Goal: Complete application form: Complete application form

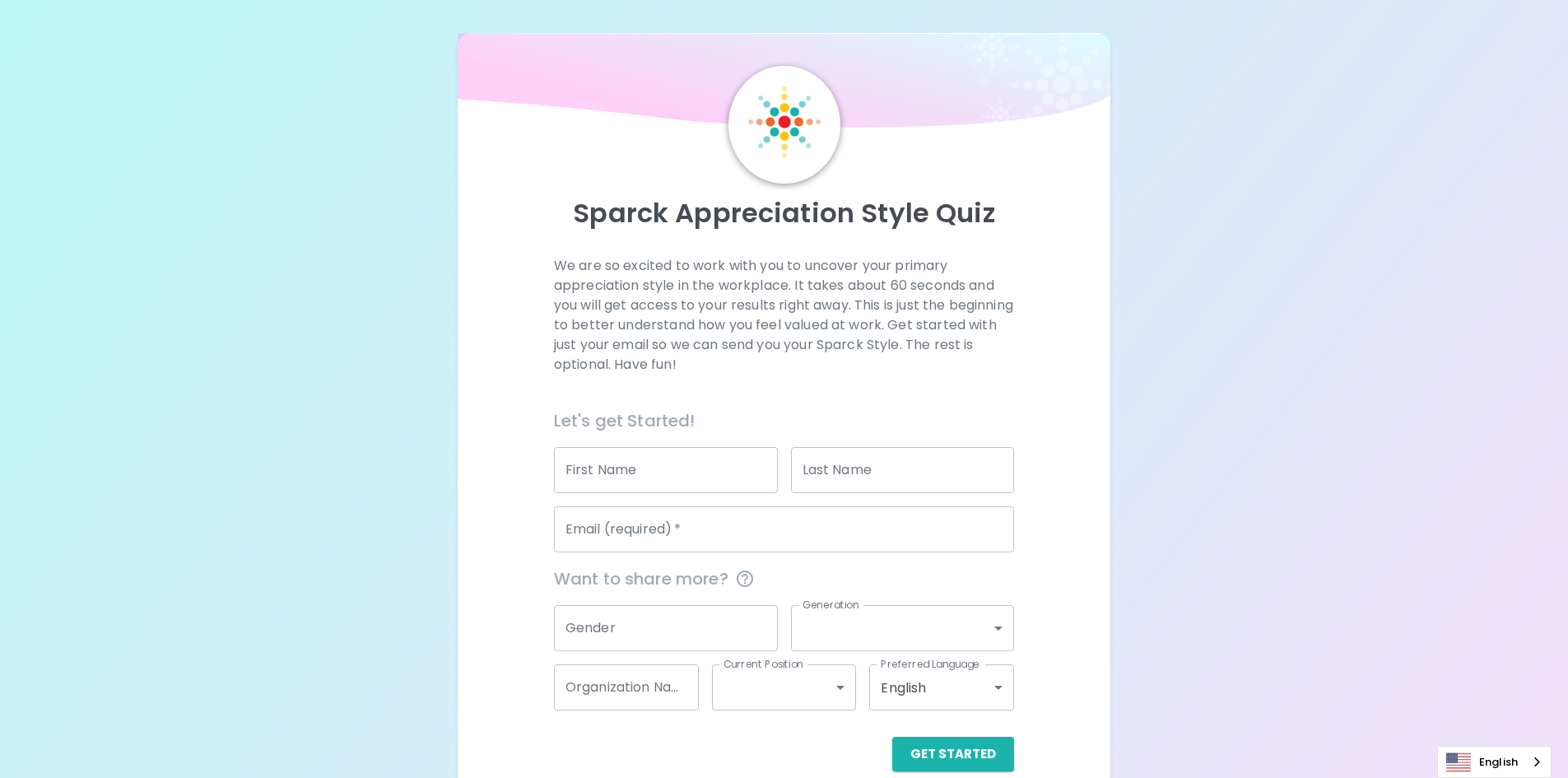
click at [756, 479] on input "First Name" at bounding box center [665, 470] width 224 height 46
type input "chatree"
type input "pumen"
click at [736, 545] on input "Email (required)   *" at bounding box center [784, 529] width 460 height 46
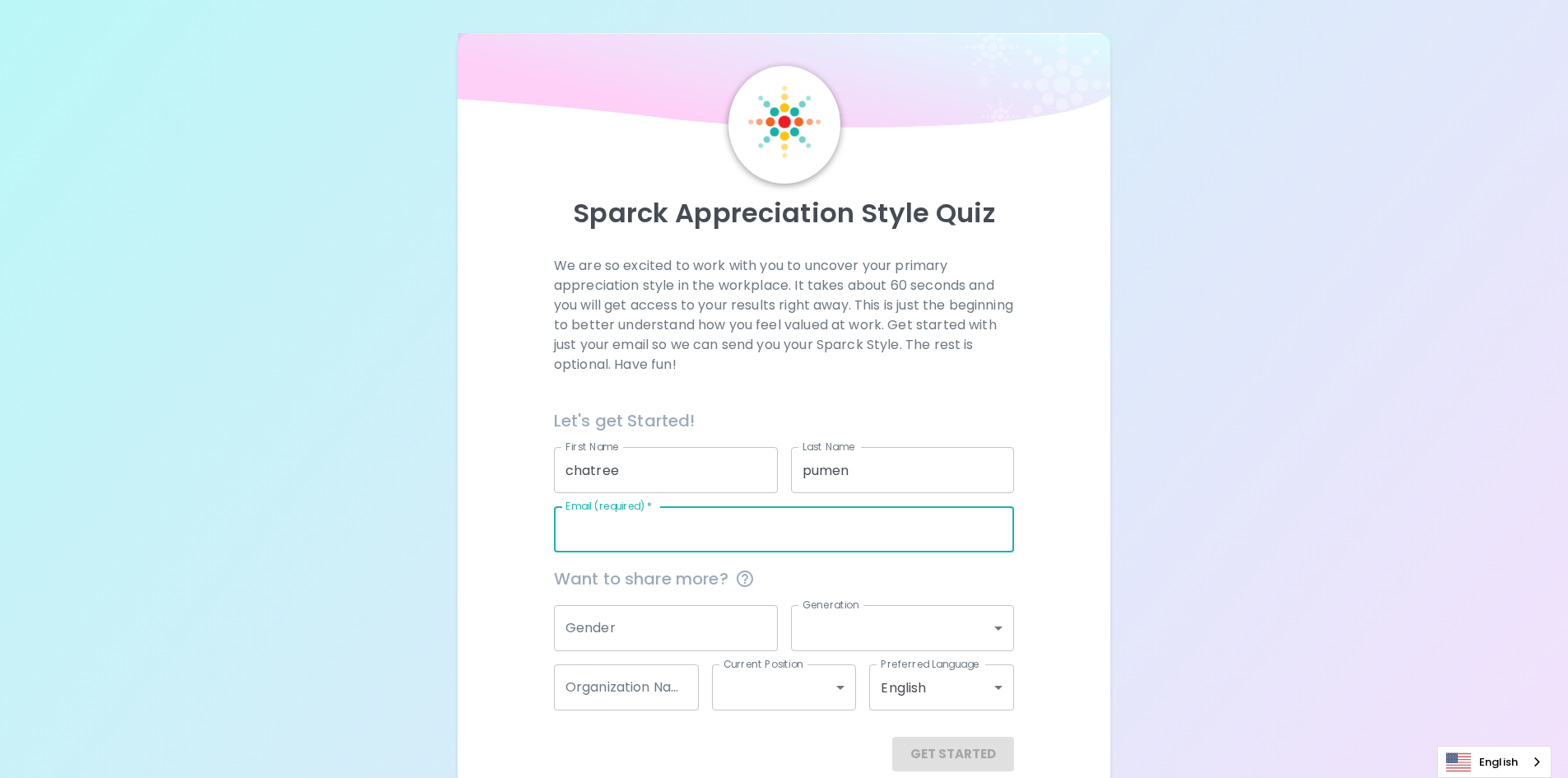
type input "[EMAIL_ADDRESS][DOMAIN_NAME]"
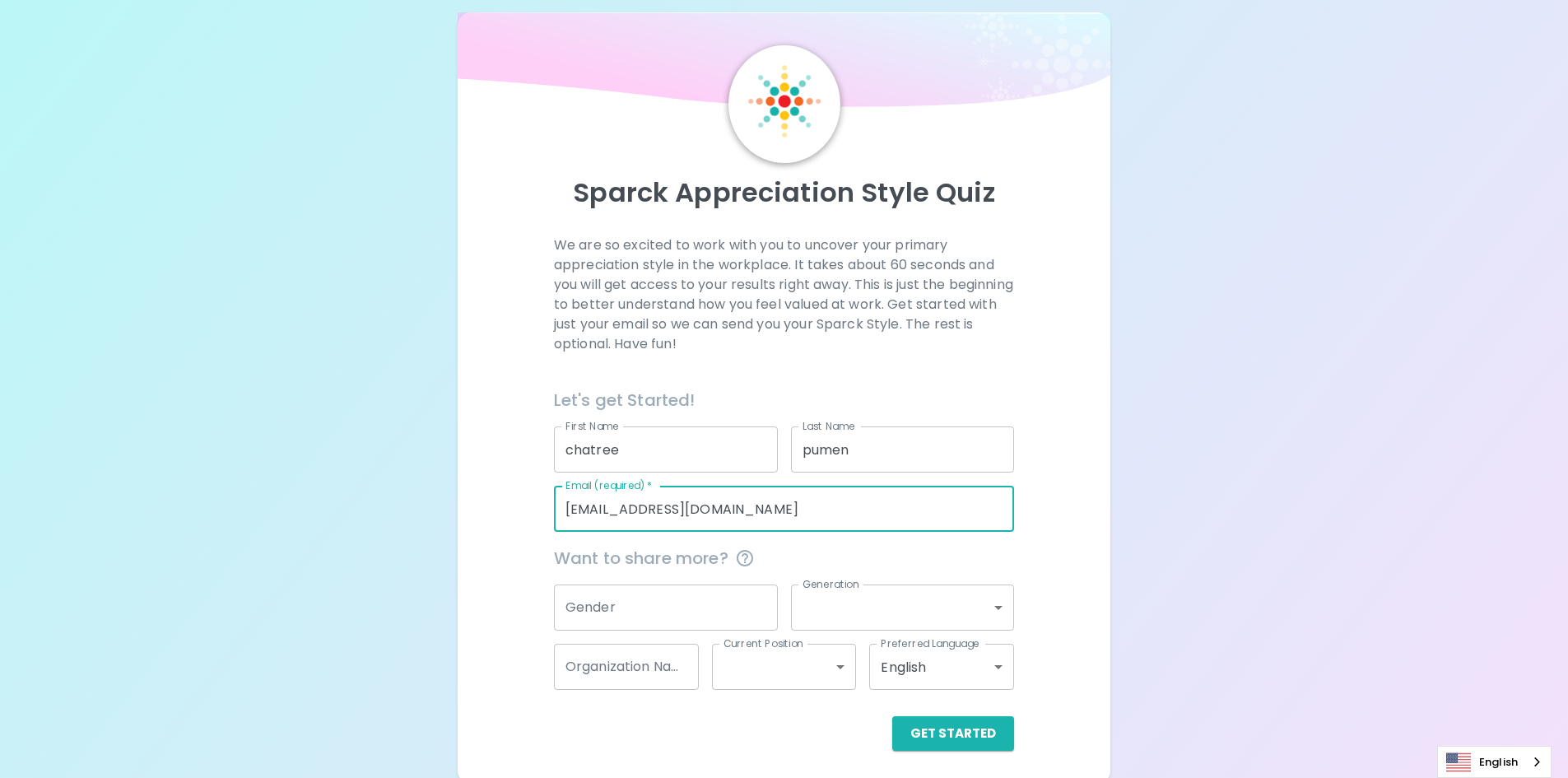
scroll to position [27, 0]
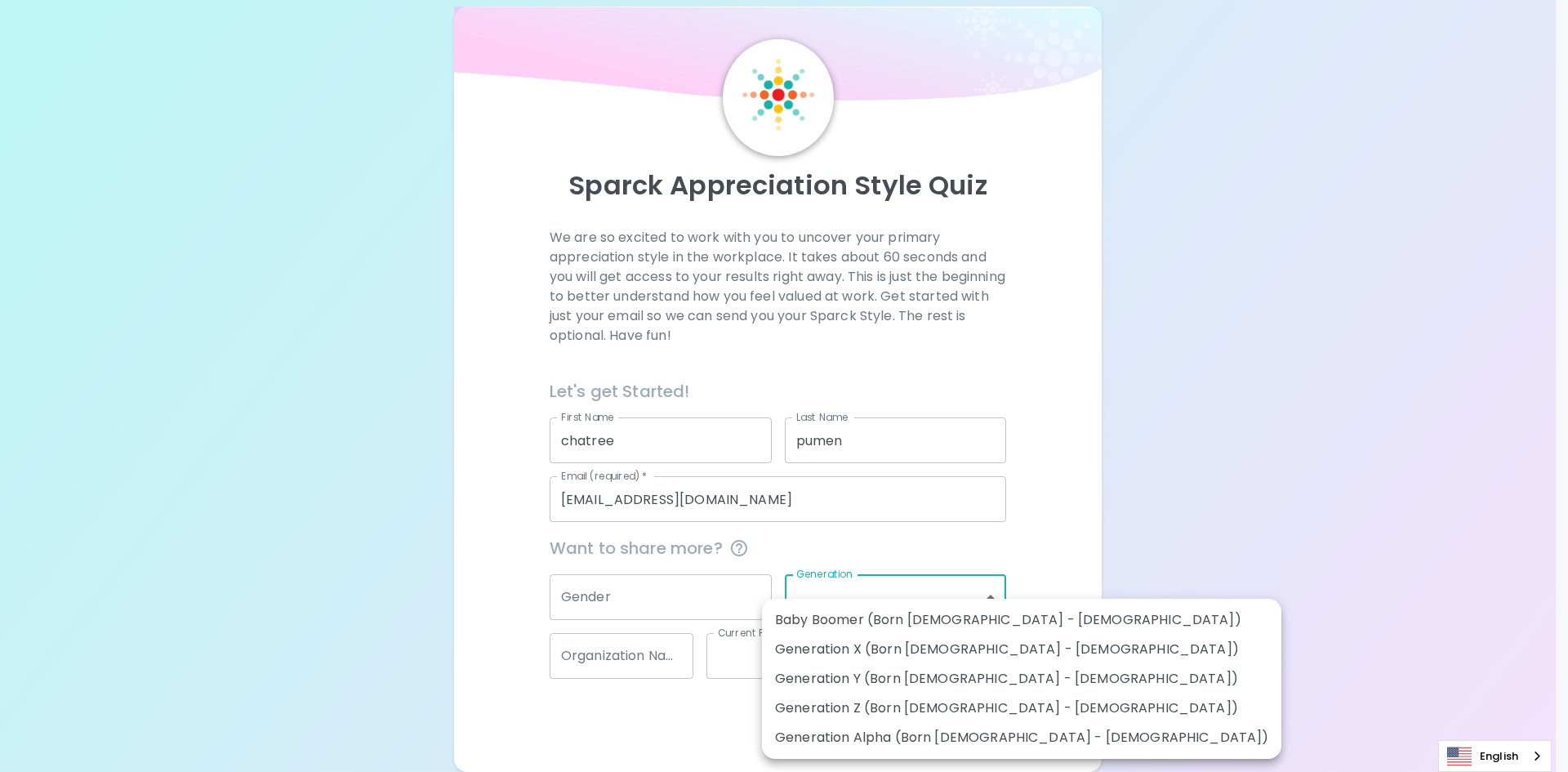
click at [989, 595] on body "Sparck Appreciation Style Quiz We are so excited to work with you to uncover yo…" at bounding box center [784, 372] width 1568 height 798
click at [1144, 508] on div at bounding box center [784, 386] width 1568 height 772
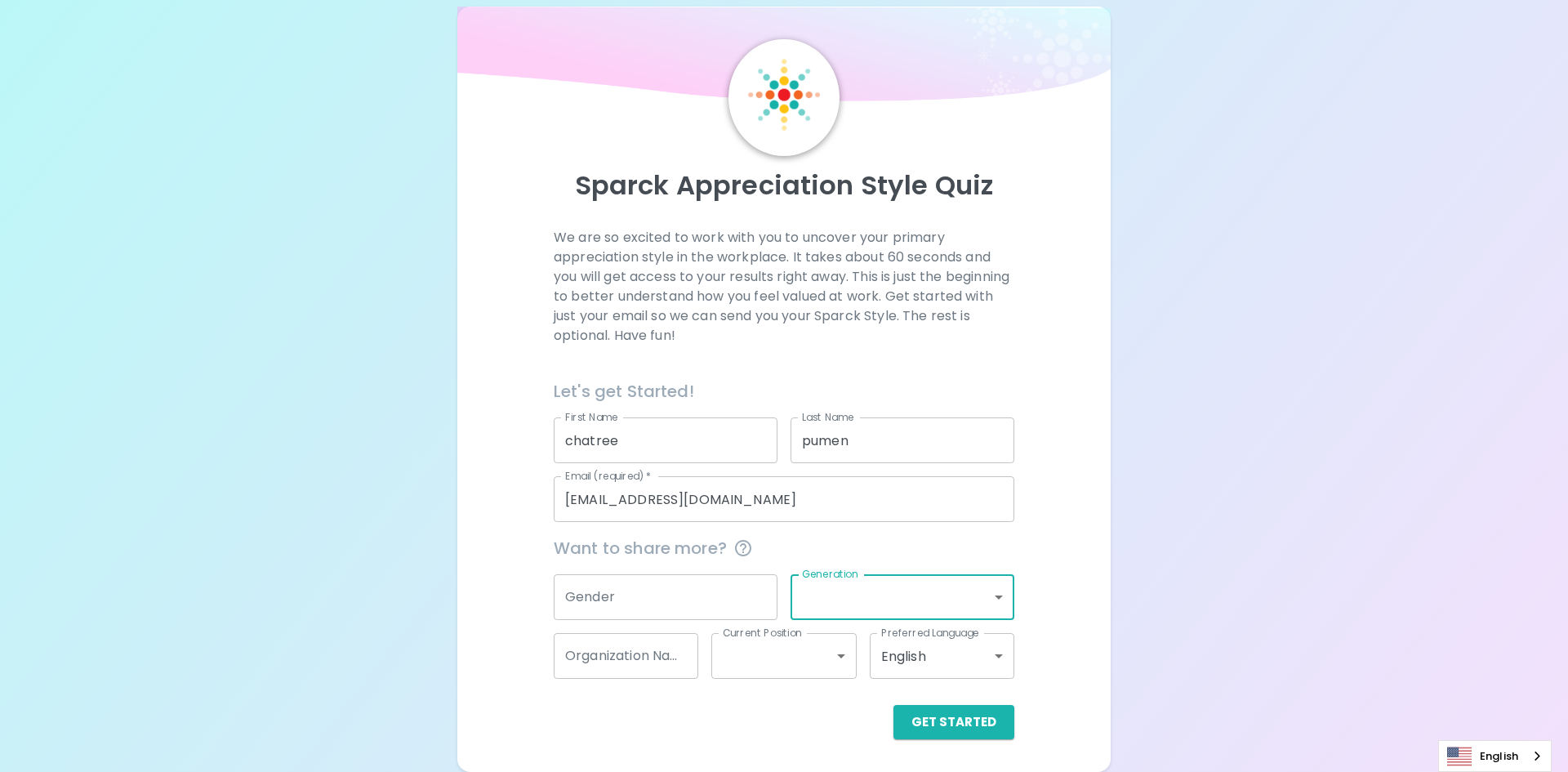
click at [957, 661] on body "Sparck Appreciation Style Quiz We are so excited to work with you to uncover yo…" at bounding box center [784, 372] width 1568 height 798
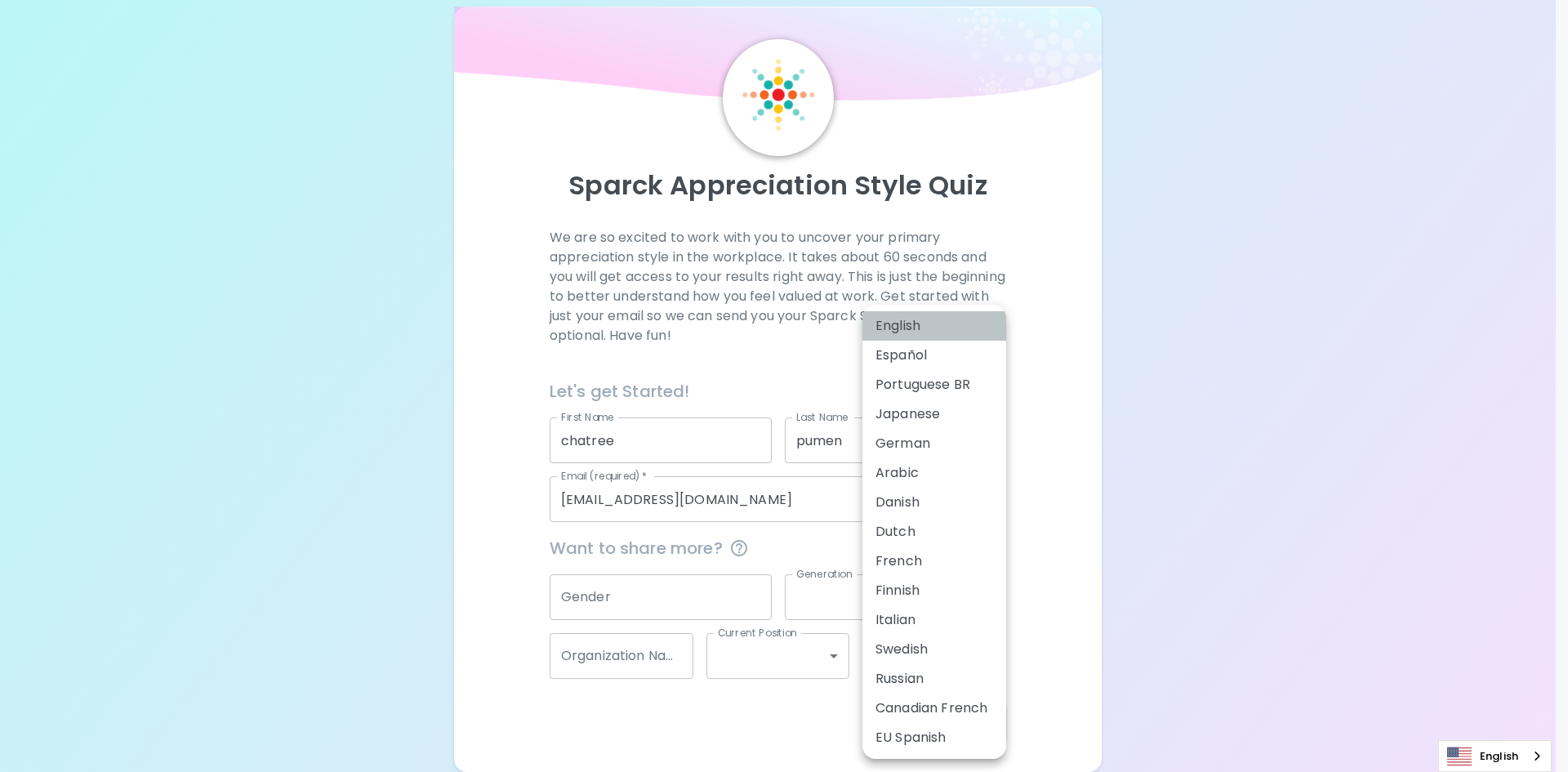
click at [936, 328] on li "English" at bounding box center [934, 325] width 144 height 29
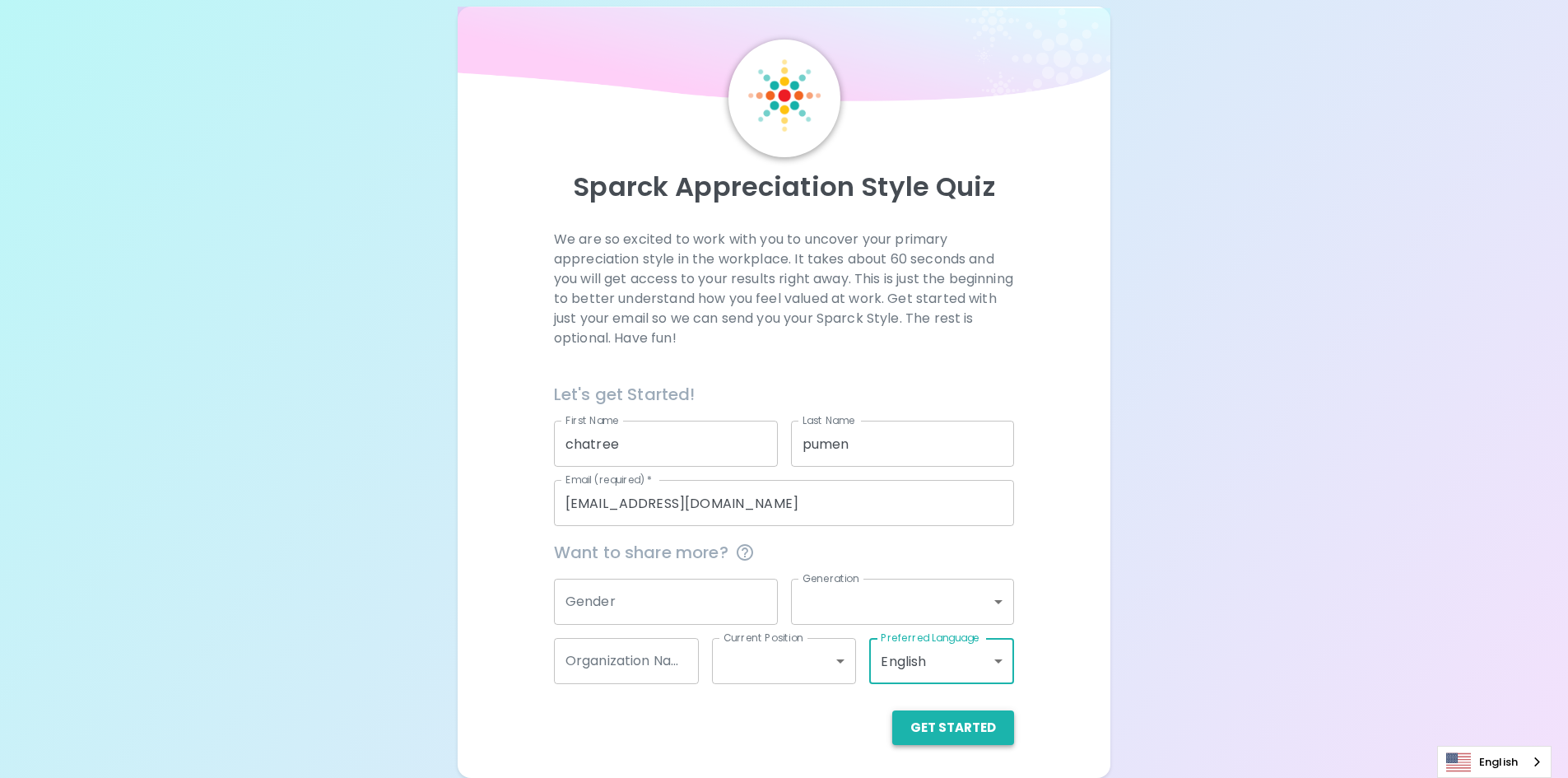
click at [1001, 728] on button "Get Started" at bounding box center [953, 727] width 122 height 35
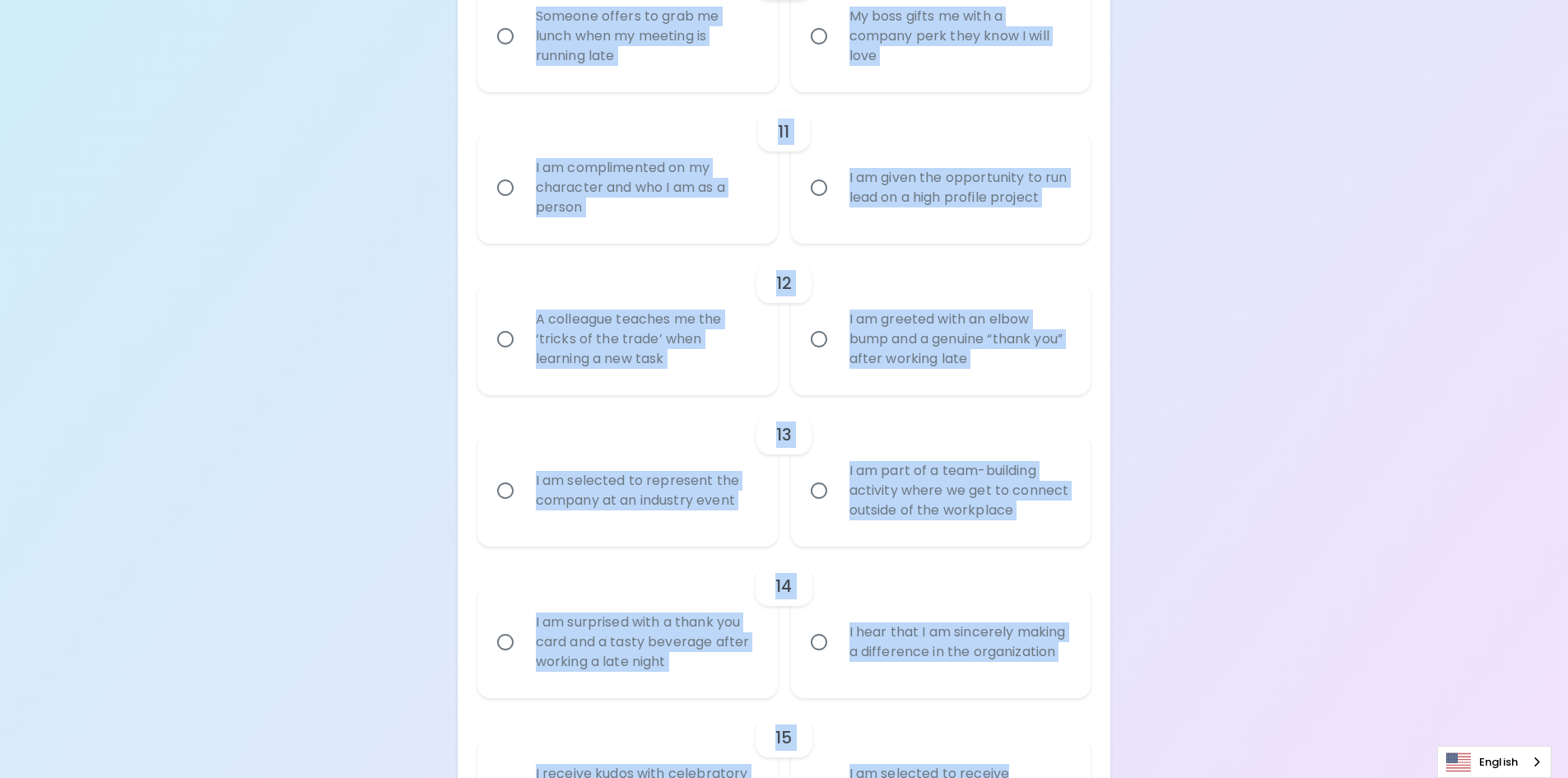
scroll to position [1969, 0]
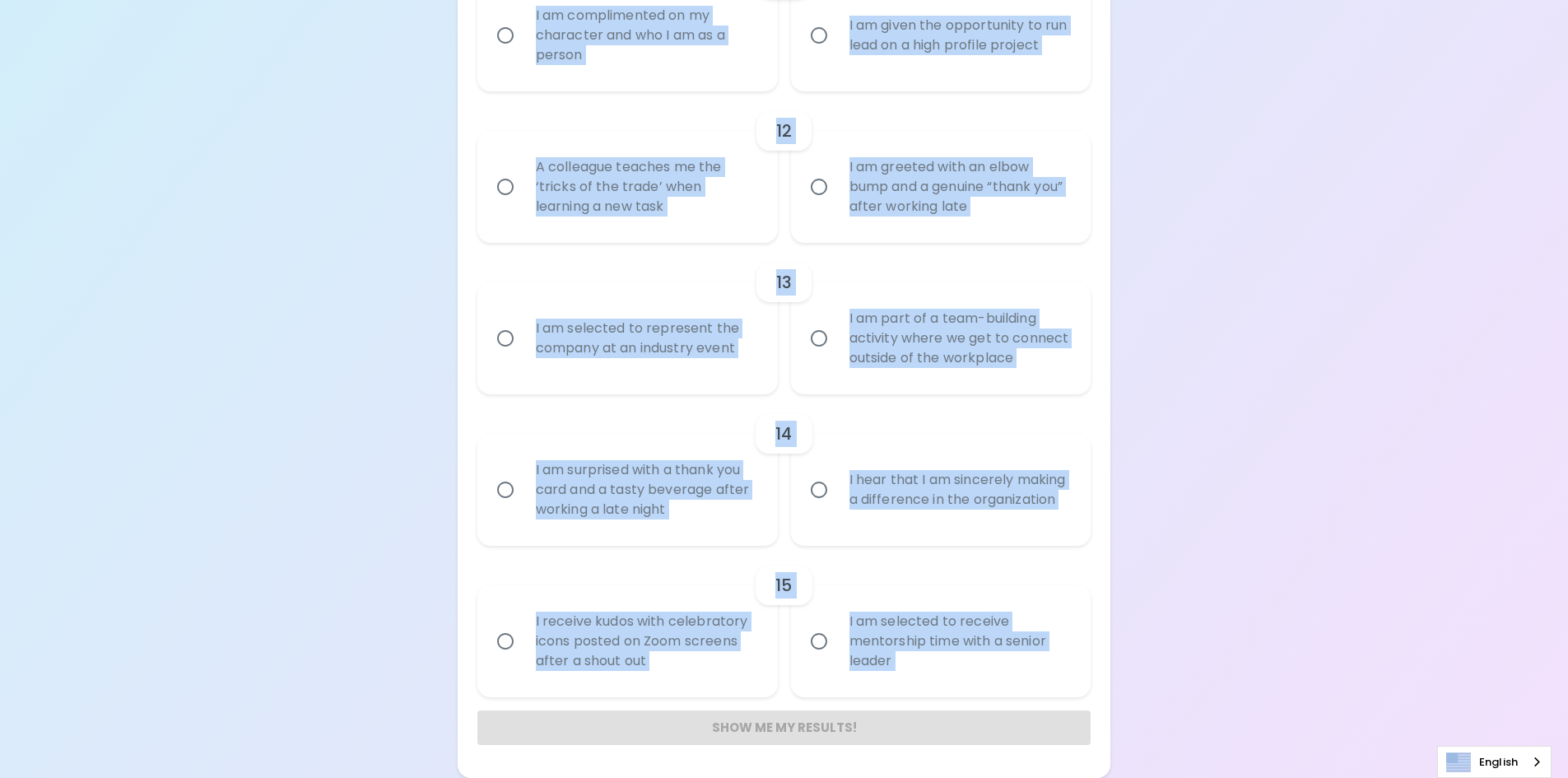
drag, startPoint x: 505, startPoint y: 212, endPoint x: 1080, endPoint y: 738, distance: 779.3
copy div "Loremip Dolo Sitame Consectetura Elits Doei tempo inci utla etdo mag aliquaeni …"
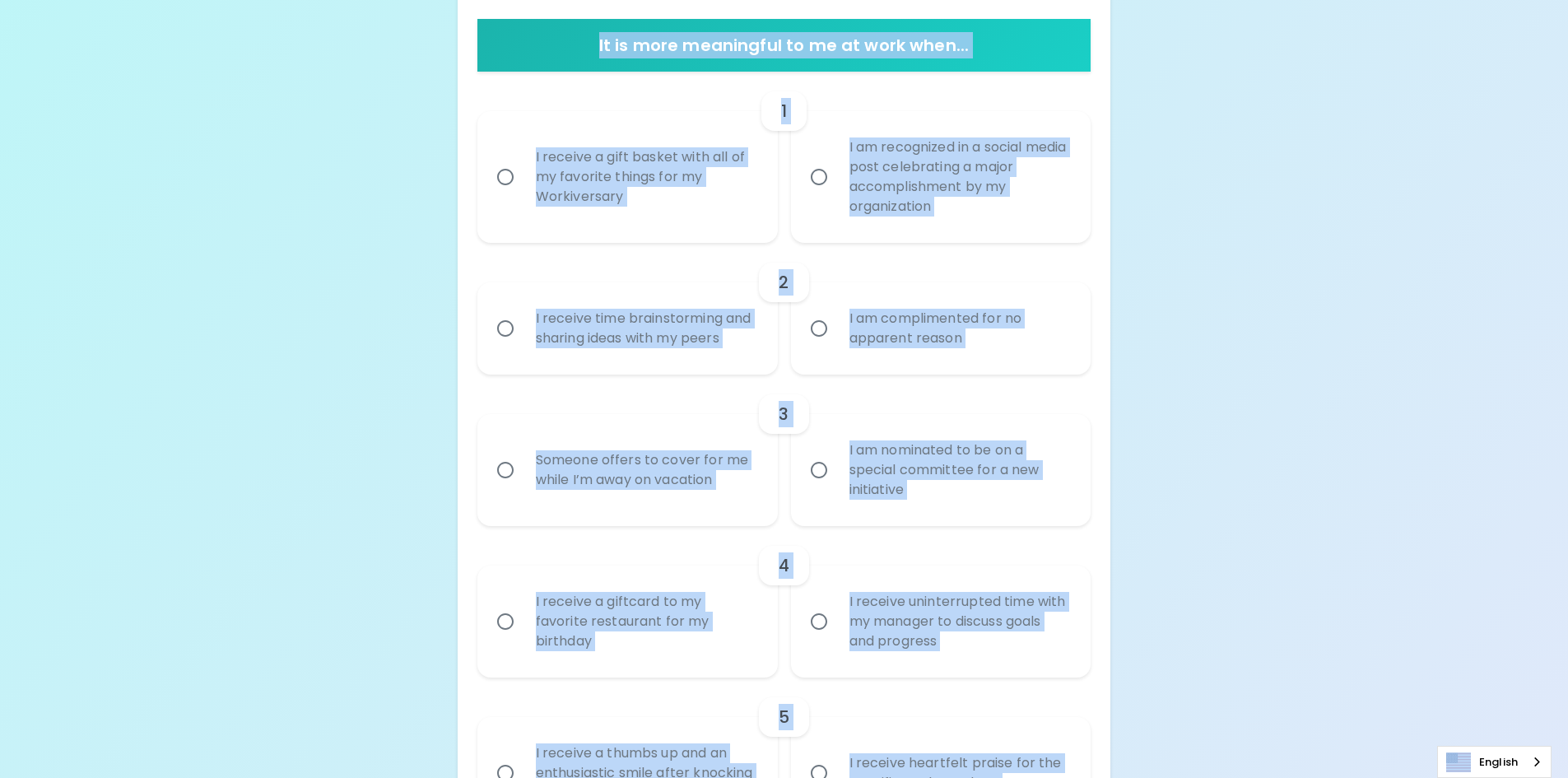
scroll to position [0, 0]
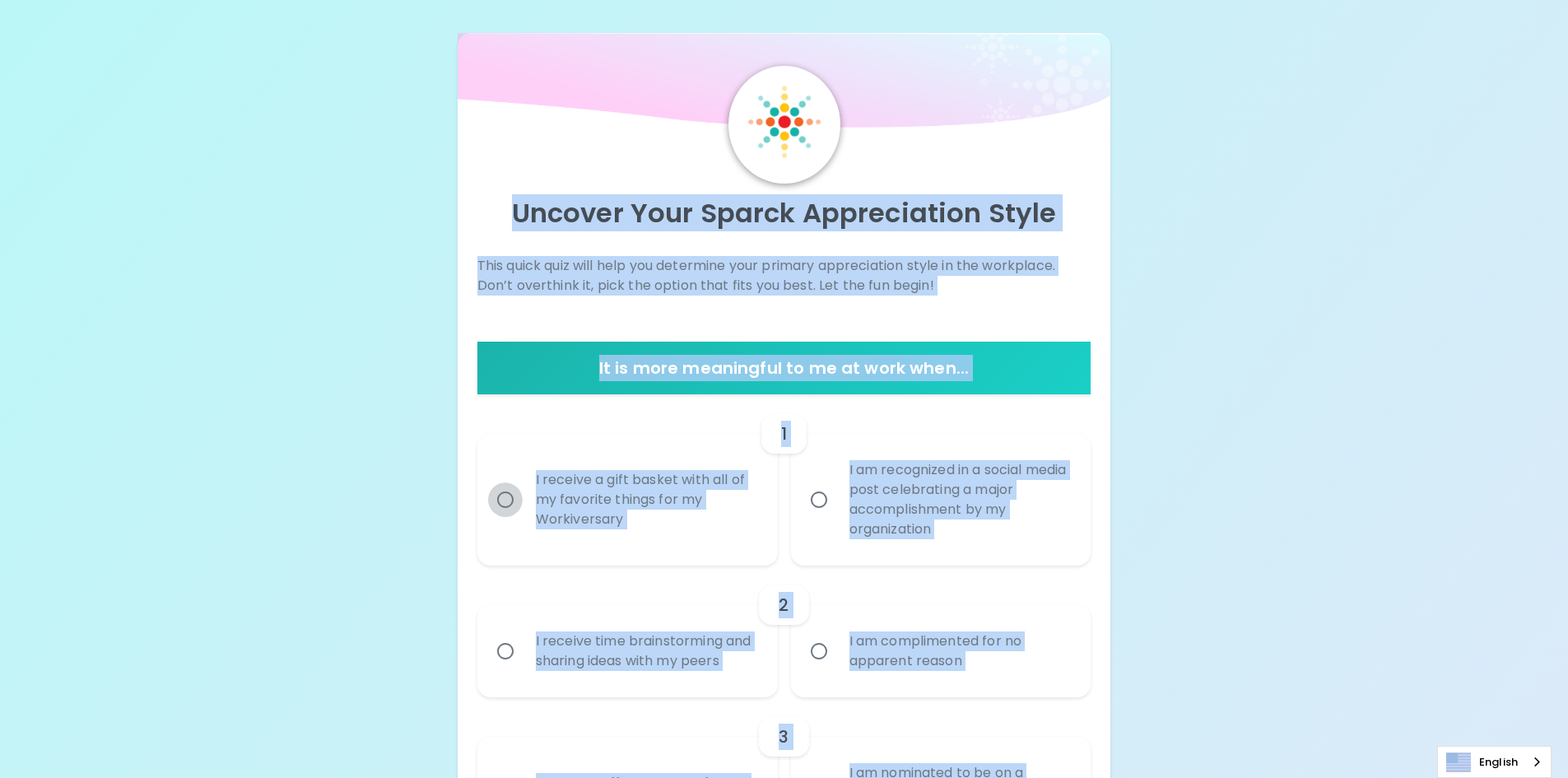
click at [503, 496] on input "I receive a gift basket with all of my favorite things for my Workiversary" at bounding box center [505, 499] width 35 height 35
radio input "true"
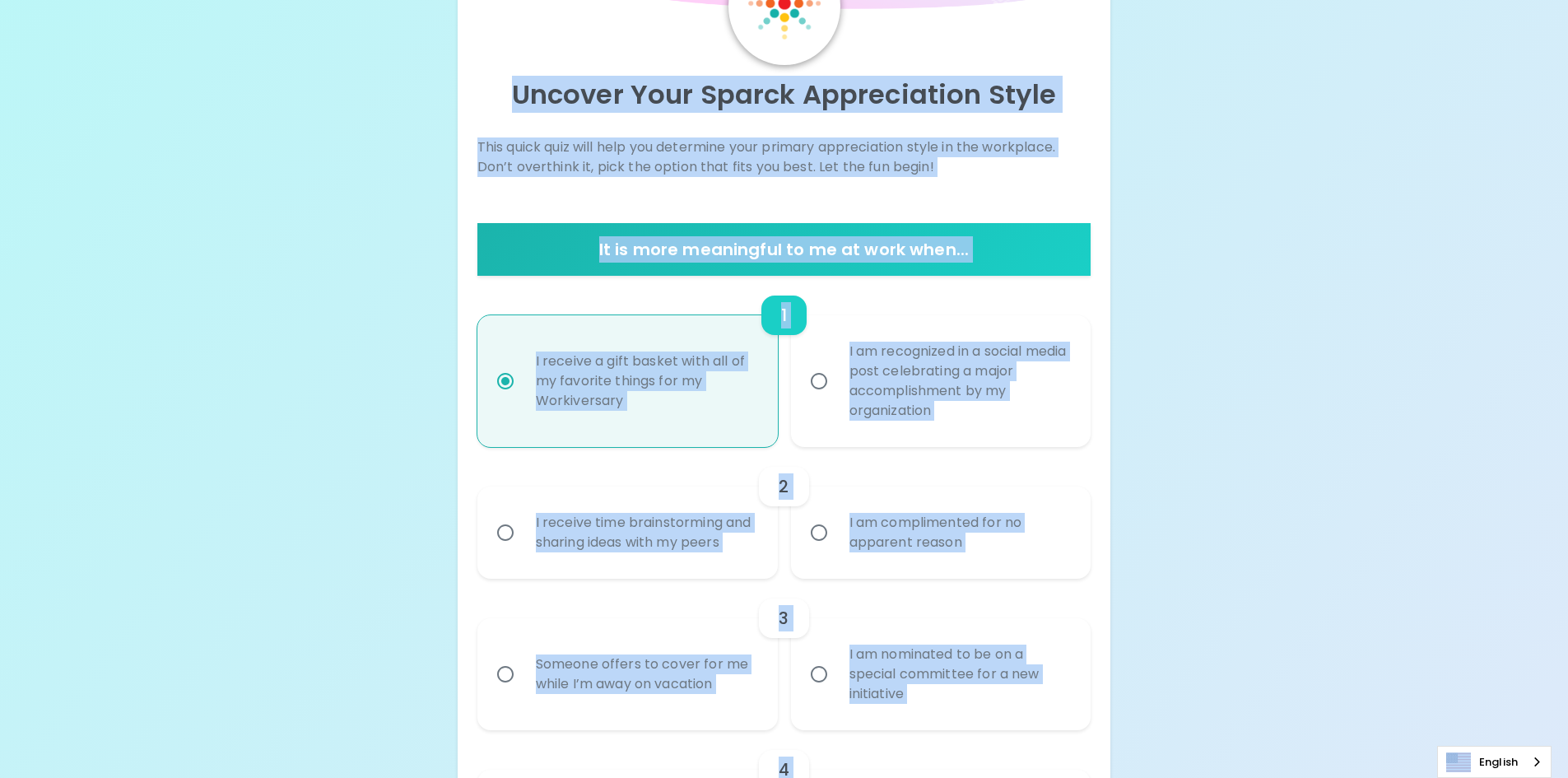
scroll to position [132, 0]
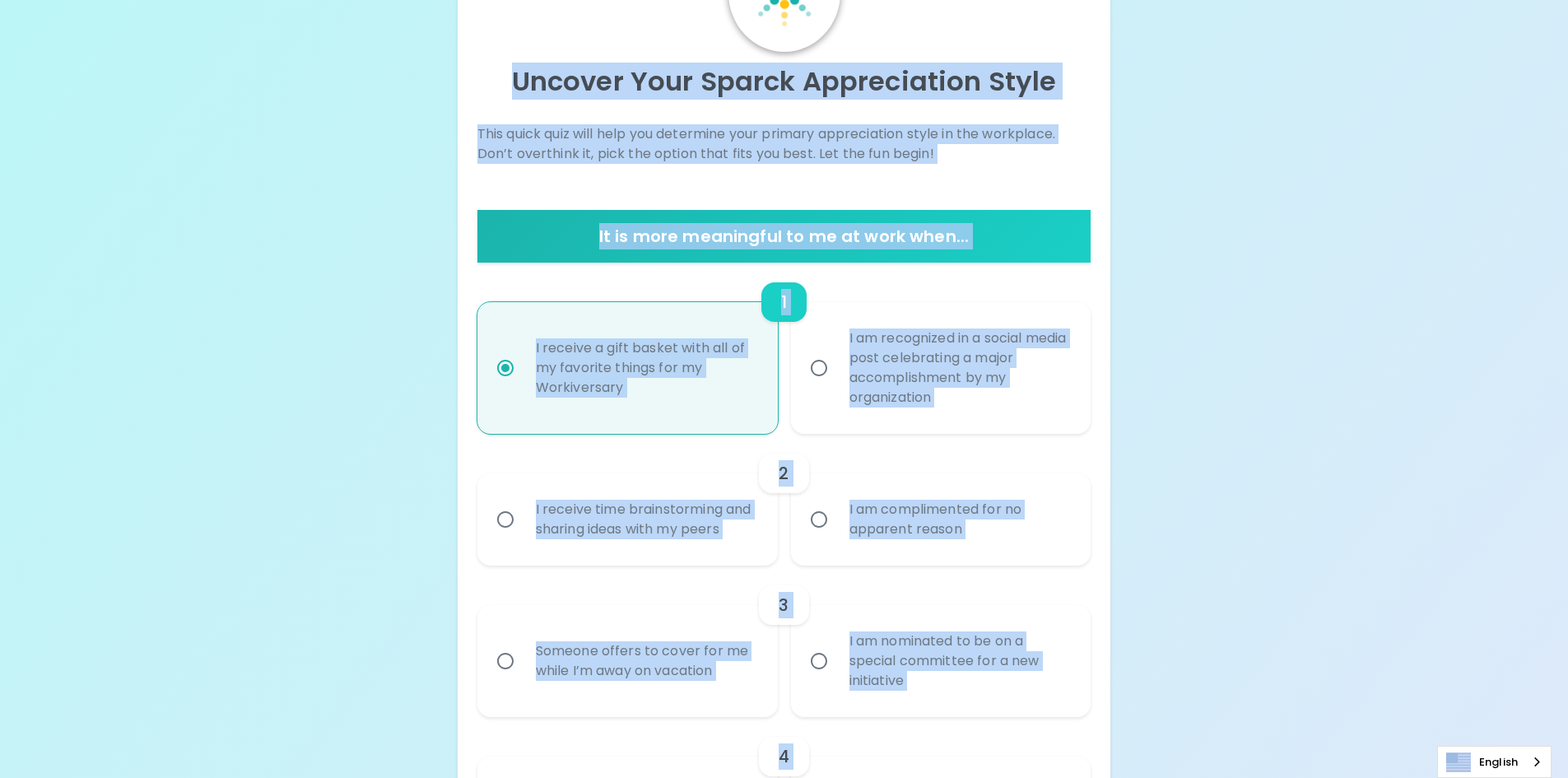
click at [509, 522] on input "I receive time brainstorming and sharing ideas with my peers" at bounding box center [505, 519] width 35 height 35
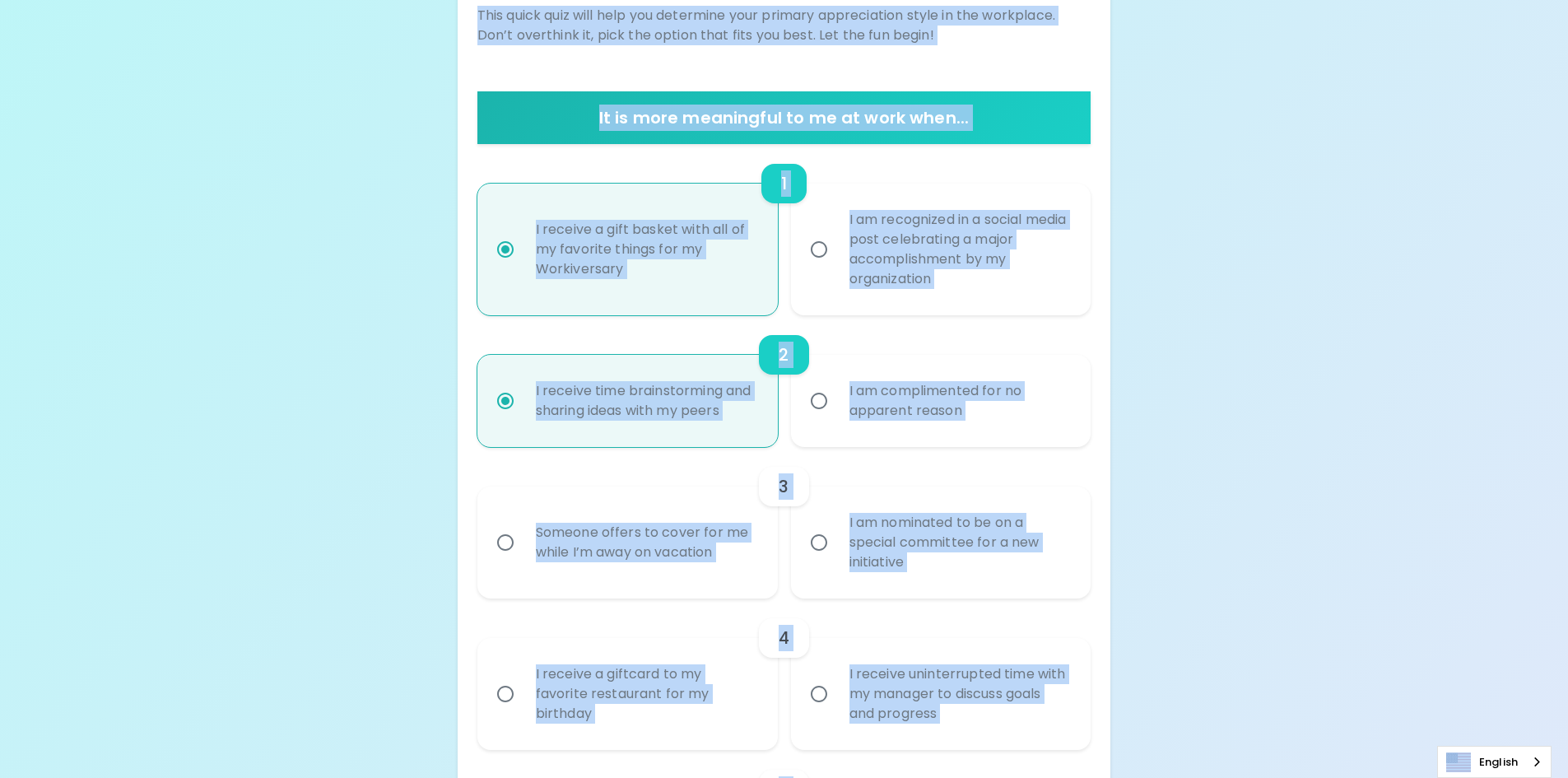
scroll to position [264, 0]
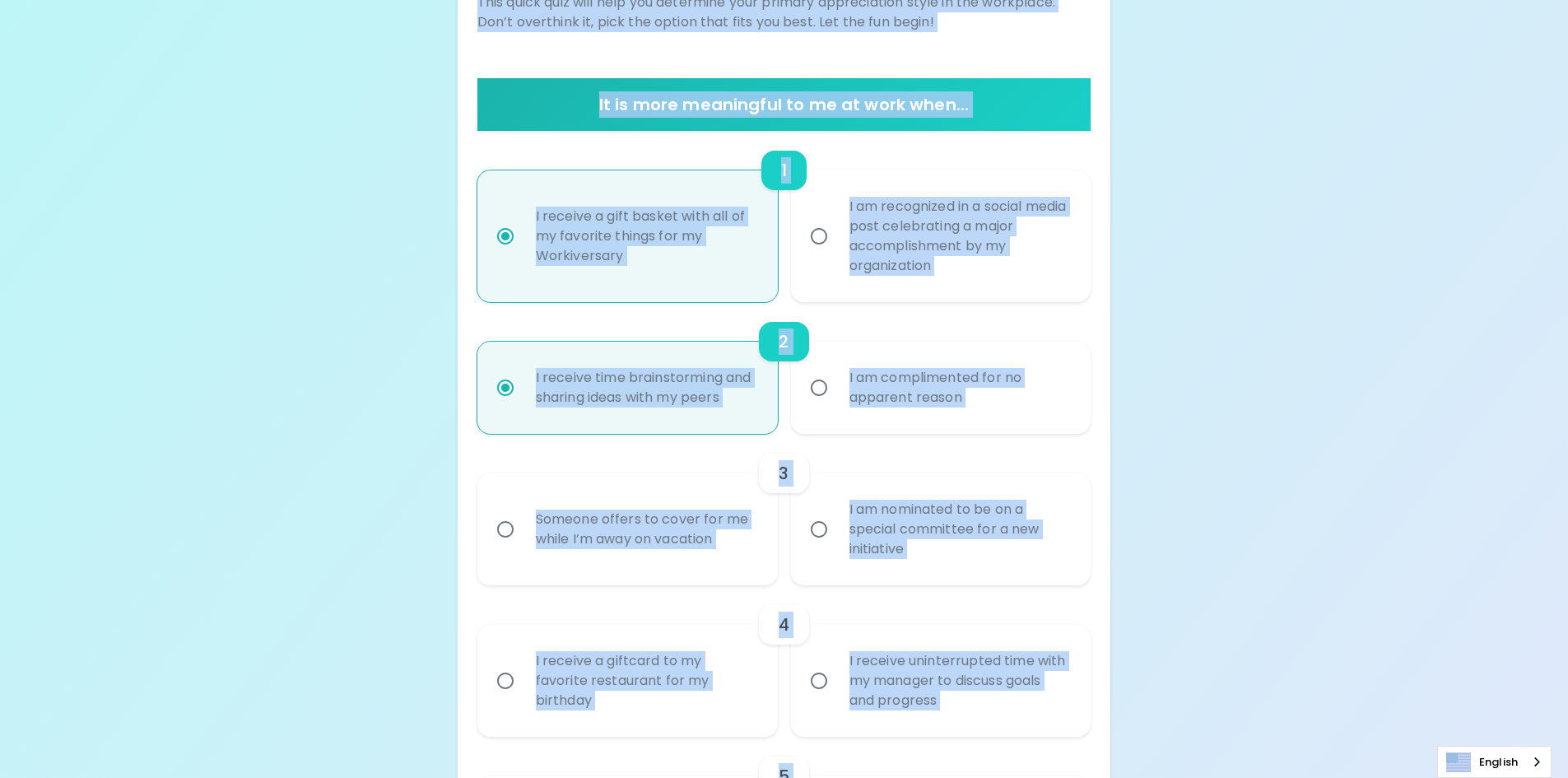
radio input "true"
click at [503, 532] on input "Someone offers to cover for me while I’m away on vacation" at bounding box center [505, 528] width 35 height 35
radio input "false"
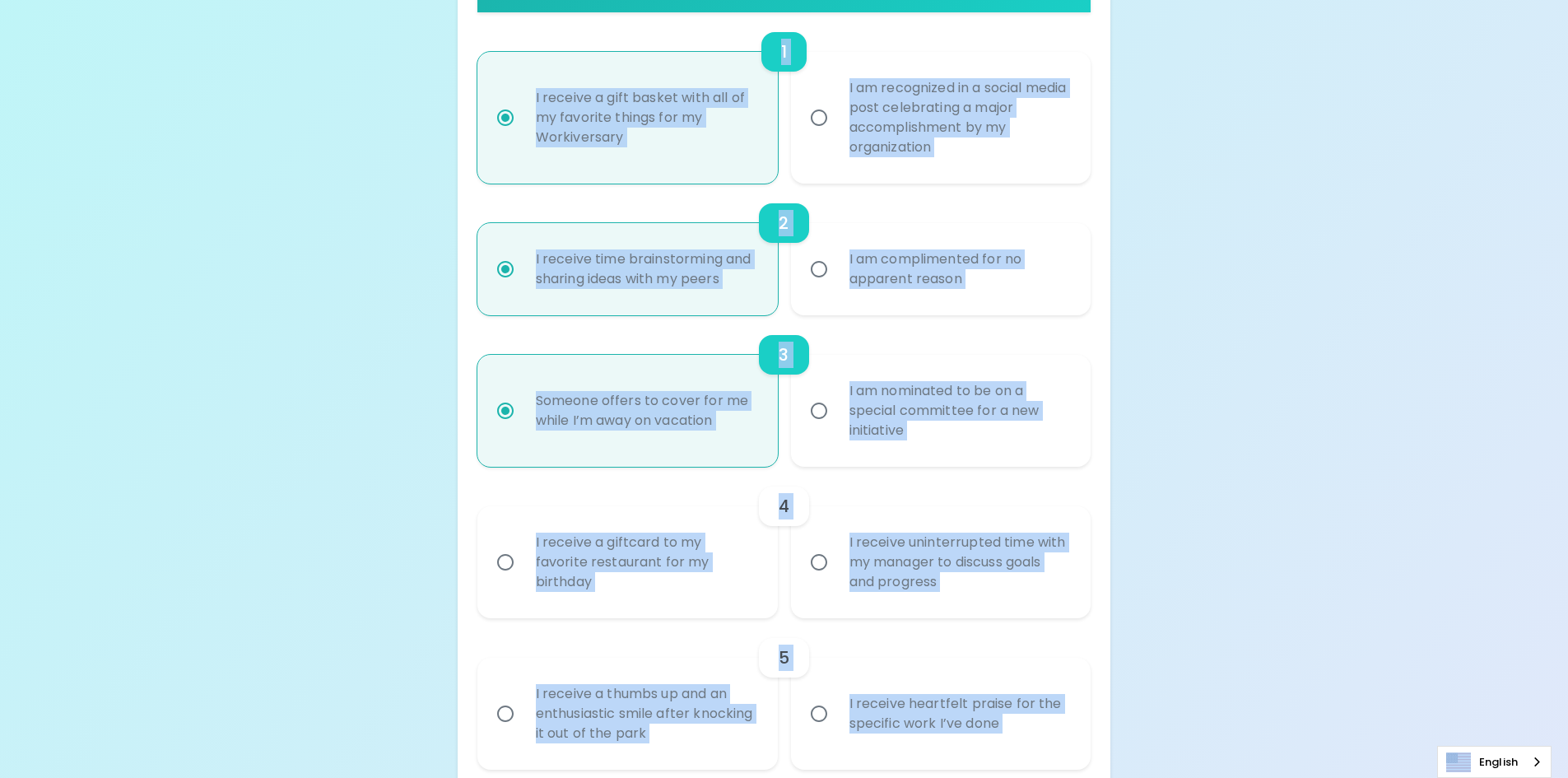
scroll to position [395, 0]
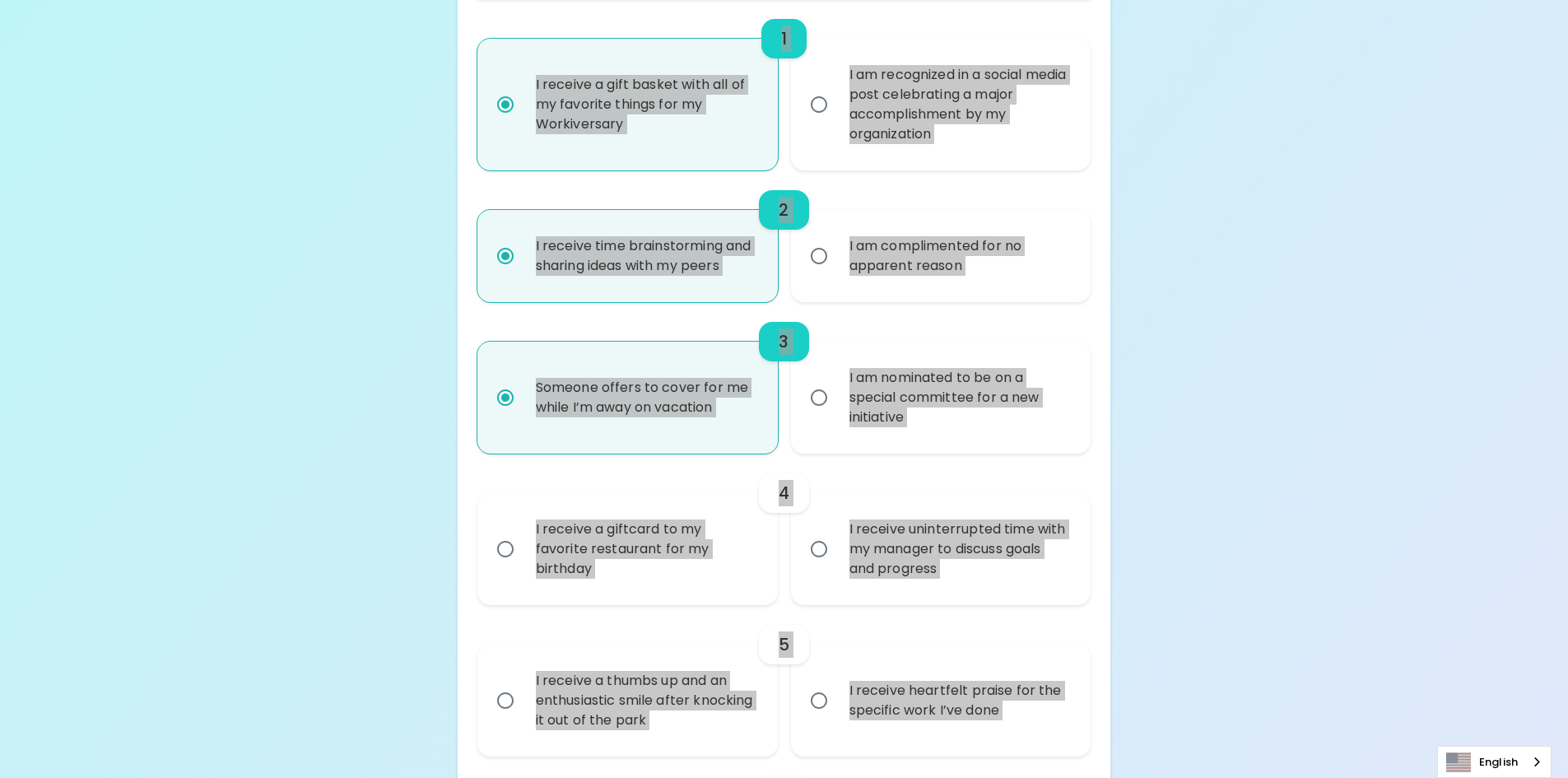
radio input "true"
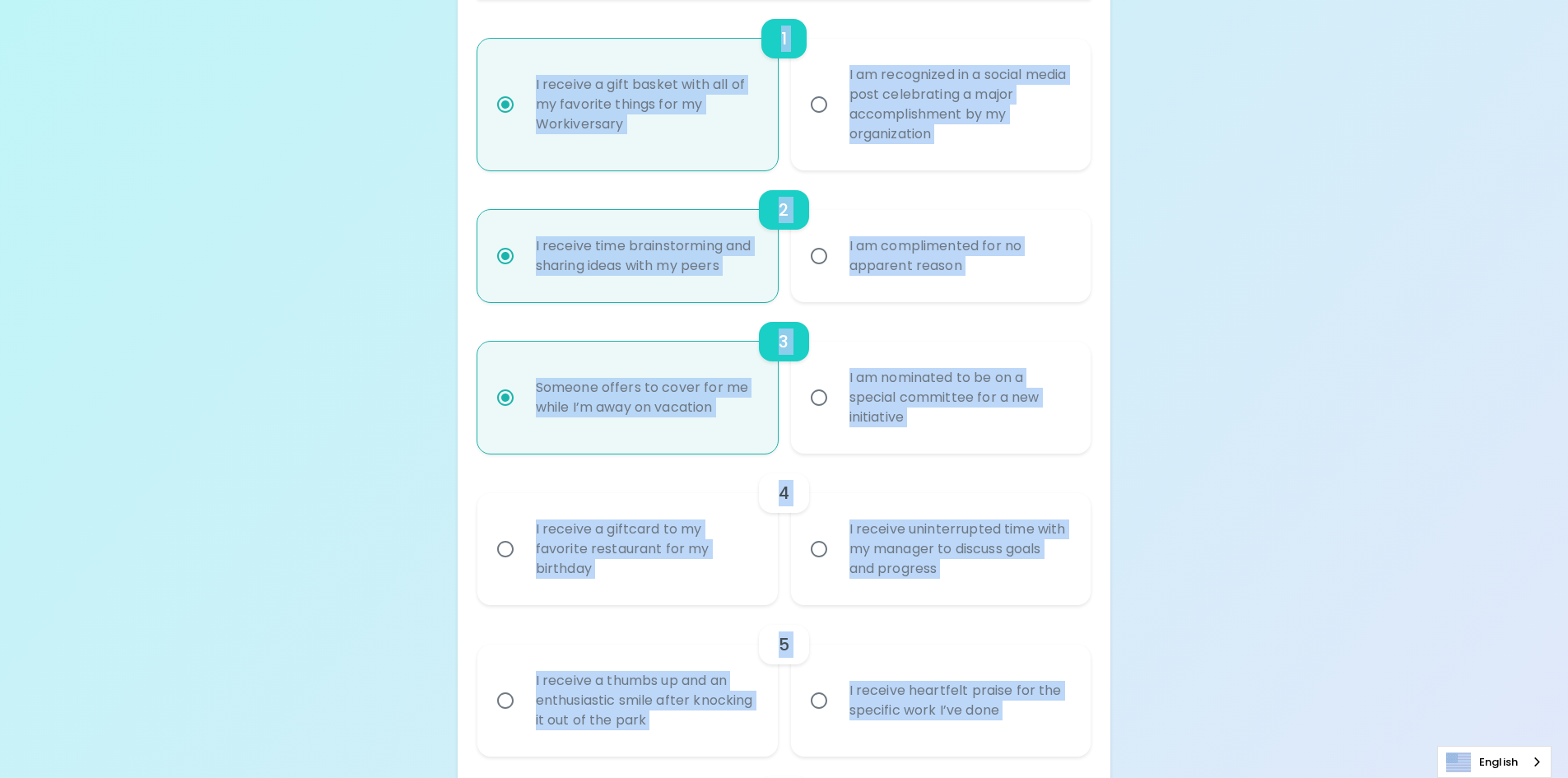
click at [506, 551] on input "I receive a giftcard to my favorite restaurant for my birthday" at bounding box center [505, 549] width 35 height 35
radio input "false"
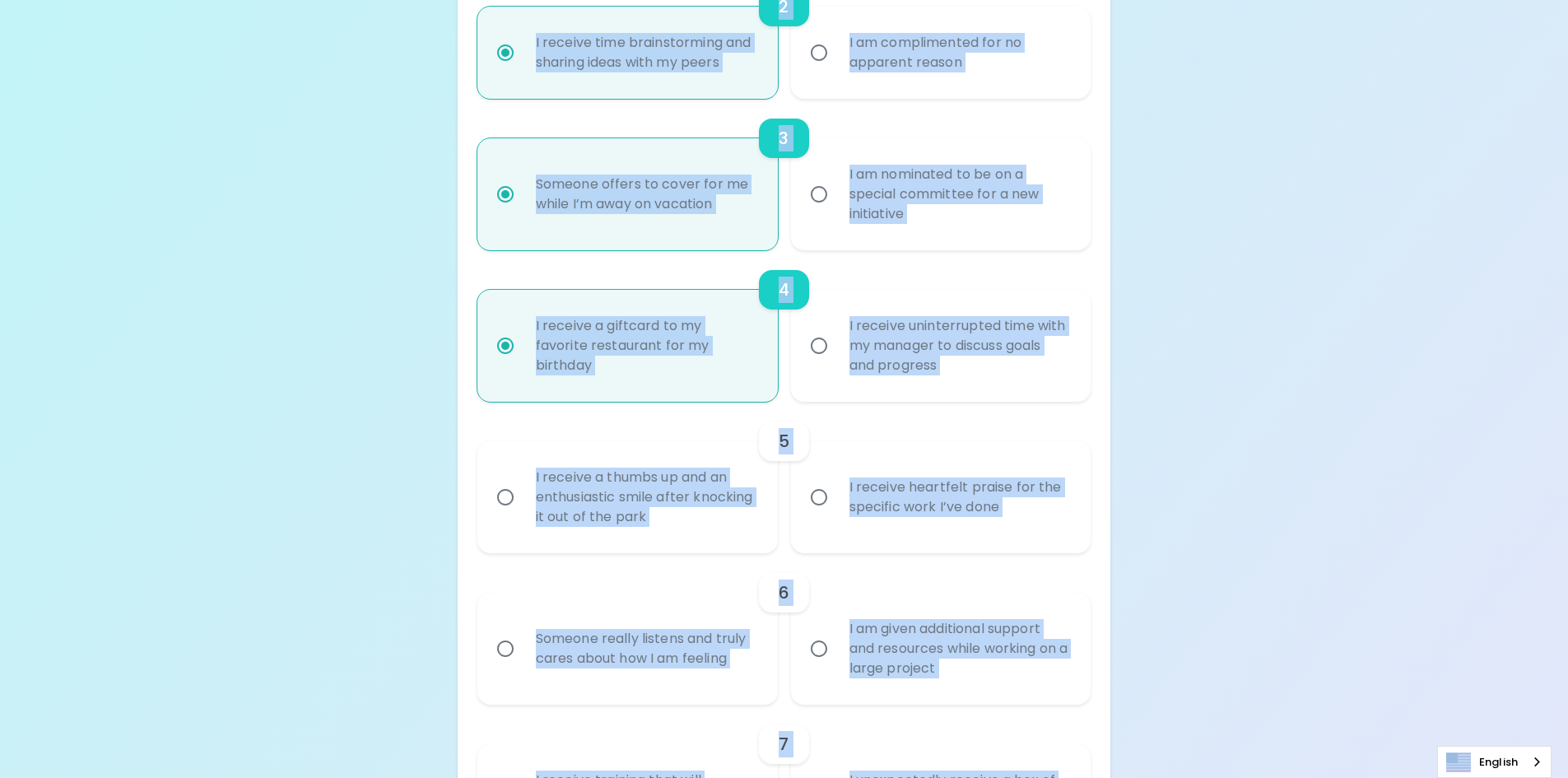
scroll to position [692, 0]
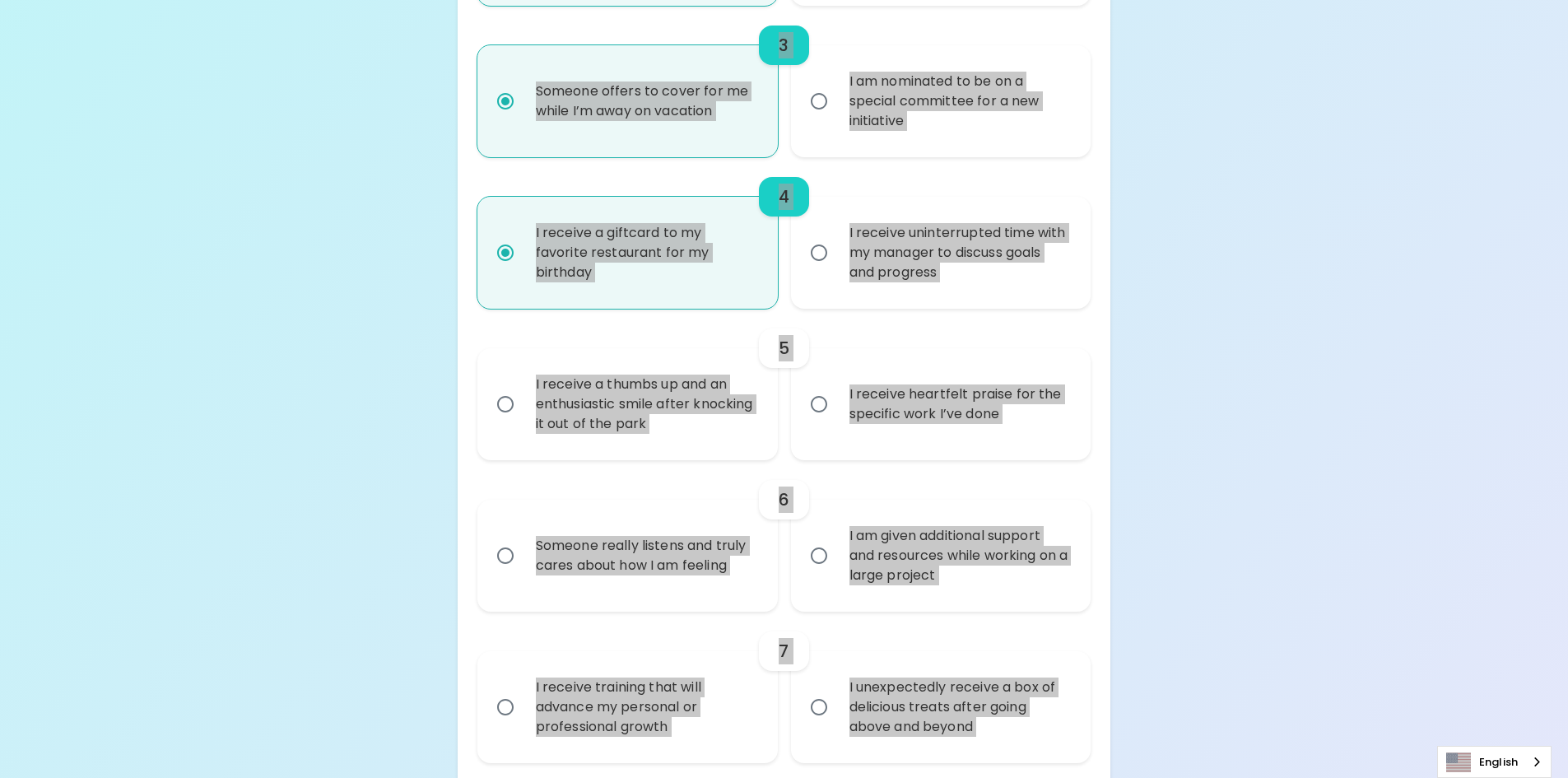
radio input "true"
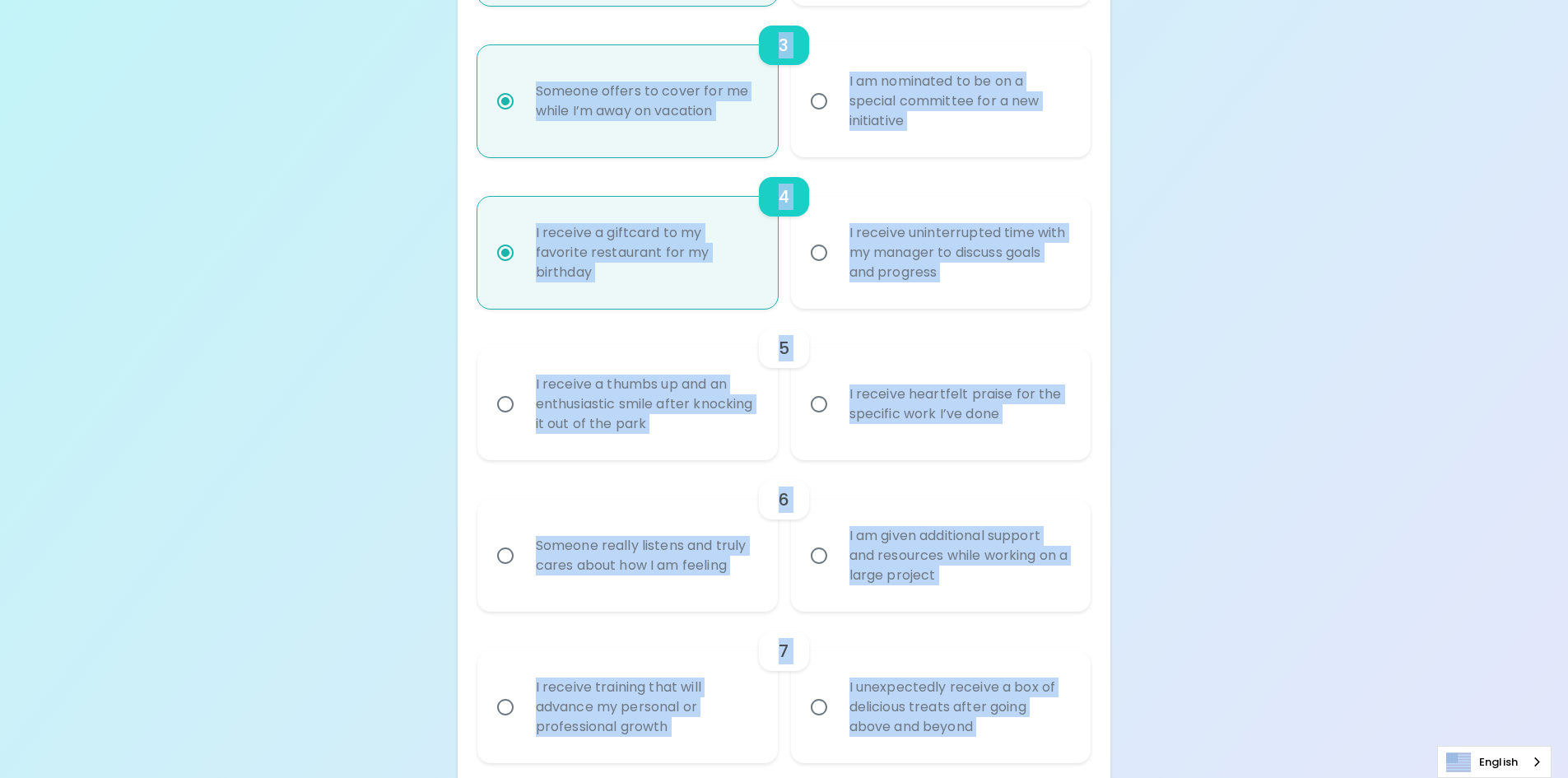
click at [510, 407] on input "I receive a thumbs up and an enthusiastic smile after knocking it out of the pa…" at bounding box center [505, 404] width 35 height 35
radio input "false"
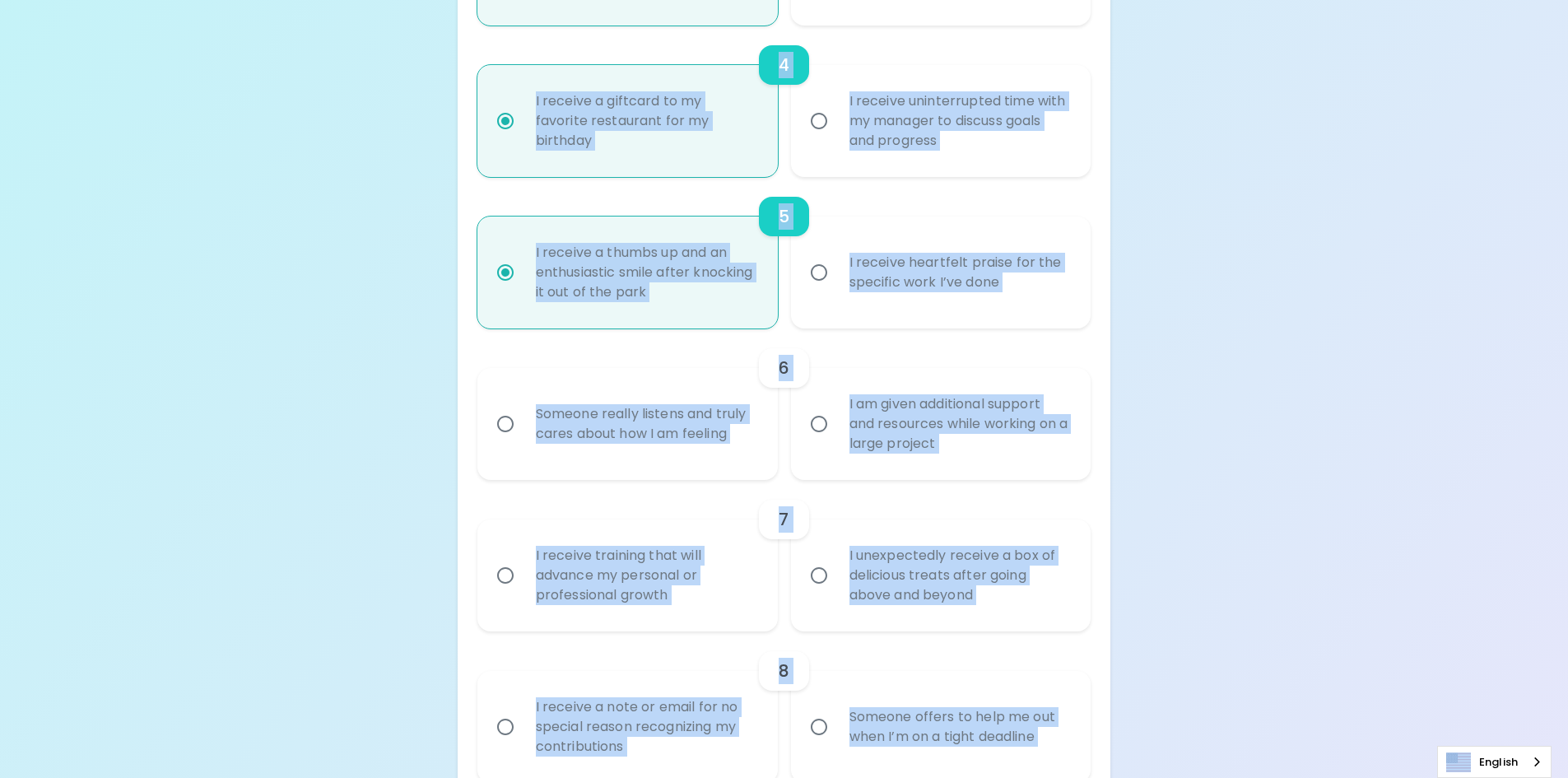
radio input "true"
click at [505, 428] on input "Someone really listens and truly cares about how I am feeling" at bounding box center [505, 423] width 35 height 35
radio input "false"
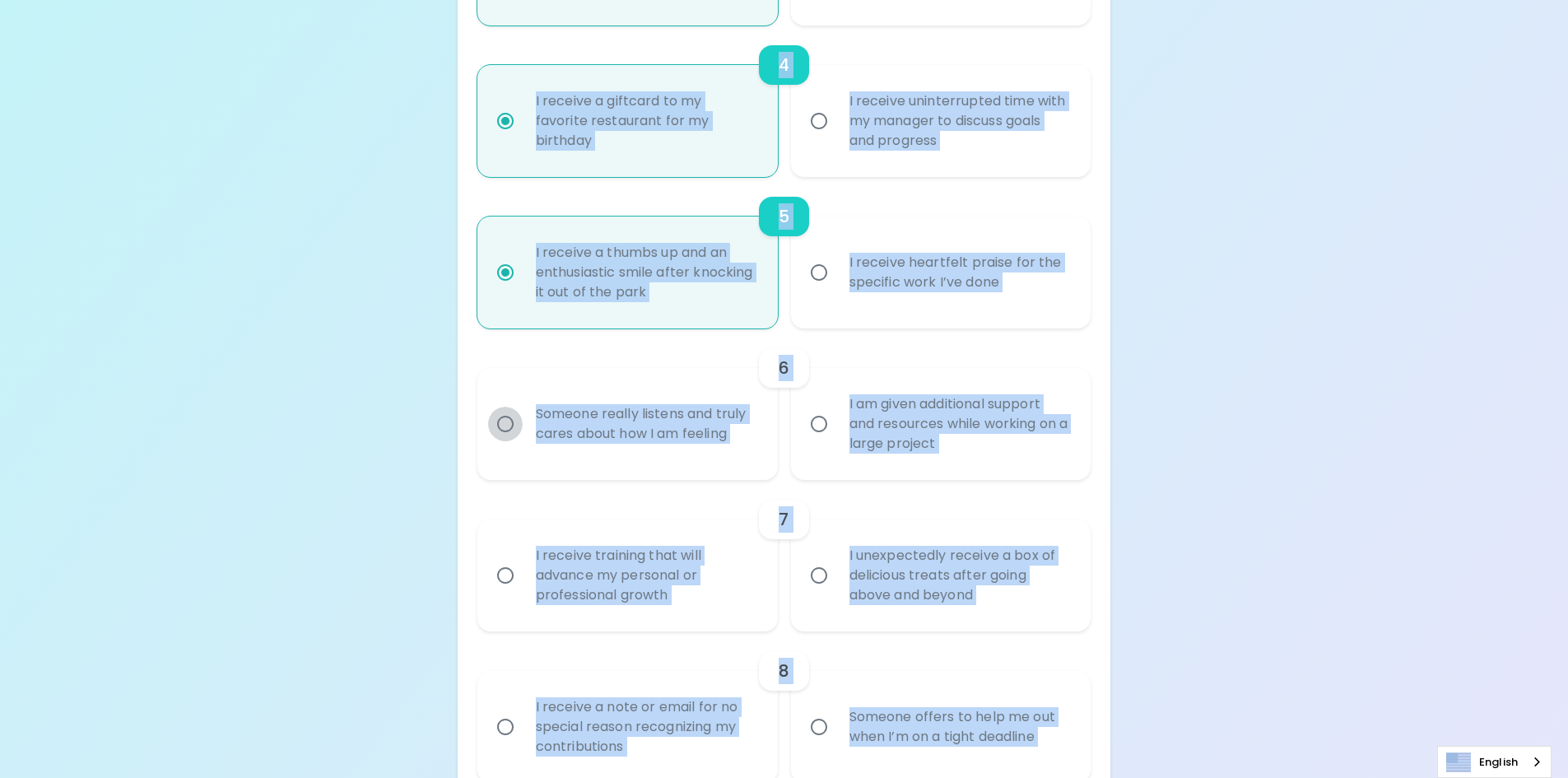
radio input "false"
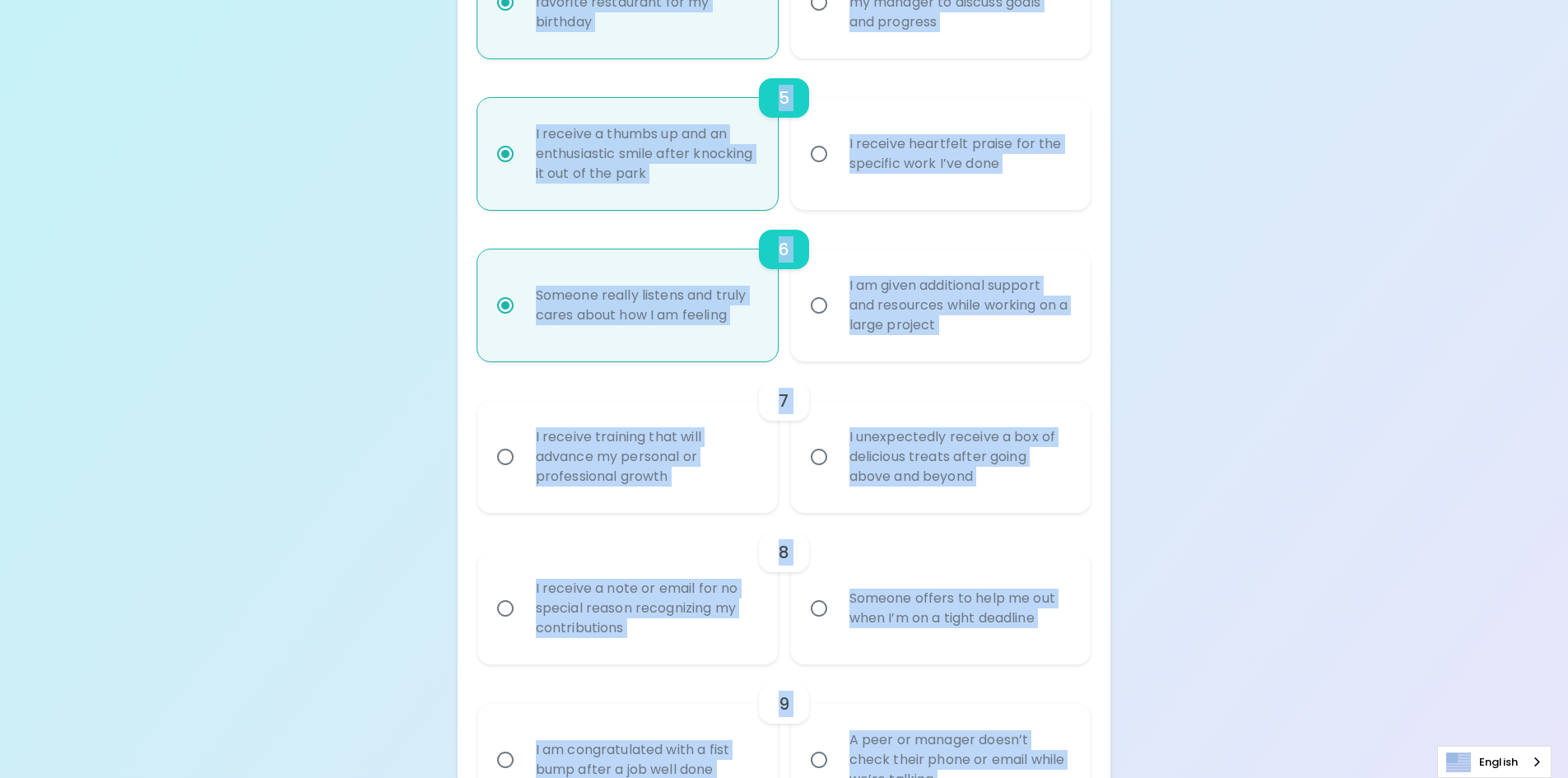
scroll to position [954, 0]
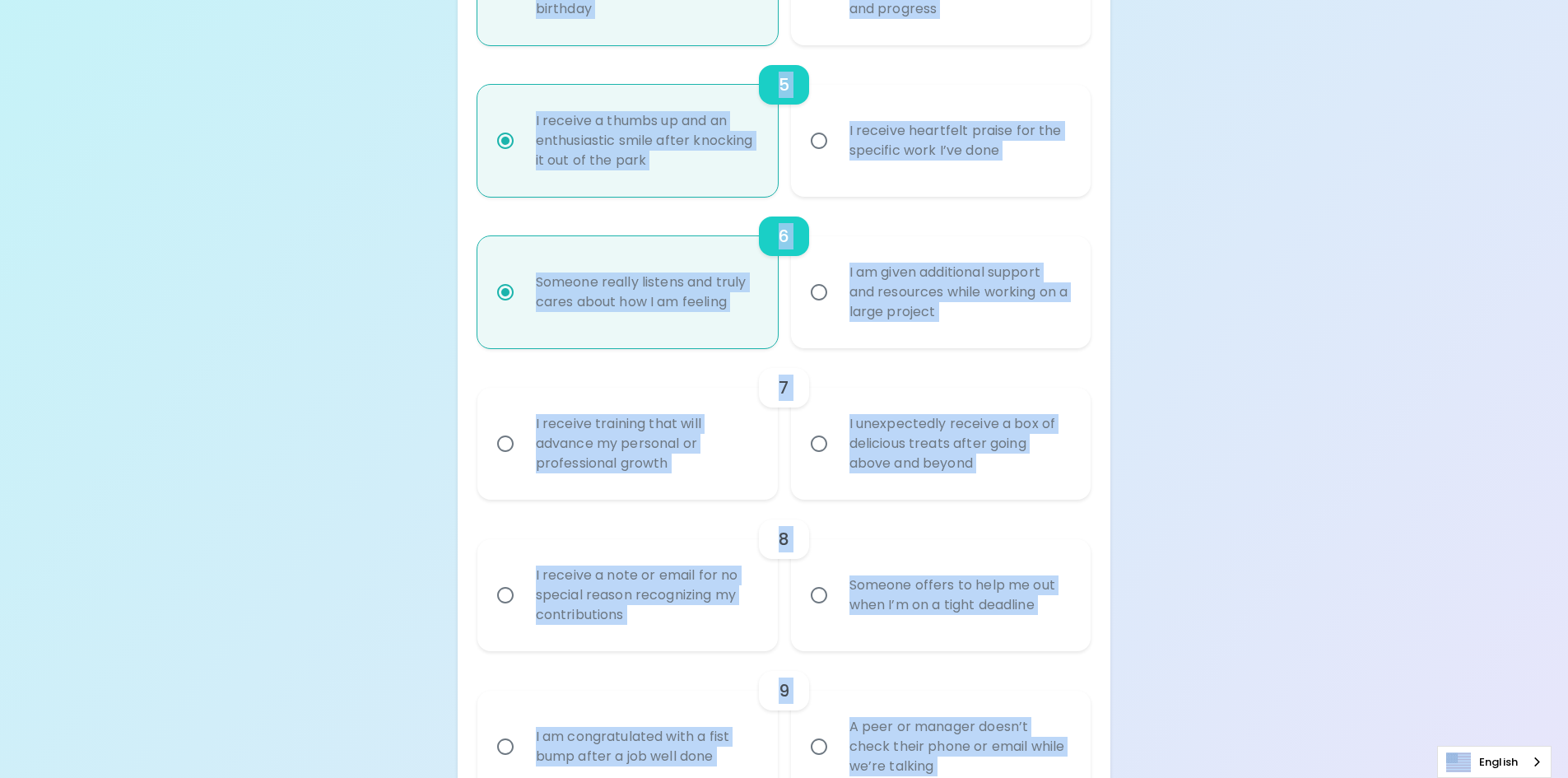
radio input "true"
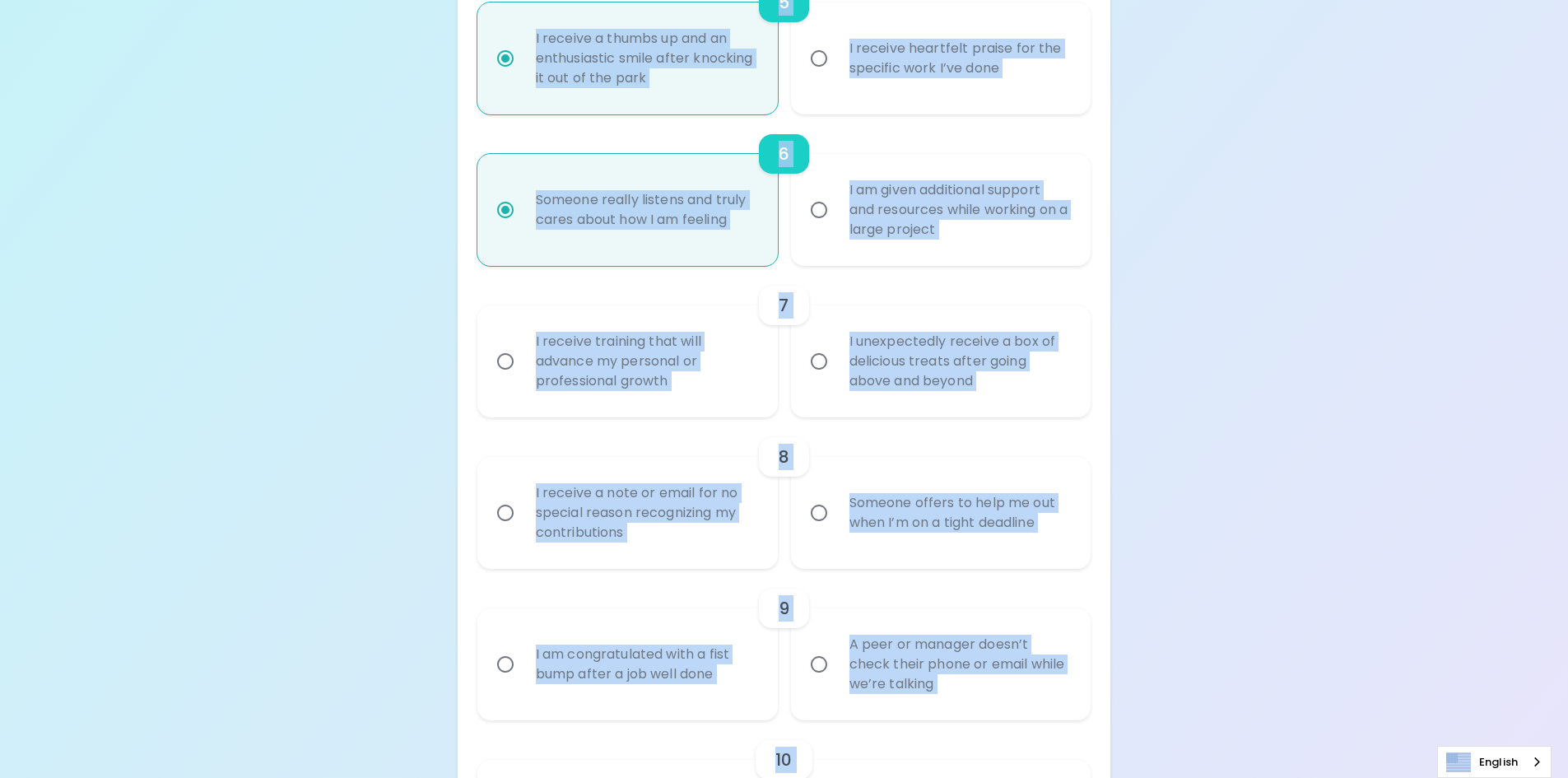
scroll to position [1119, 0]
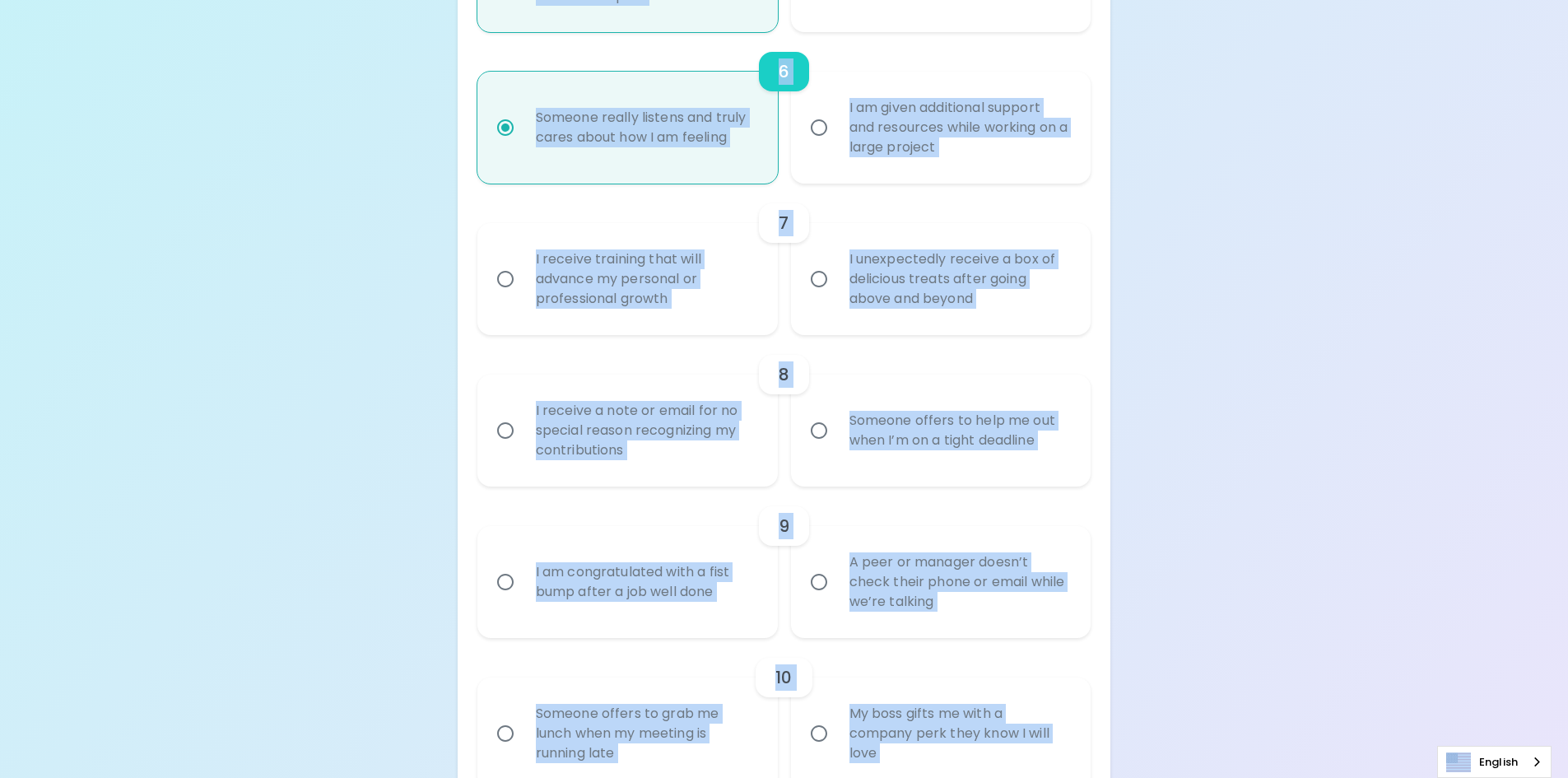
click at [505, 278] on input "I receive training that will advance my personal or professional growth" at bounding box center [505, 279] width 35 height 35
radio input "false"
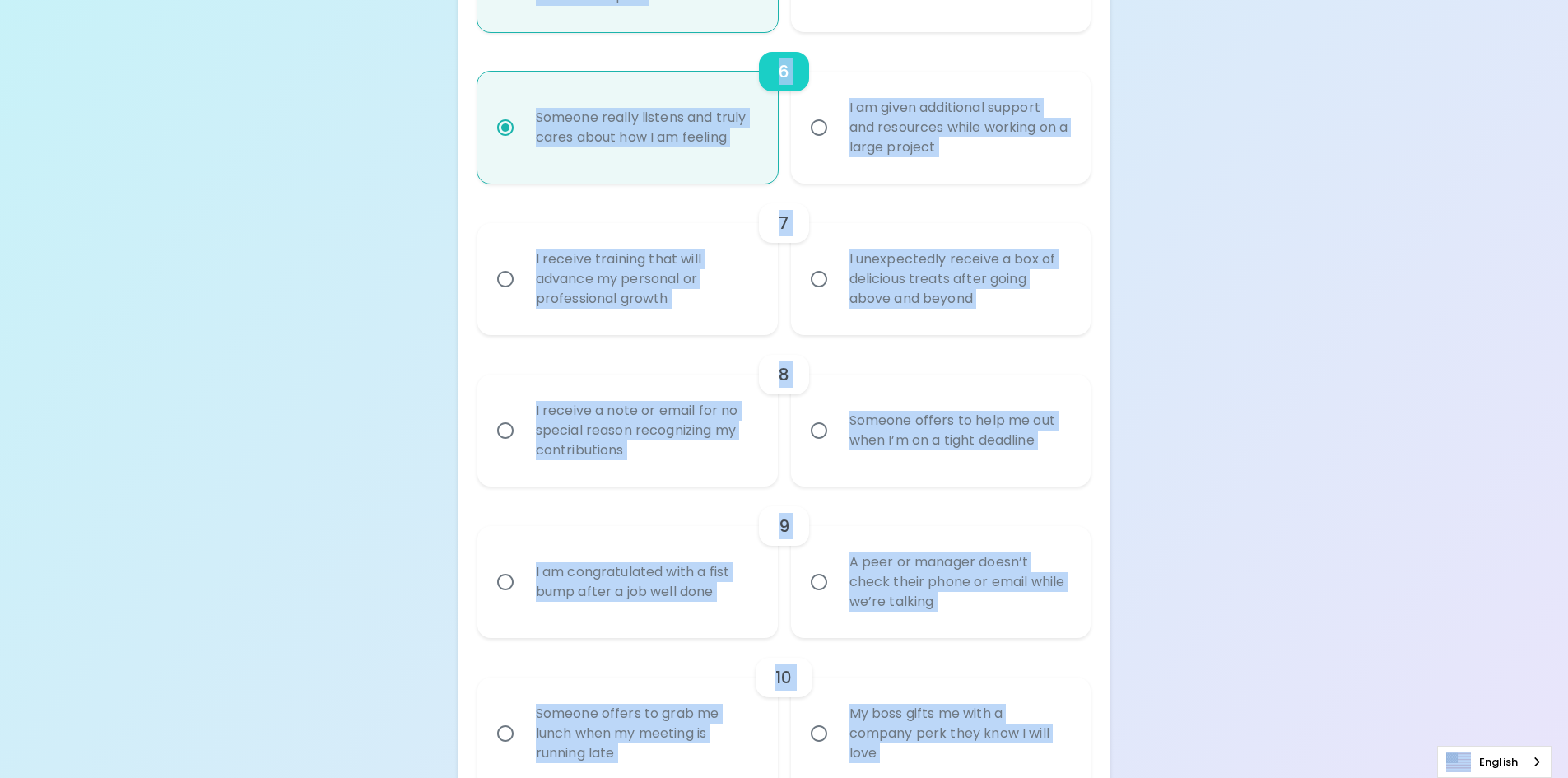
radio input "false"
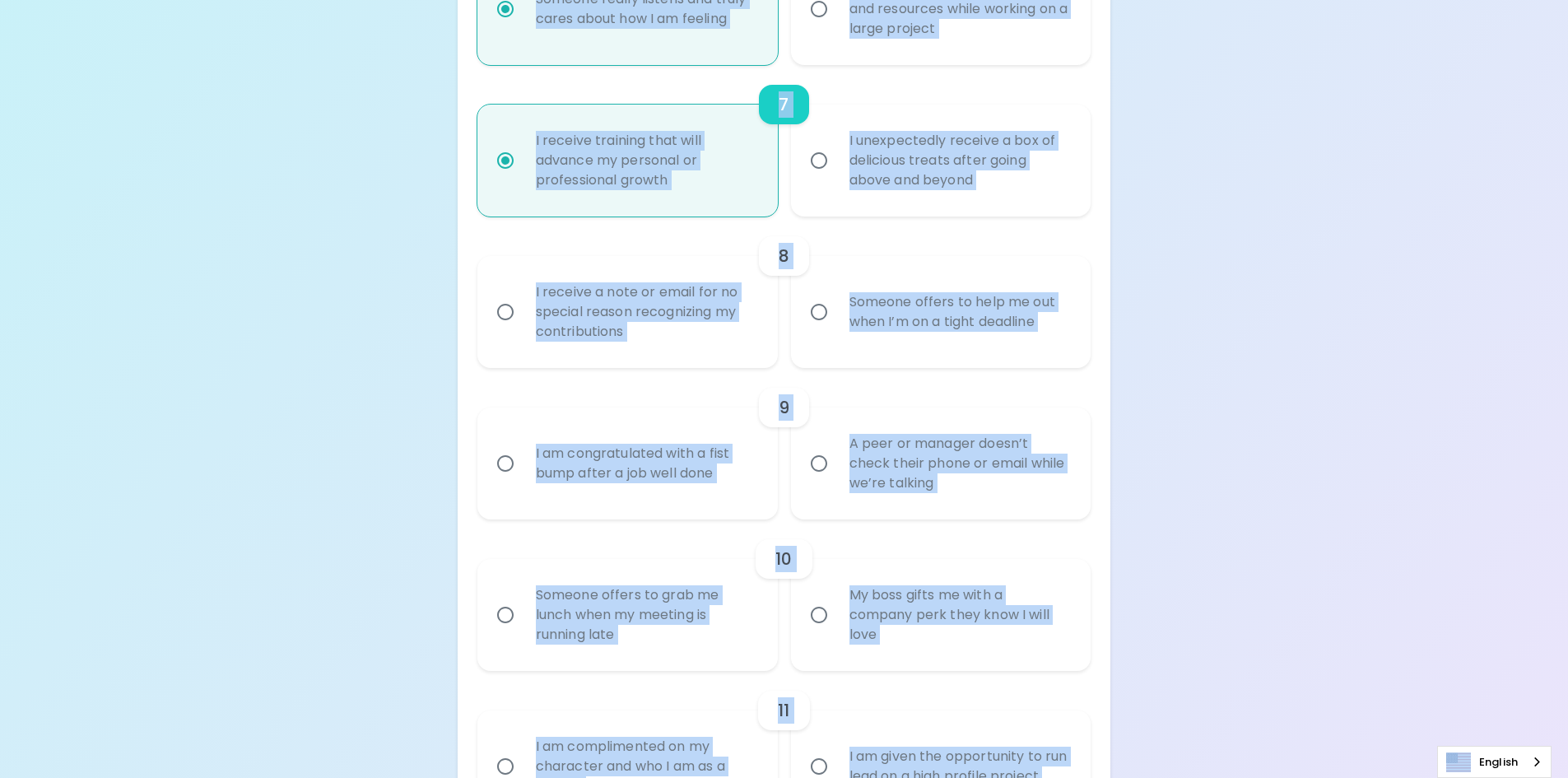
scroll to position [1251, 0]
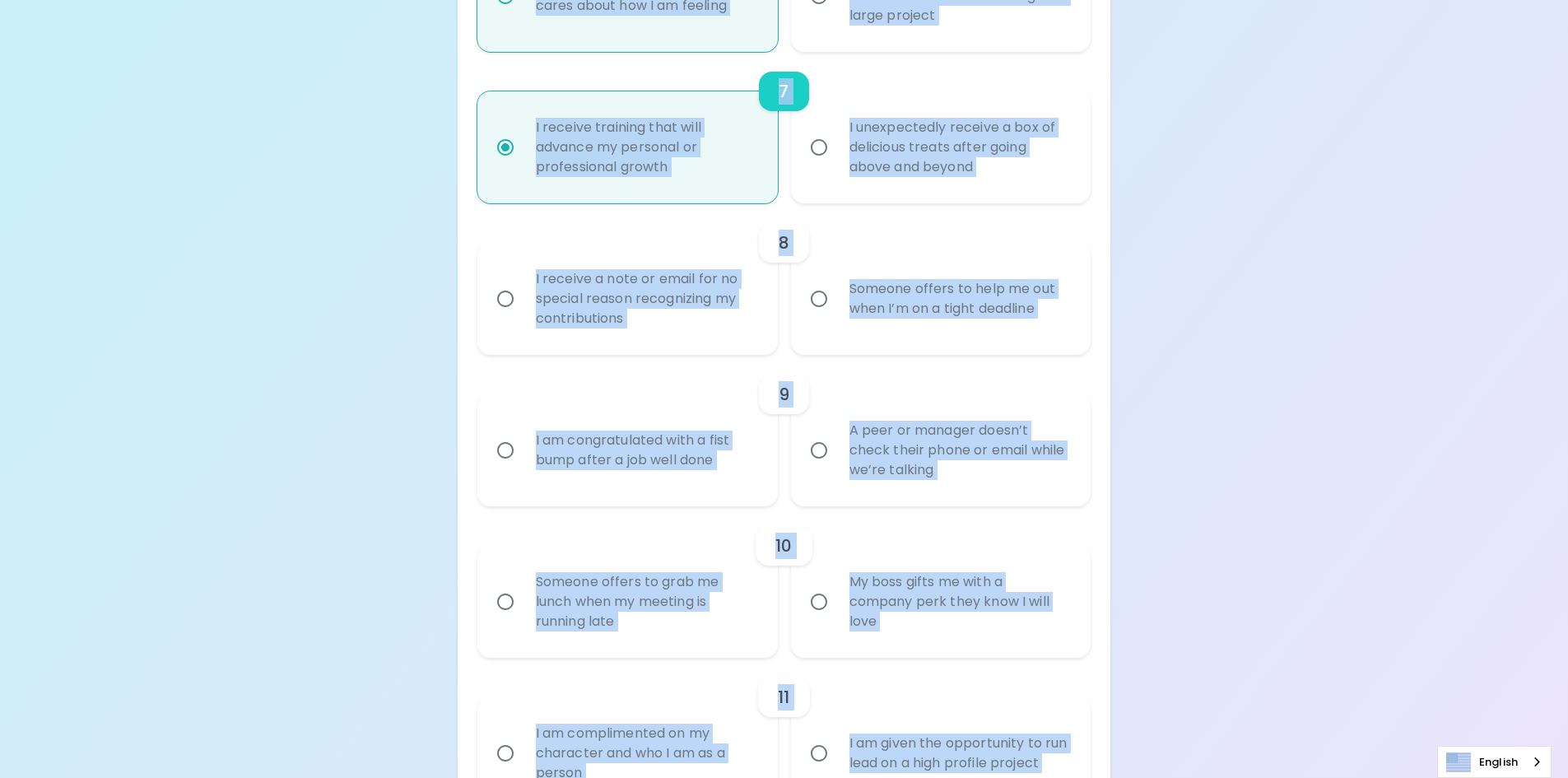
radio input "true"
click at [822, 299] on input "Someone offers to help me out when I’m on a tight deadline" at bounding box center [818, 299] width 35 height 35
radio input "false"
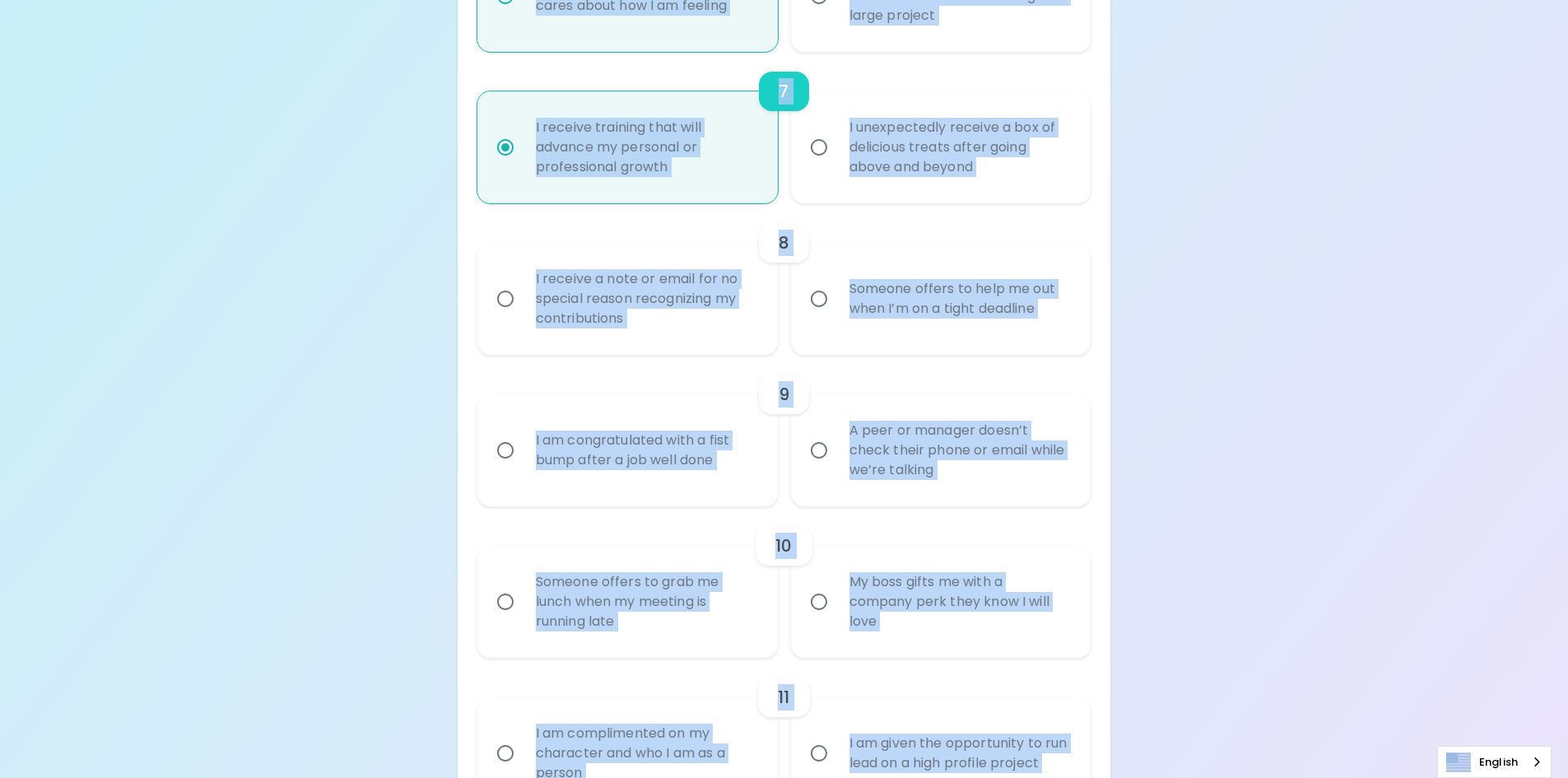
radio input "false"
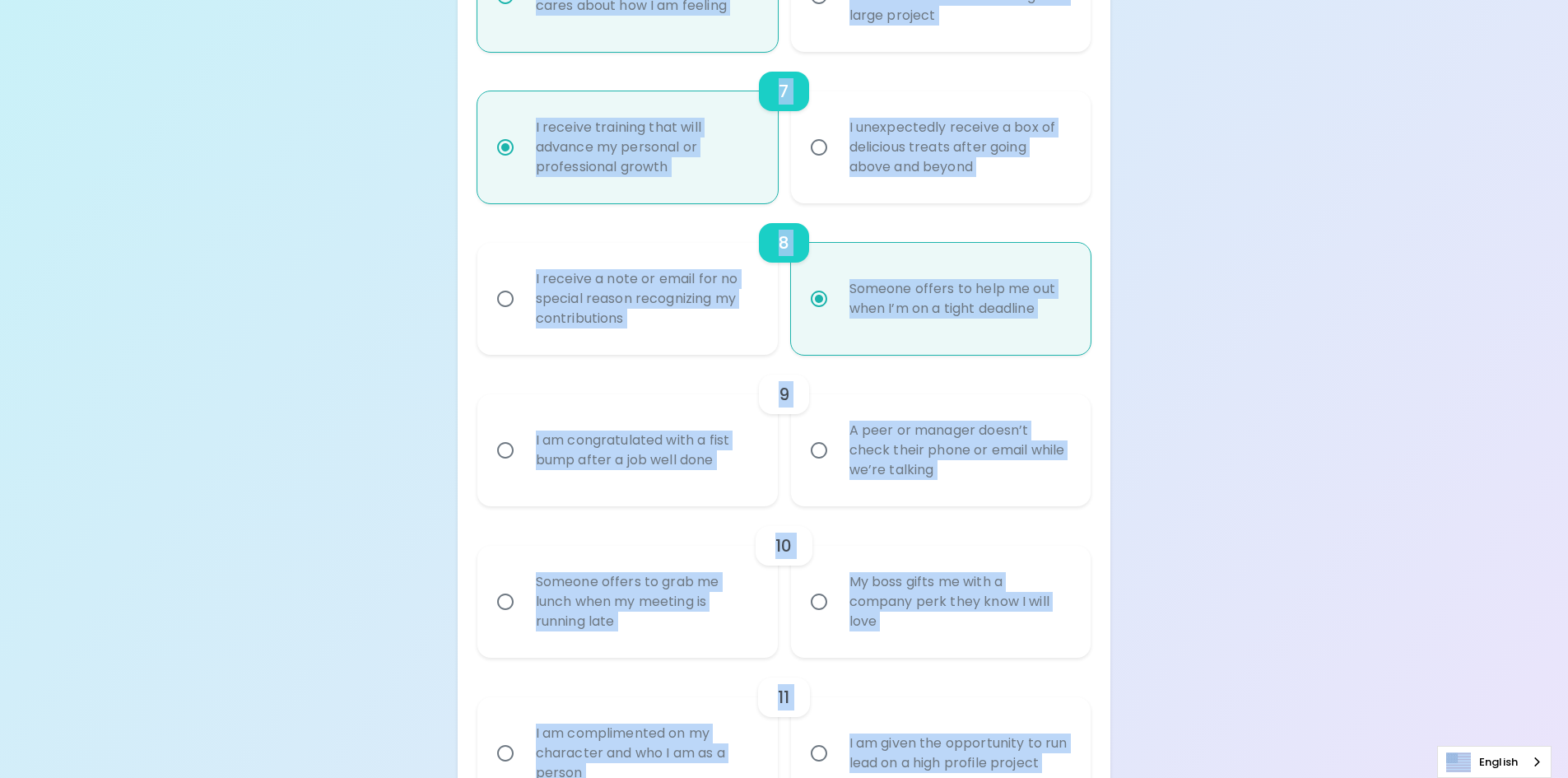
scroll to position [1382, 0]
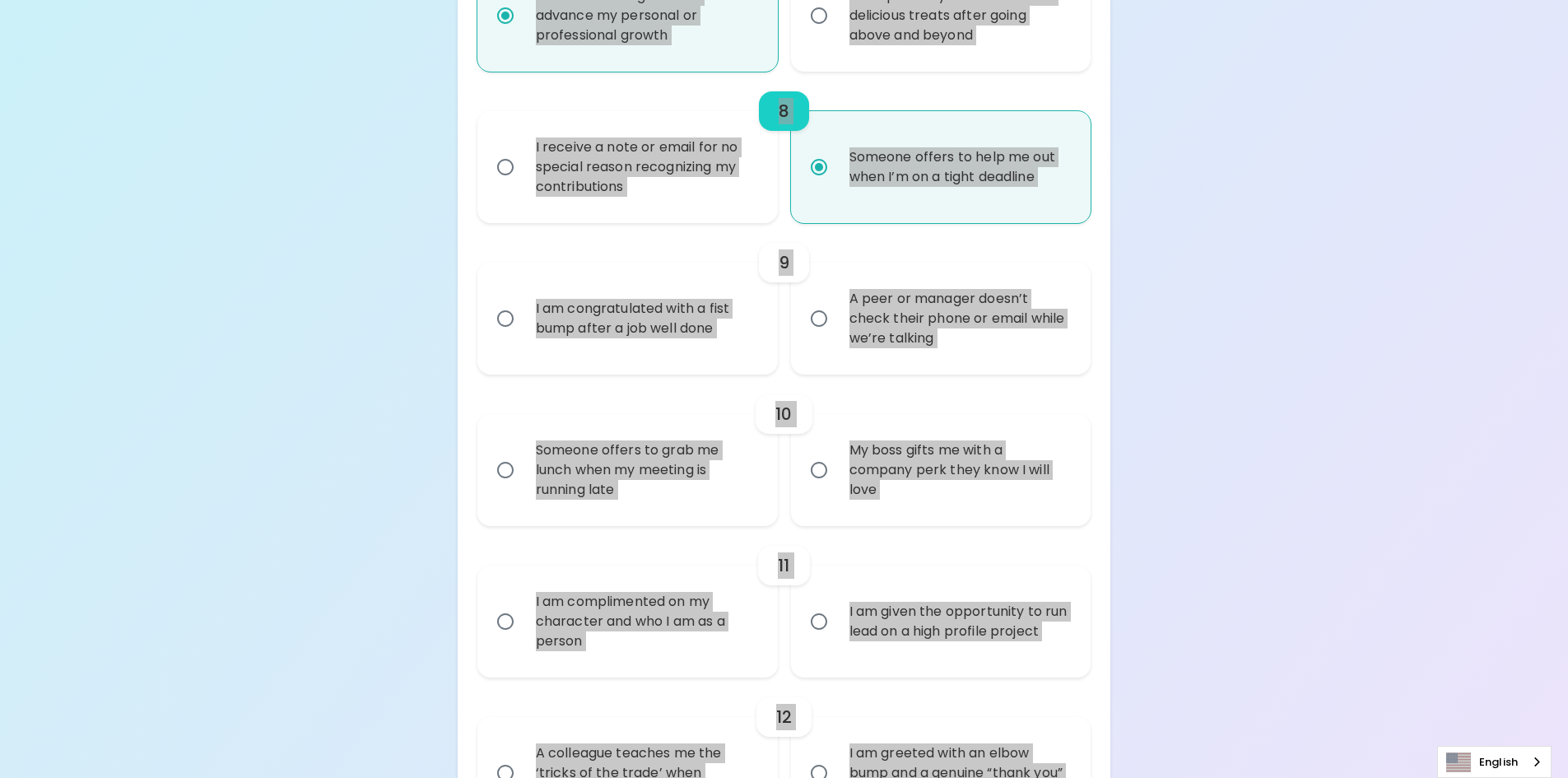
radio input "true"
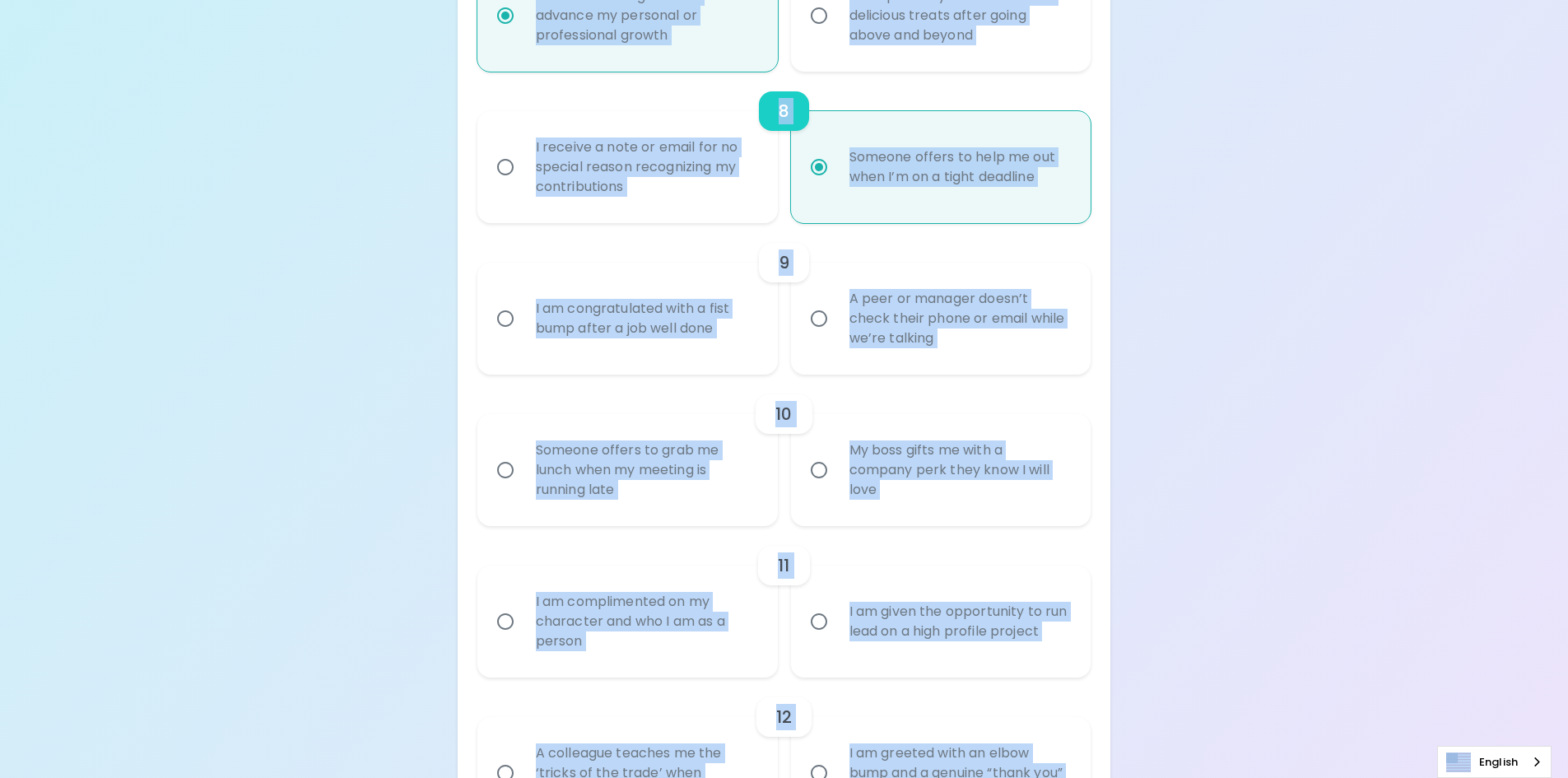
click at [503, 318] on input "I am congratulated with a fist bump after a job well done" at bounding box center [505, 318] width 35 height 35
radio input "false"
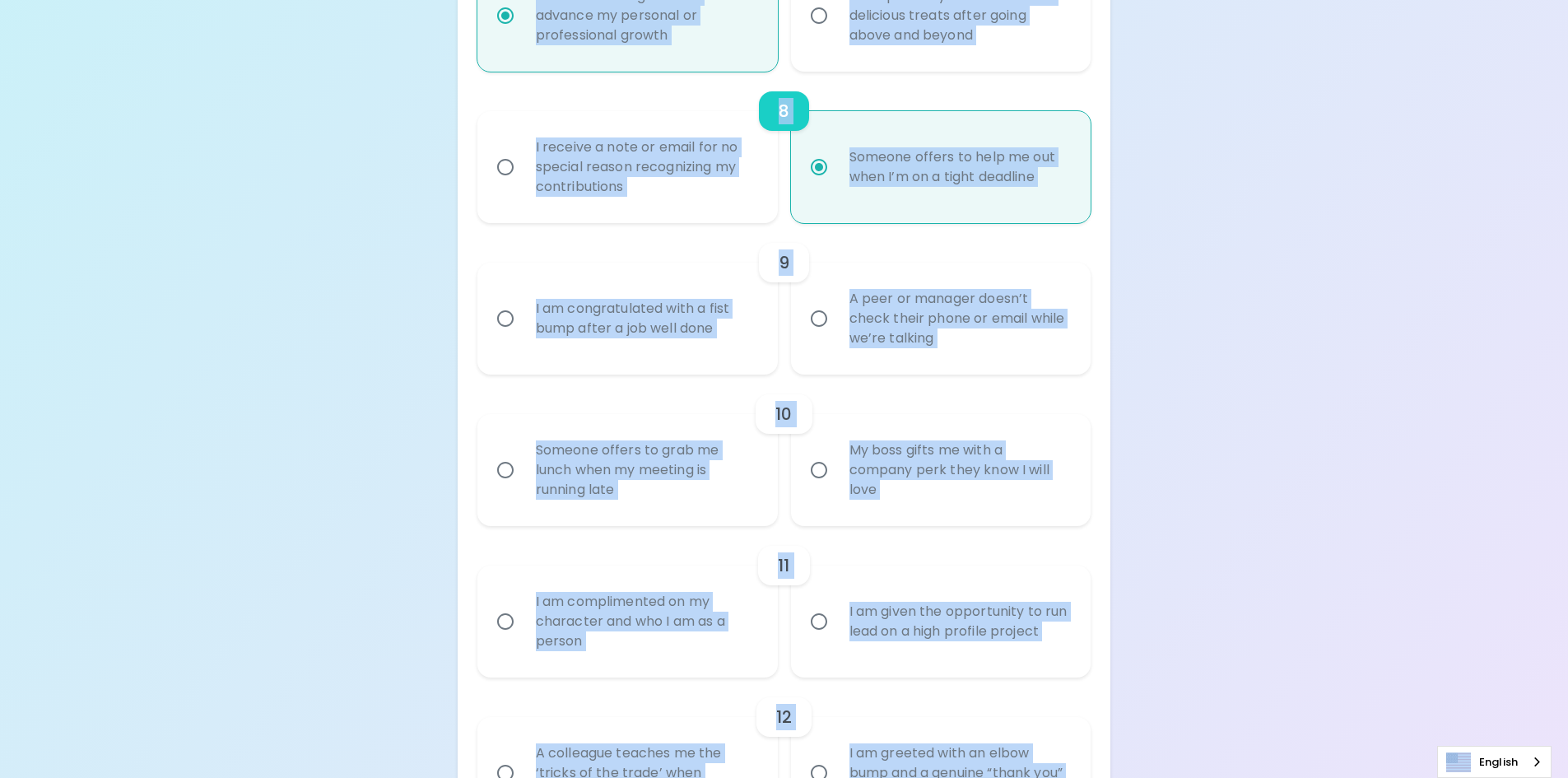
radio input "false"
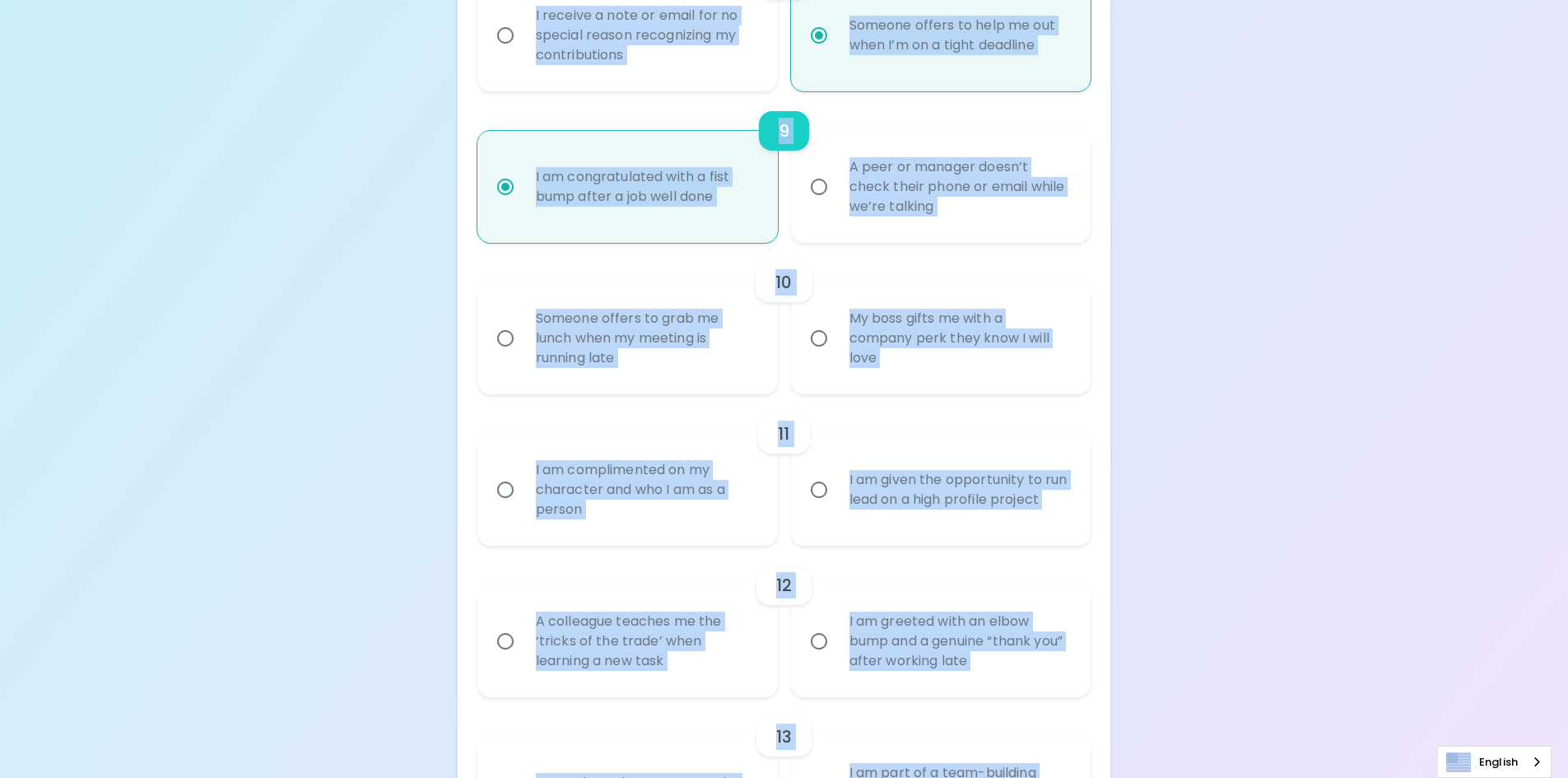
radio input "true"
click at [509, 344] on input "Someone offers to grab me lunch when my meeting is running late" at bounding box center [505, 338] width 35 height 35
radio input "false"
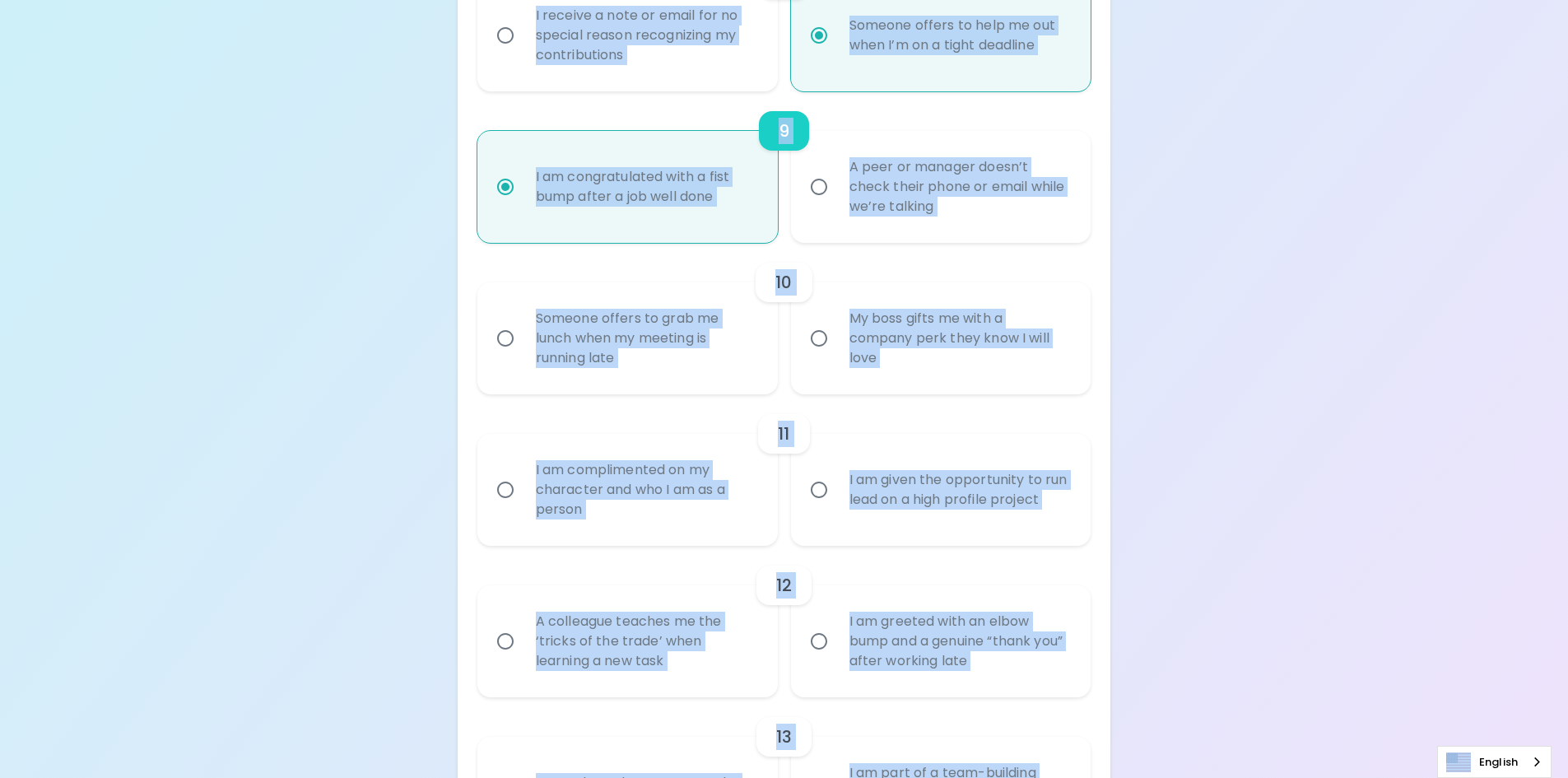
radio input "false"
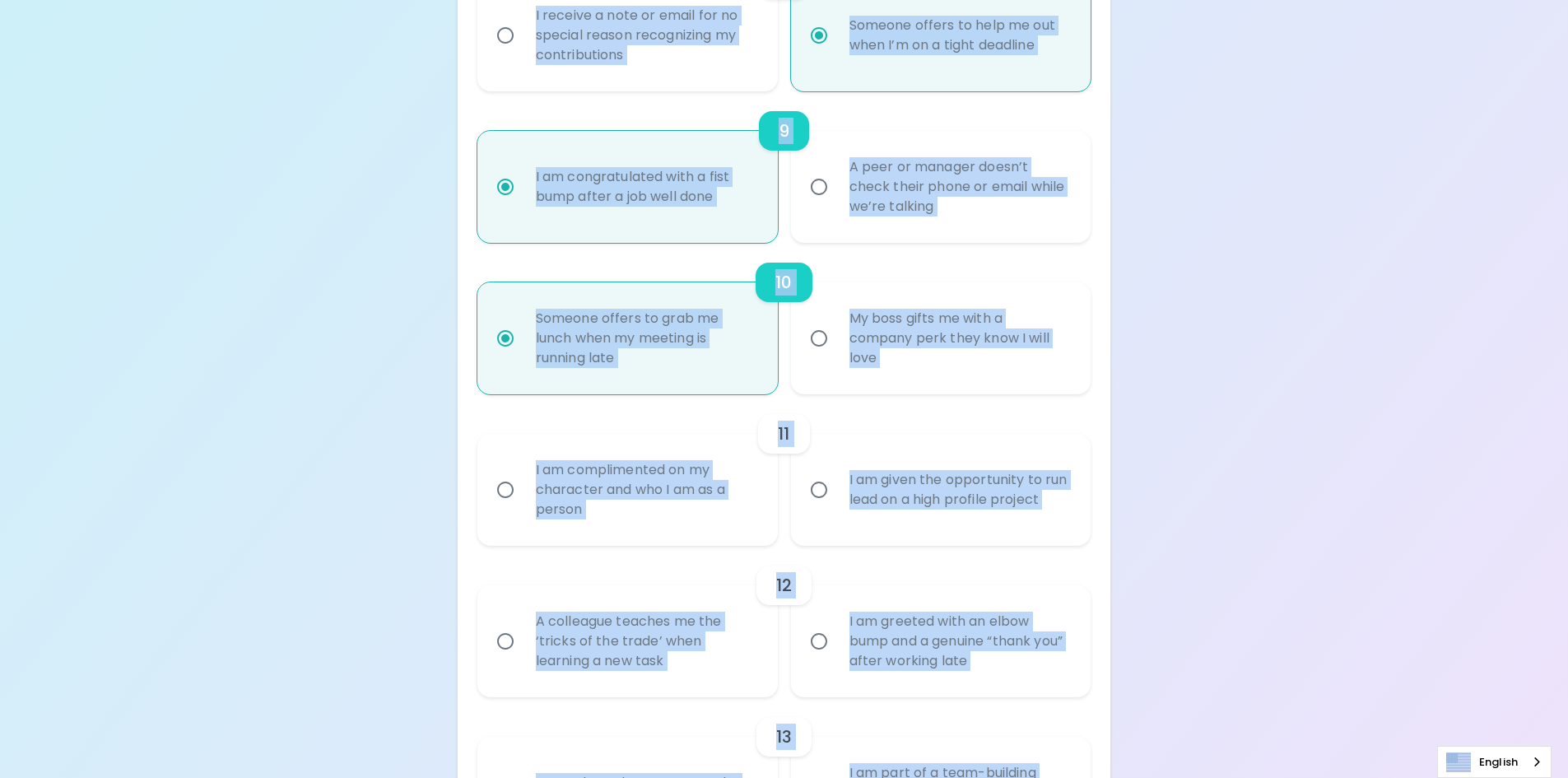
scroll to position [1646, 0]
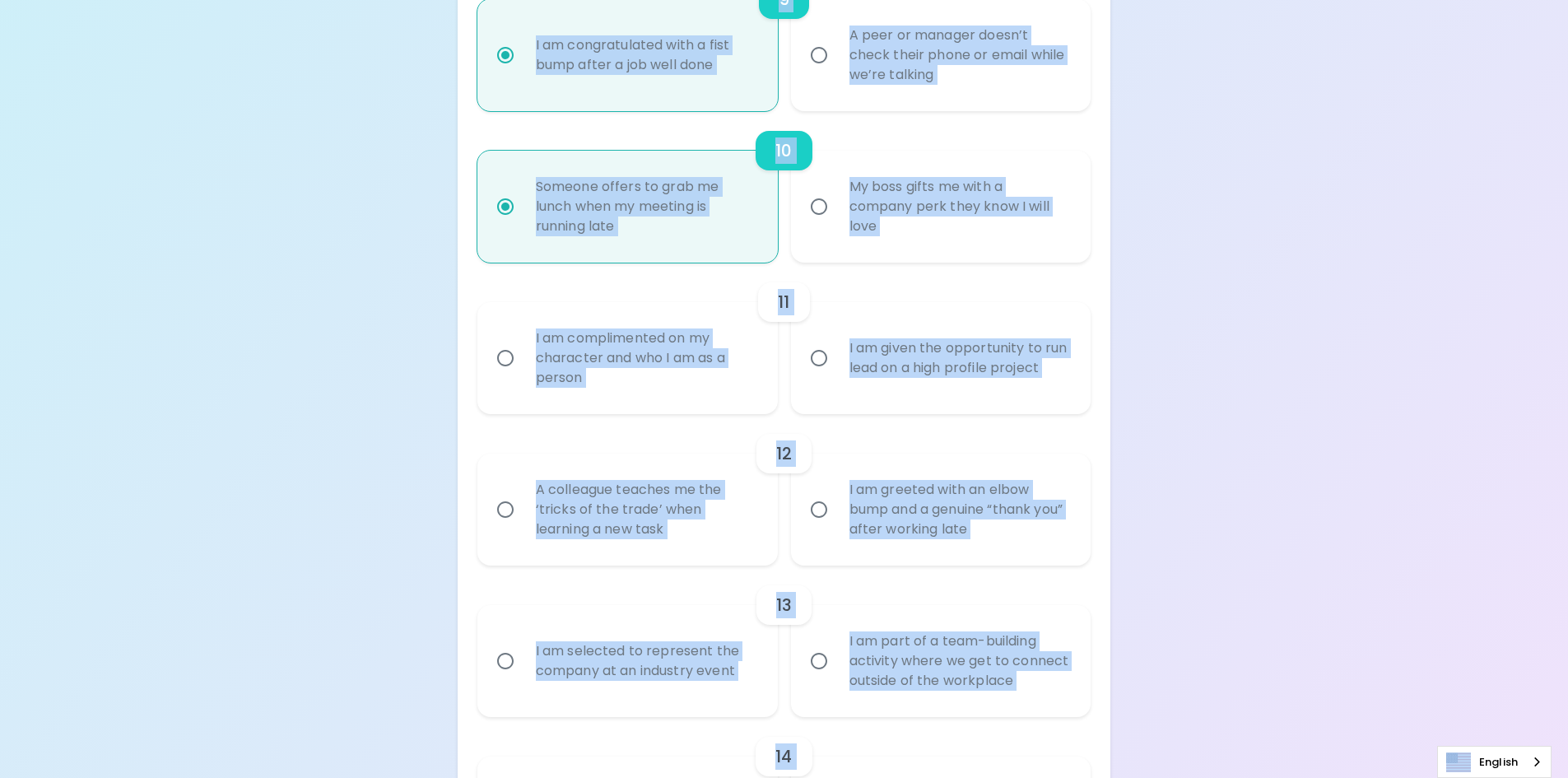
radio input "true"
click at [511, 365] on input "I am complimented on my character and who I am as a person" at bounding box center [505, 357] width 35 height 35
radio input "false"
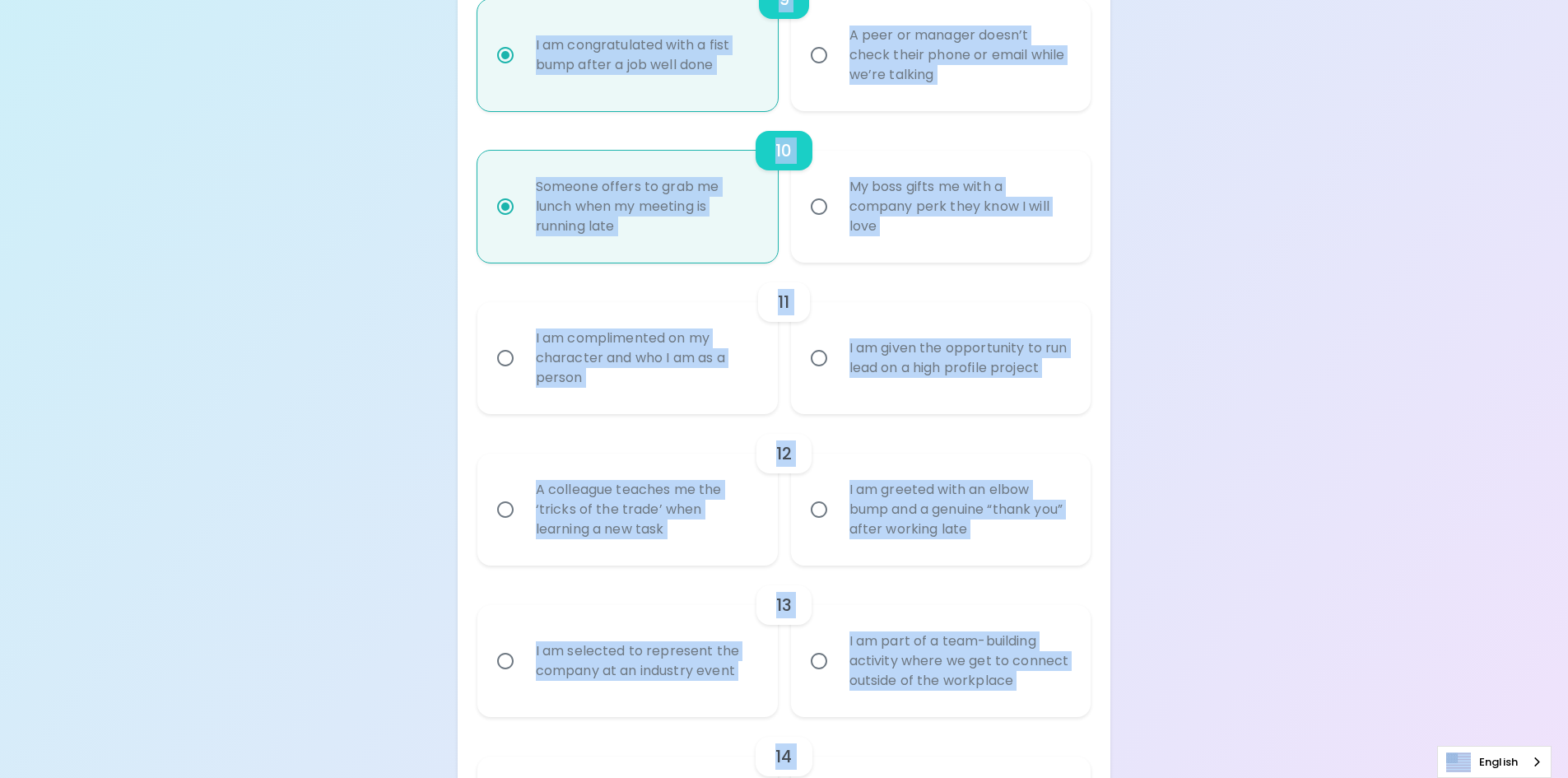
radio input "false"
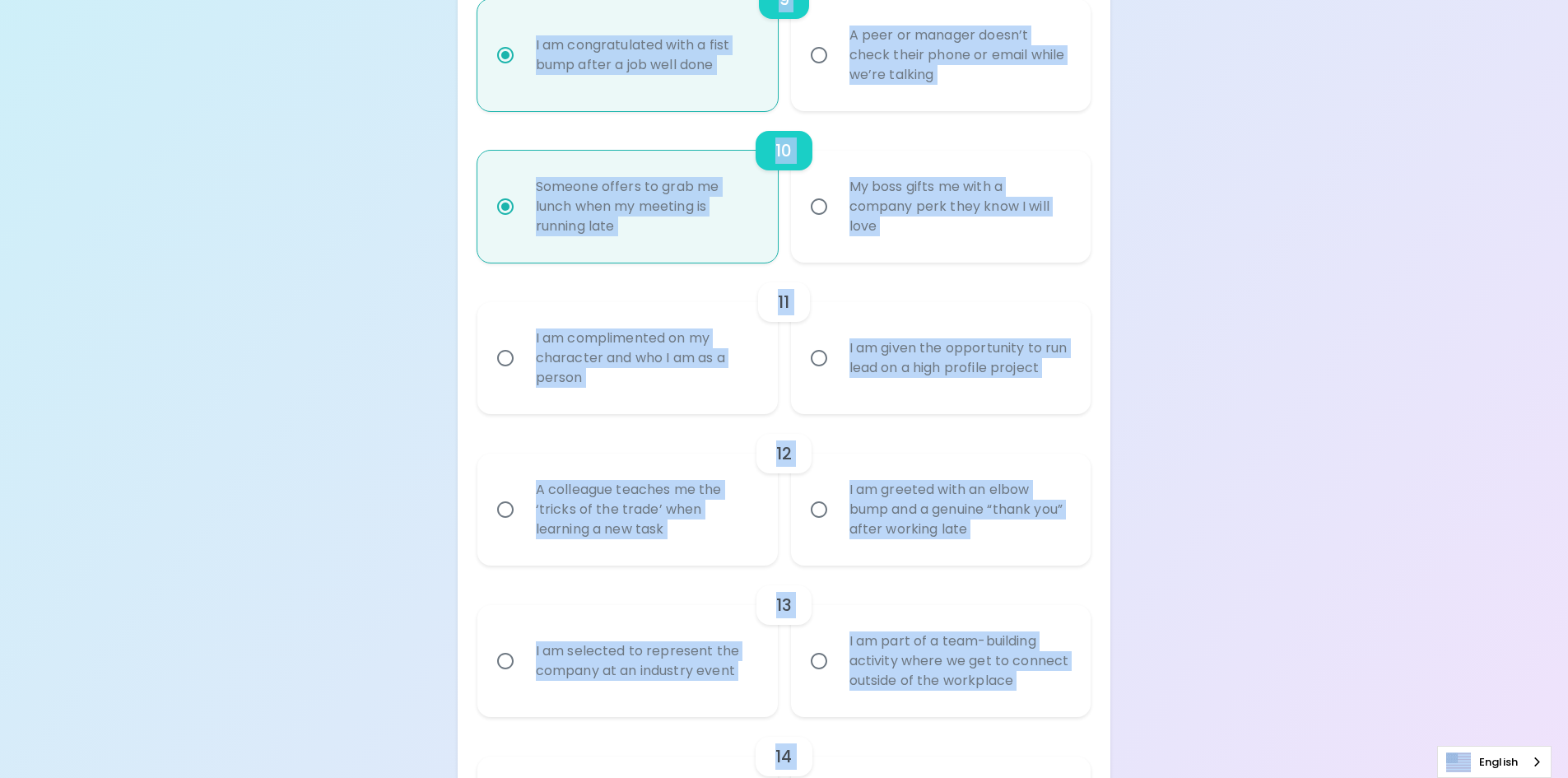
radio input "false"
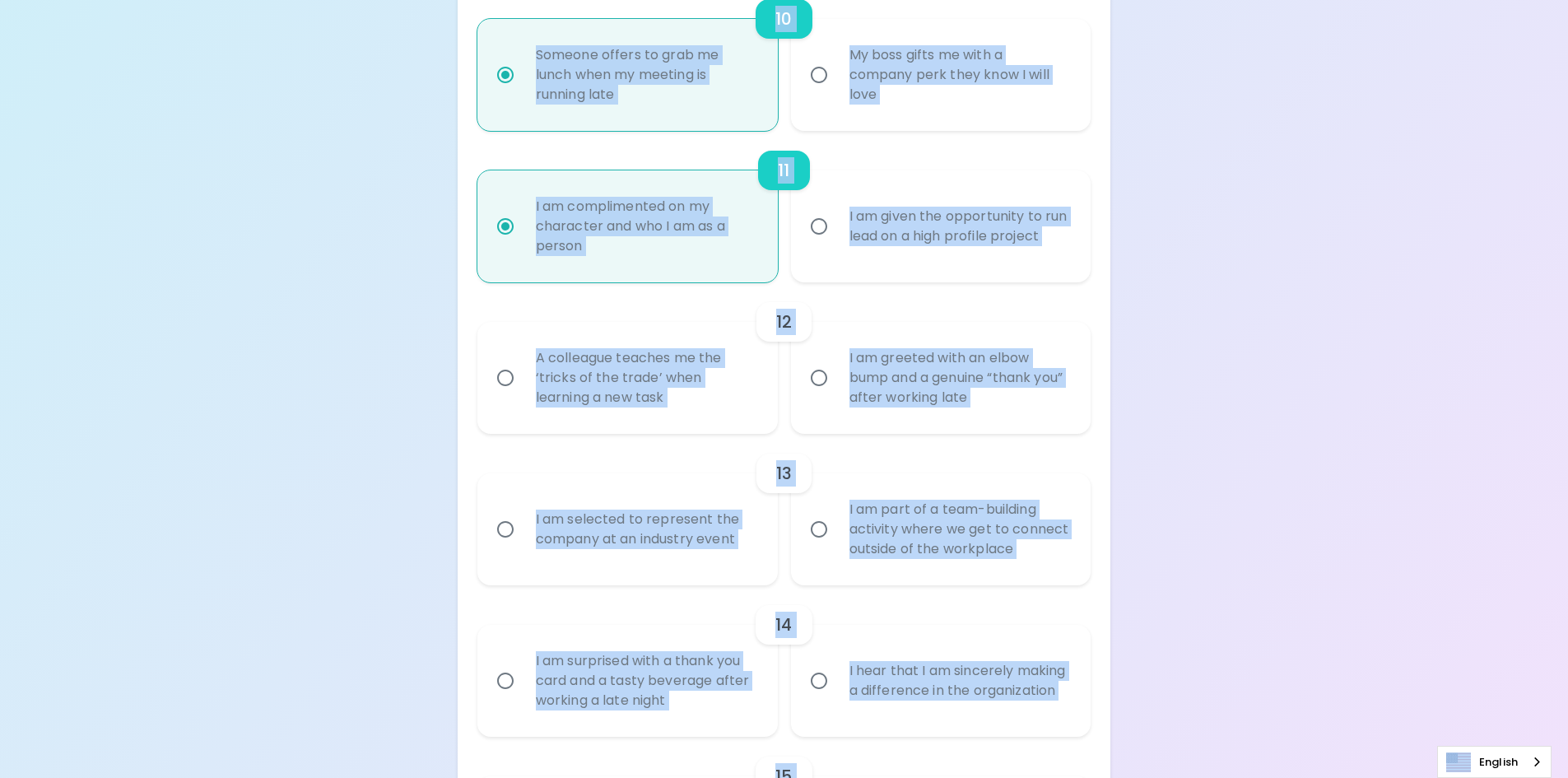
radio input "true"
click at [511, 365] on input "A colleague teaches me the ‘tricks of the trade’ when learning a new task" at bounding box center [505, 377] width 35 height 35
radio input "false"
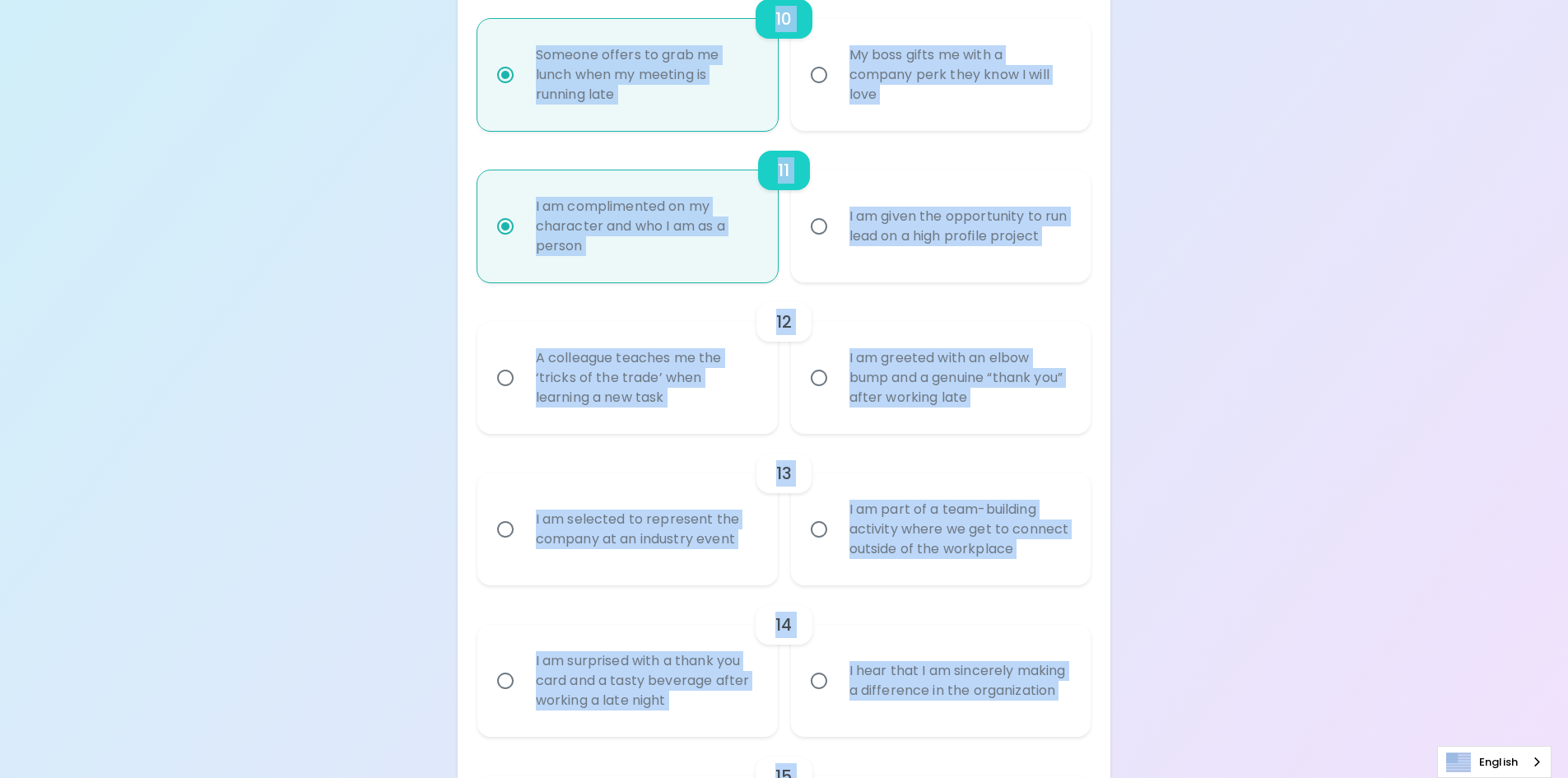
radio input "false"
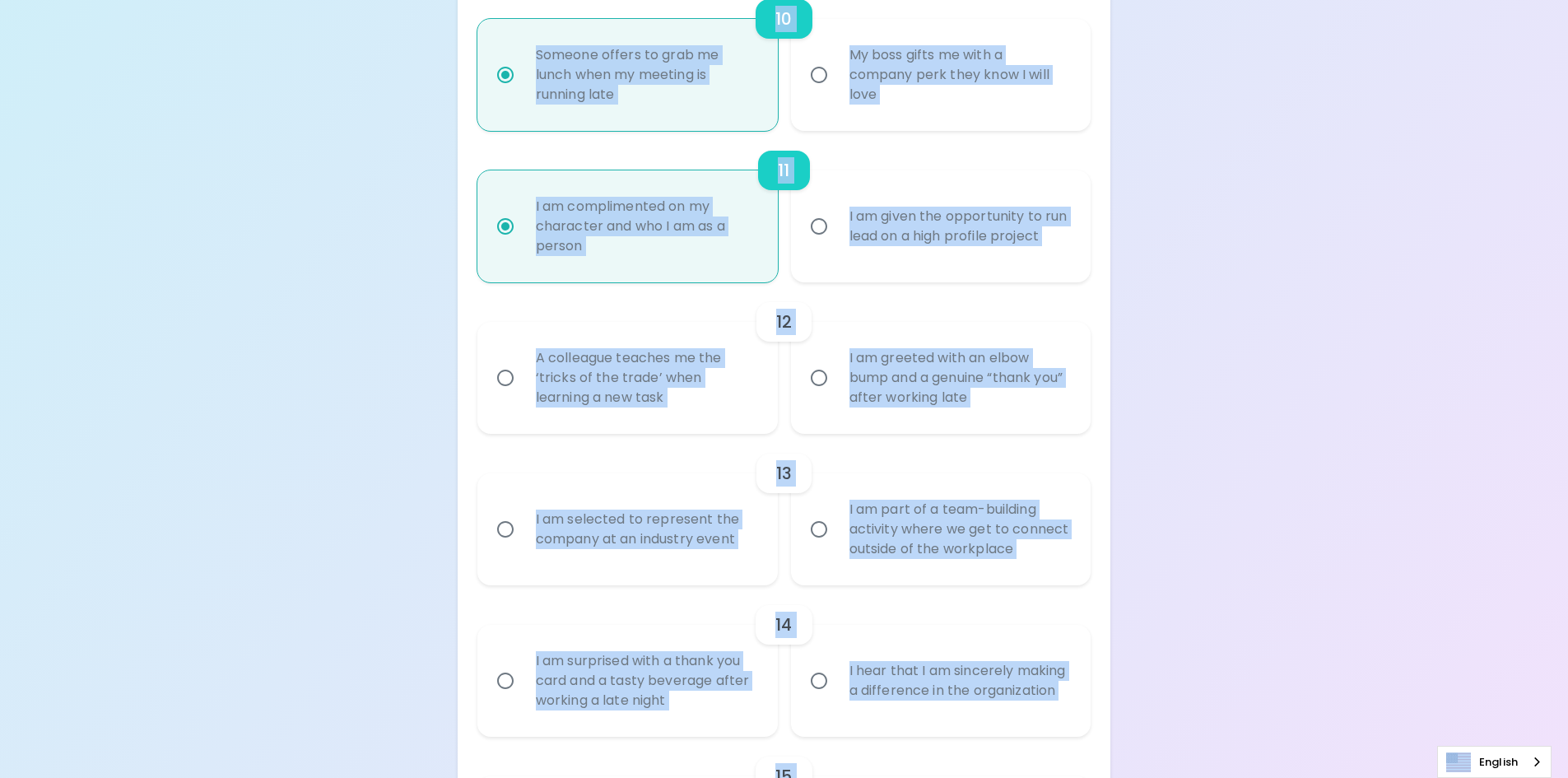
radio input "false"
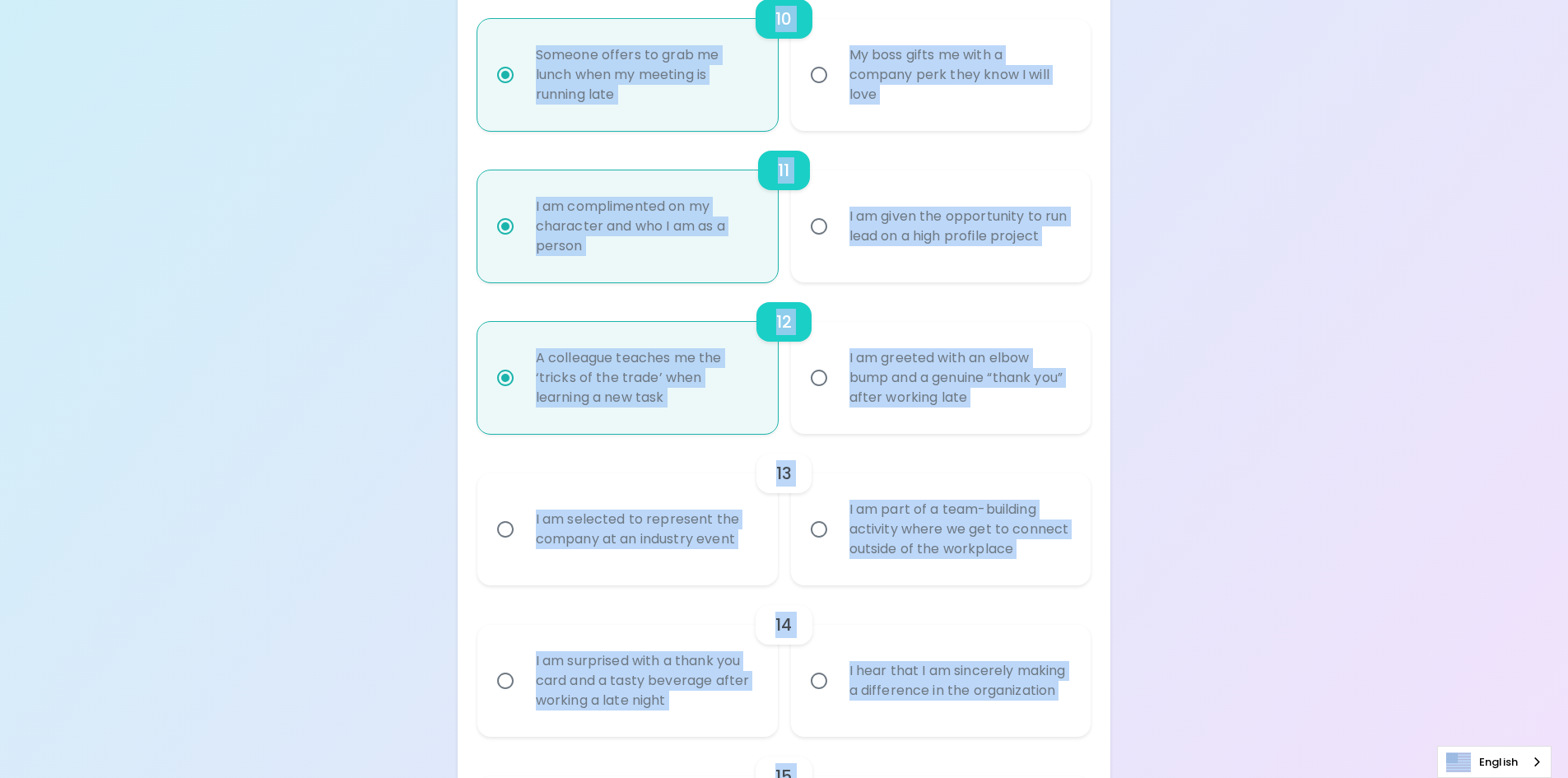
scroll to position [1909, 0]
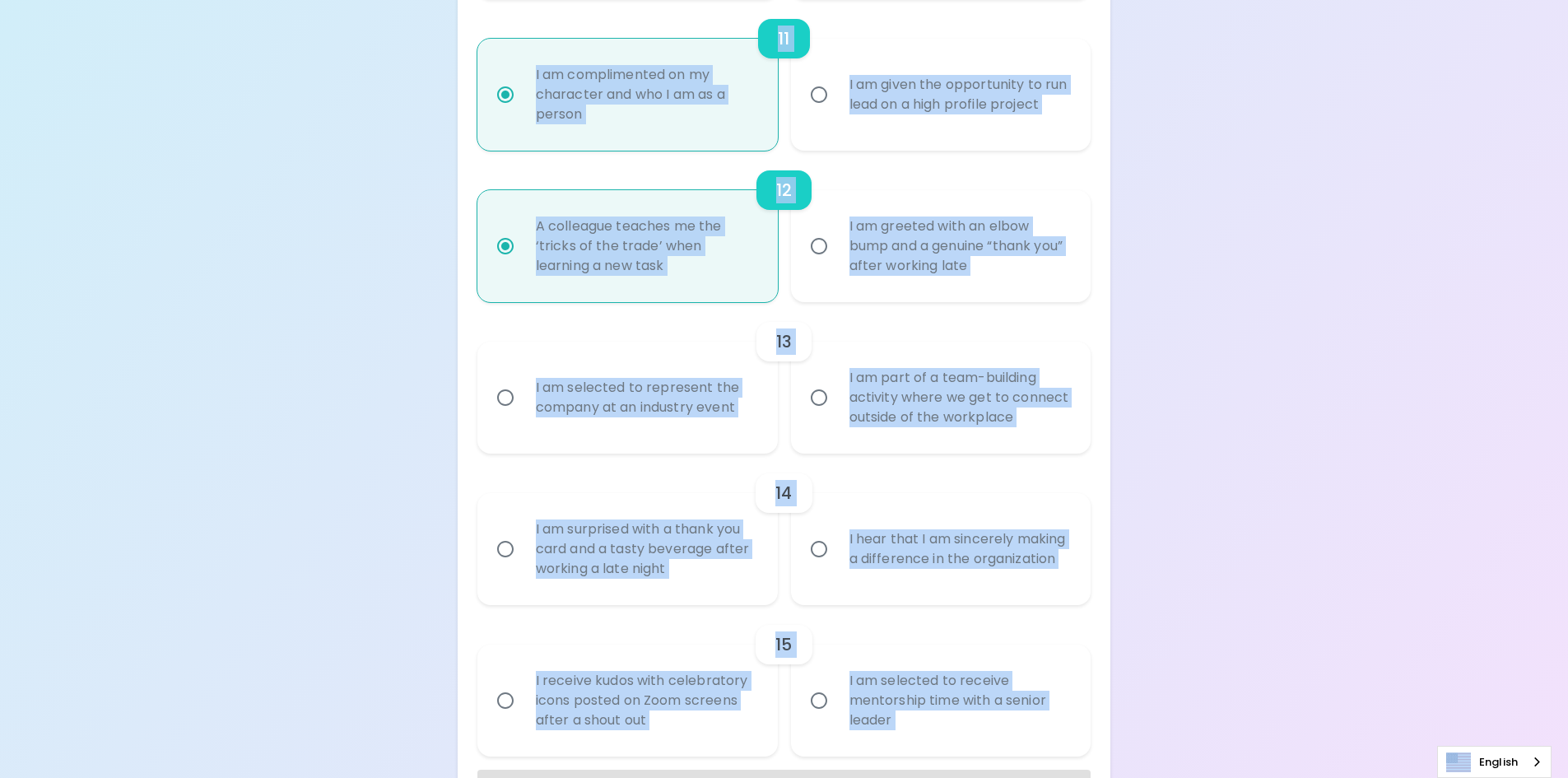
radio input "true"
click at [814, 405] on input "I am part of a team-building activity where we get to connect outside of the wo…" at bounding box center [818, 397] width 35 height 35
radio input "false"
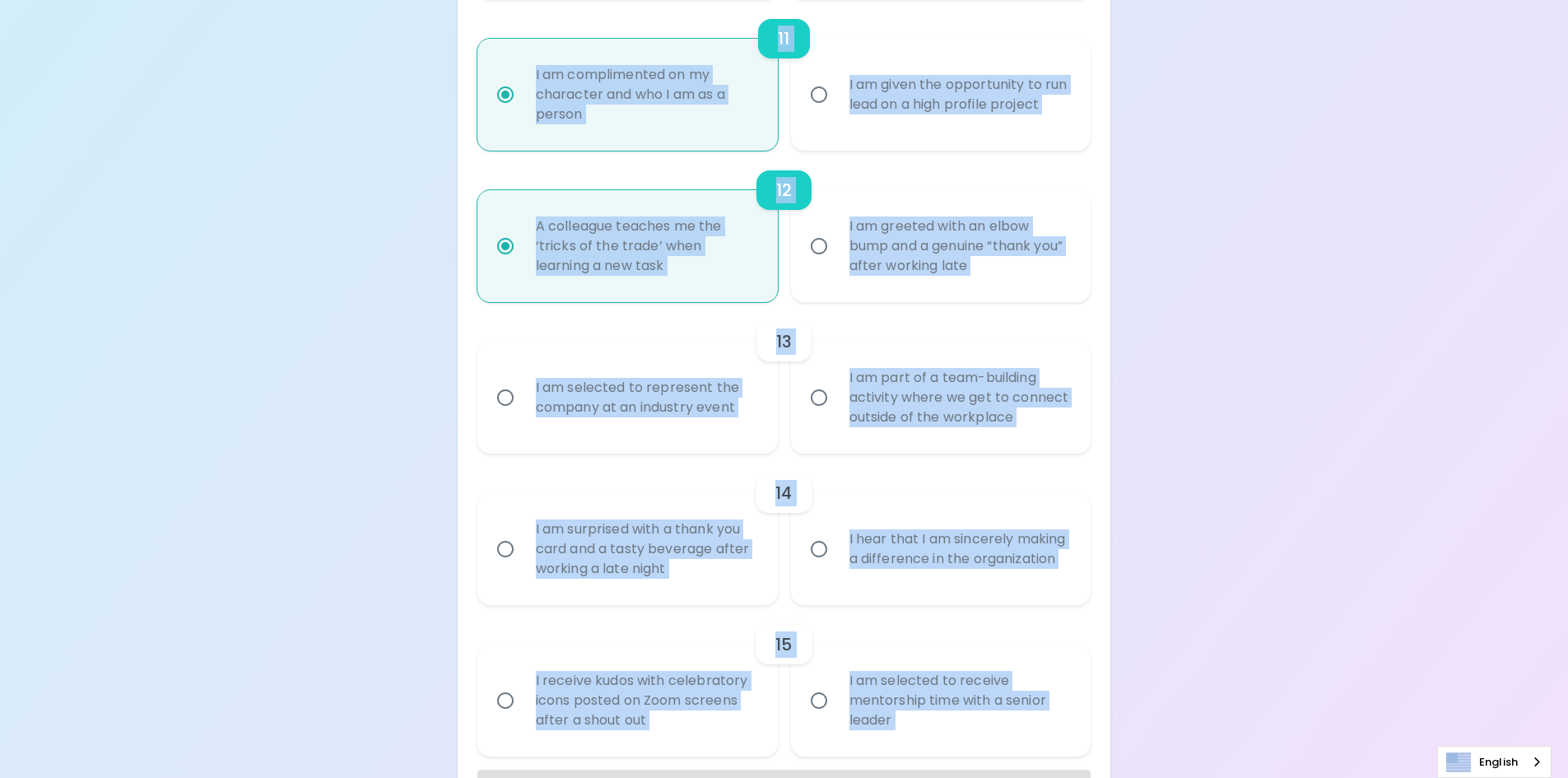
radio input "false"
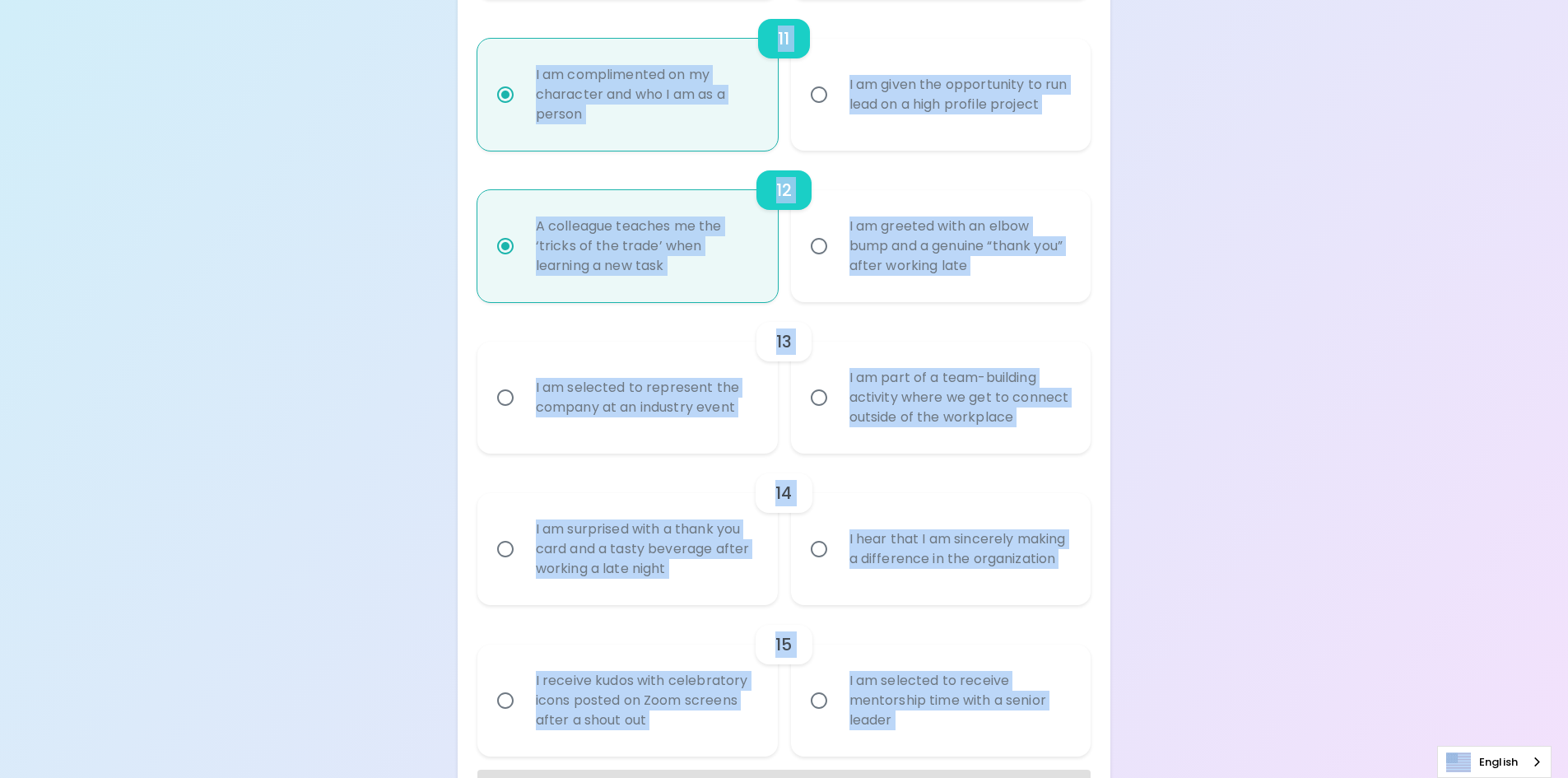
radio input "false"
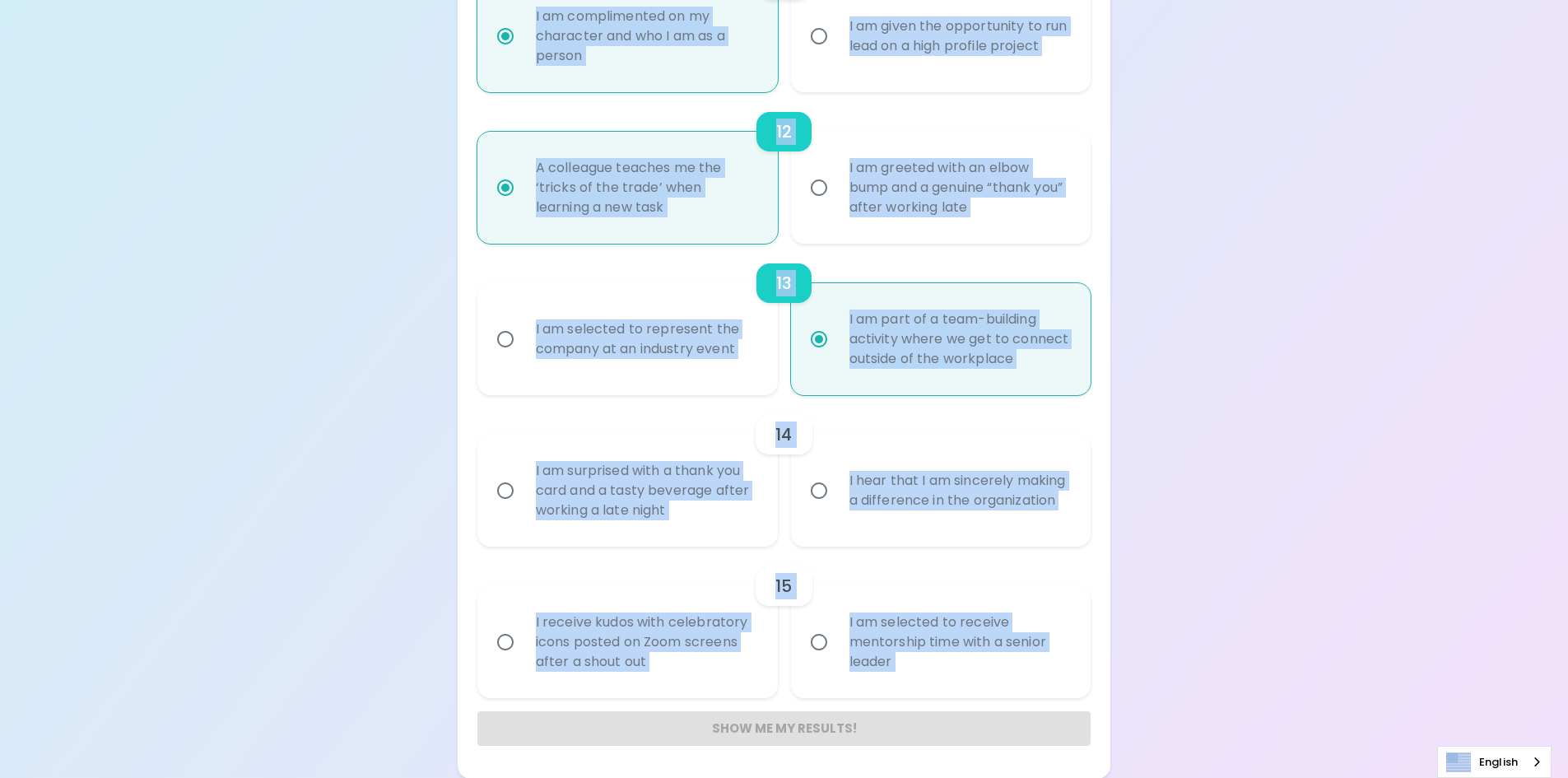
scroll to position [1969, 0]
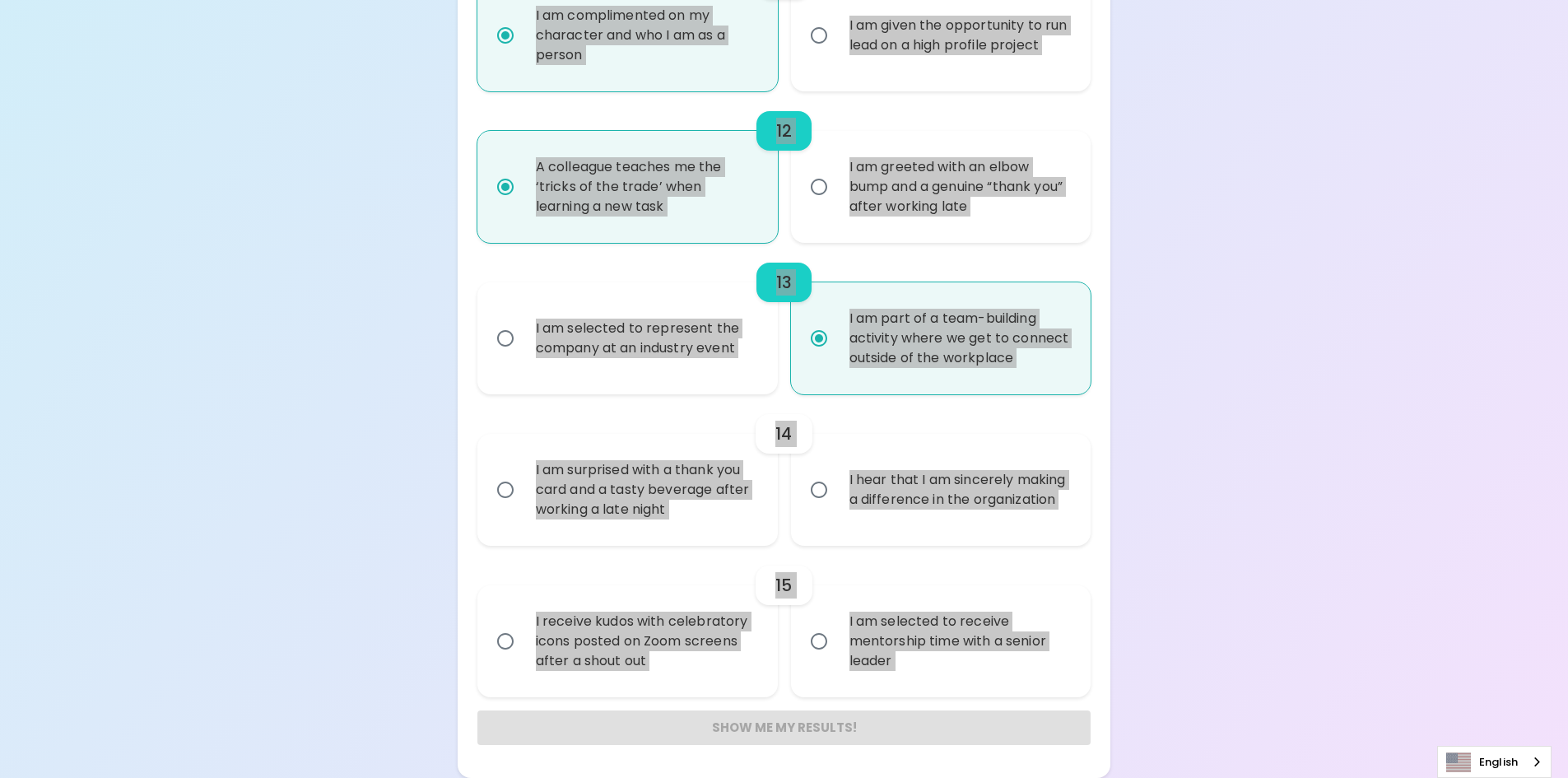
radio input "true"
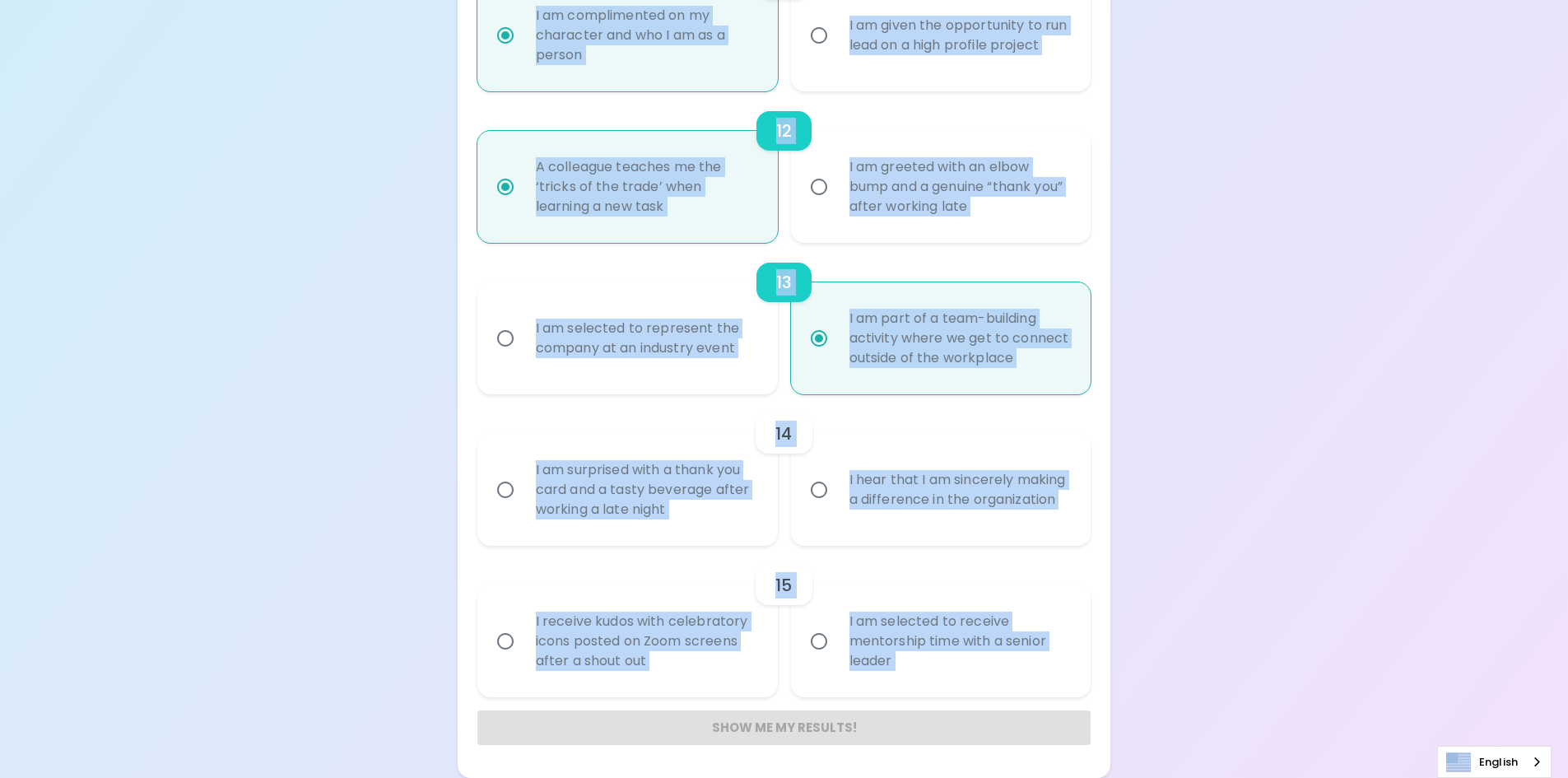
click at [509, 494] on input "I am surprised with a thank you card and a tasty beverage after working a late …" at bounding box center [505, 489] width 35 height 35
radio input "false"
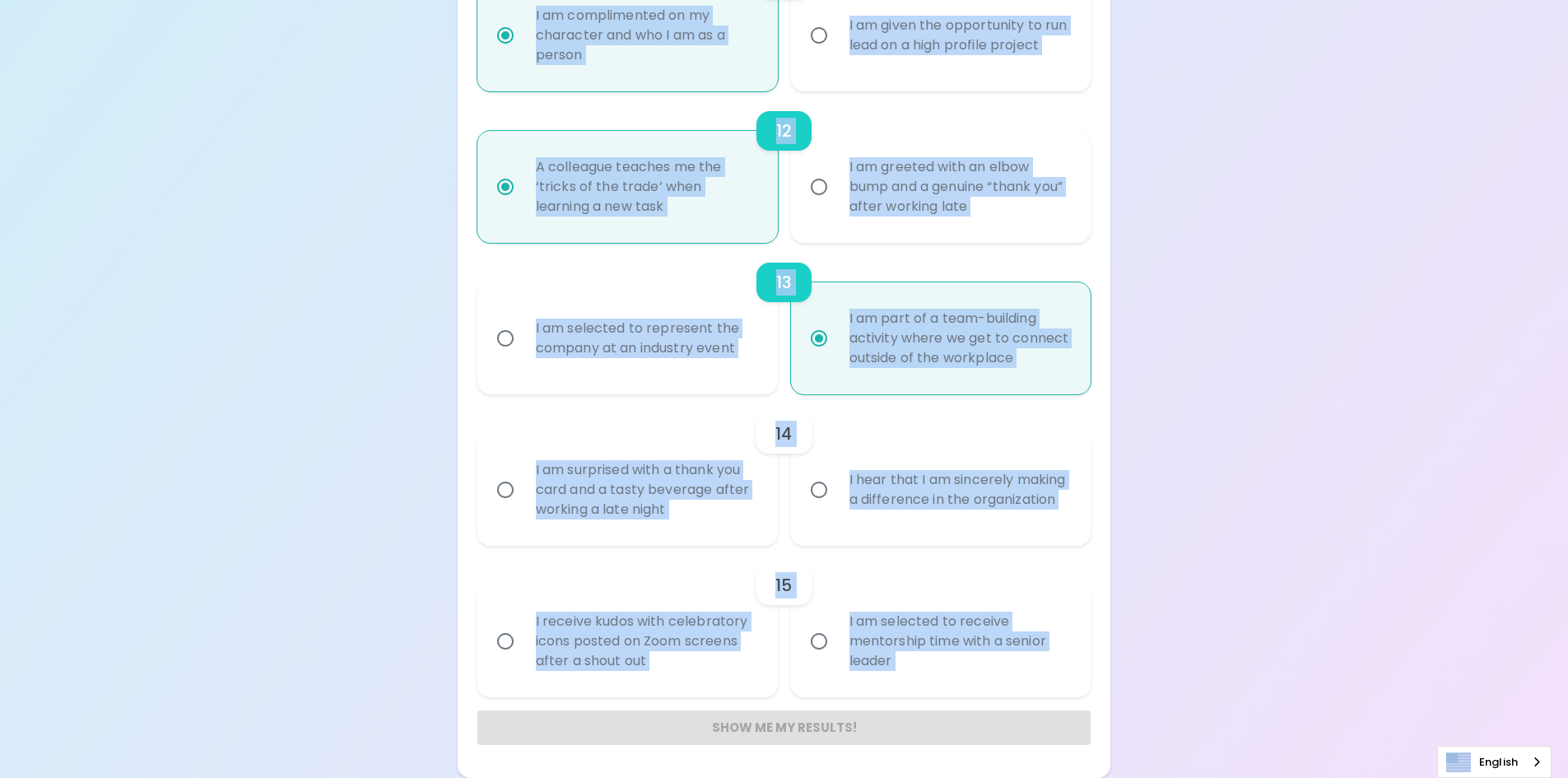
radio input "false"
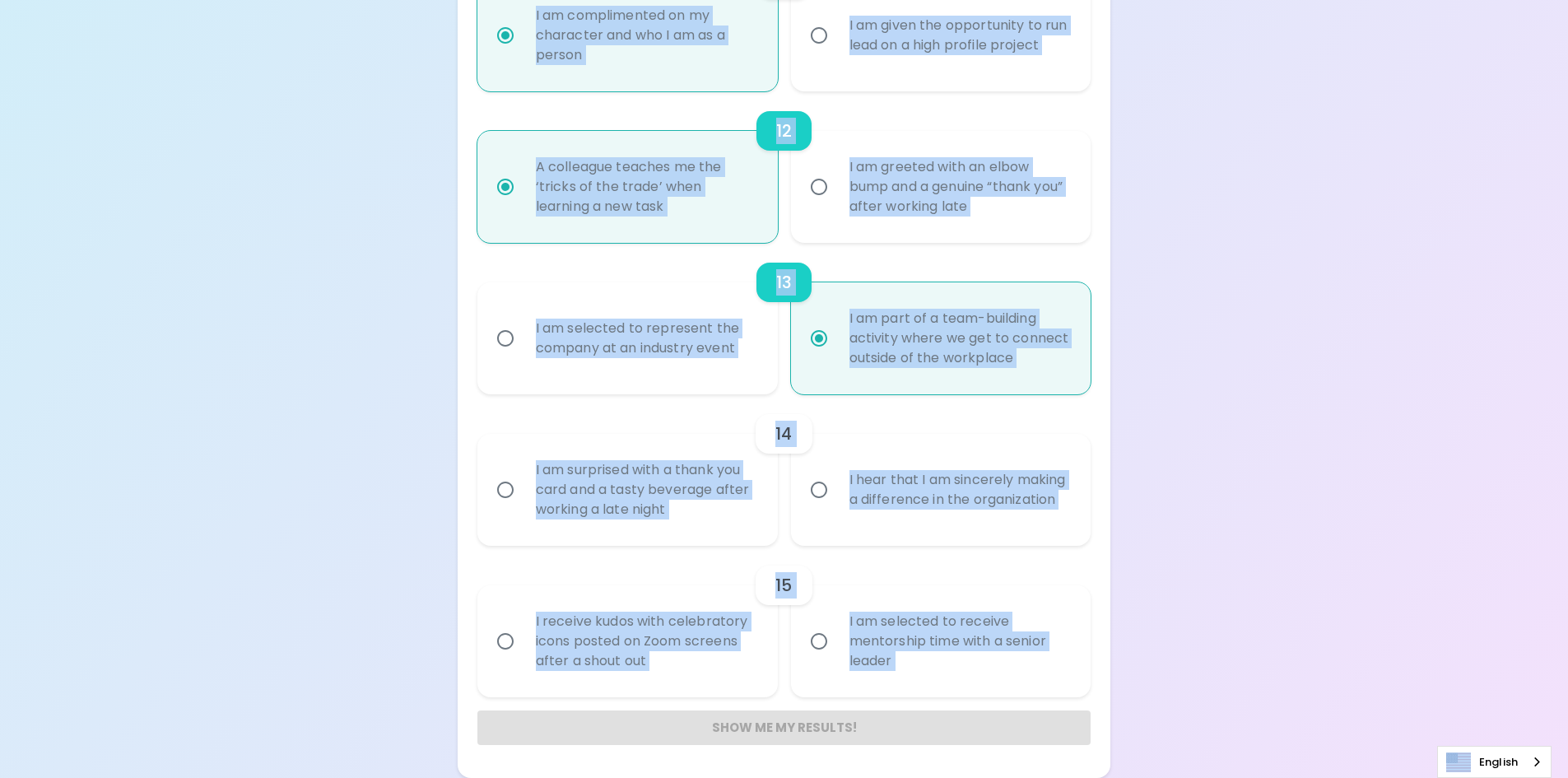
radio input "false"
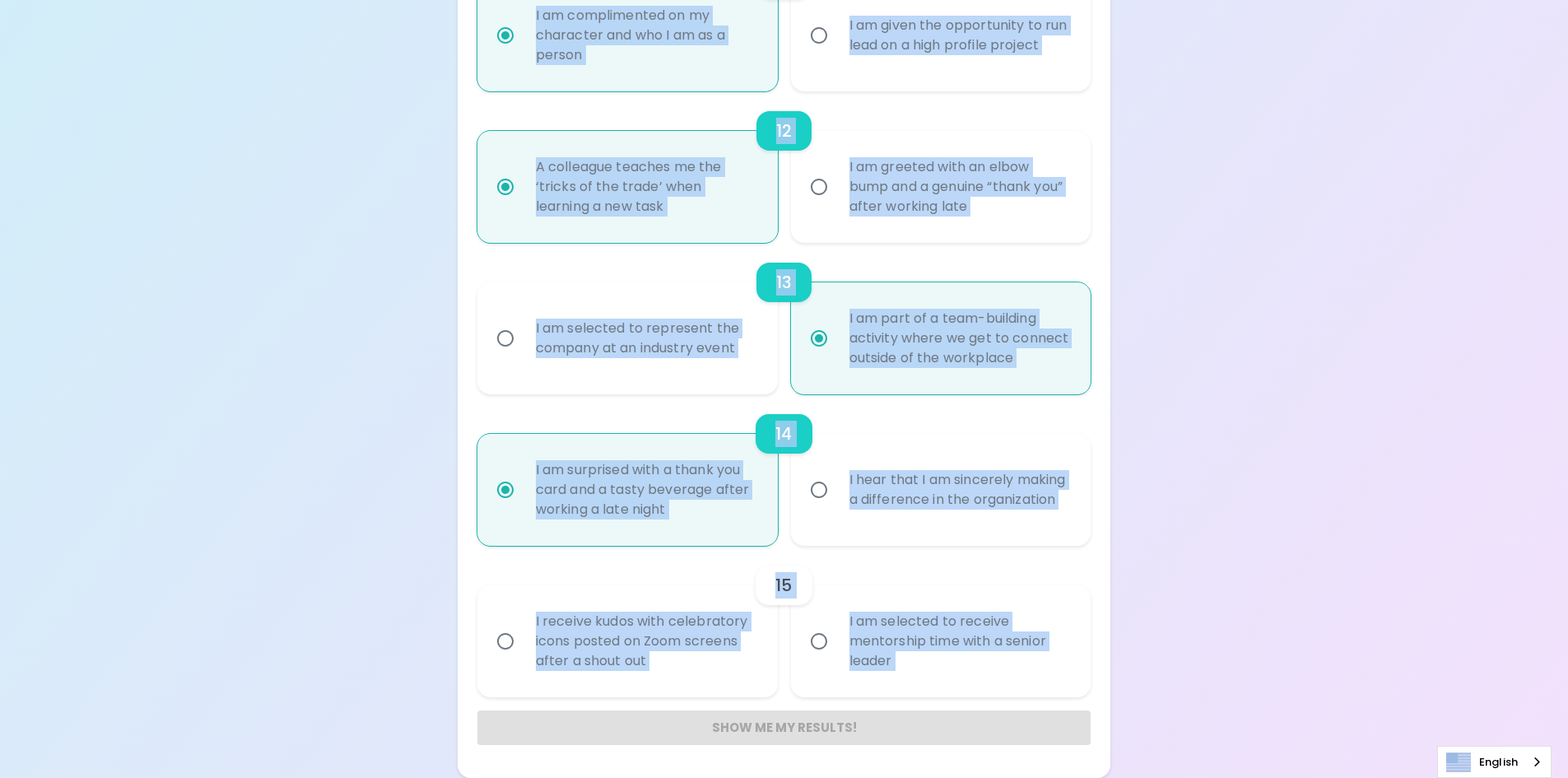
radio input "true"
click at [512, 645] on input "I receive kudos with celebratory icons posted on Zoom screens after a shout out" at bounding box center [505, 641] width 35 height 35
radio input "false"
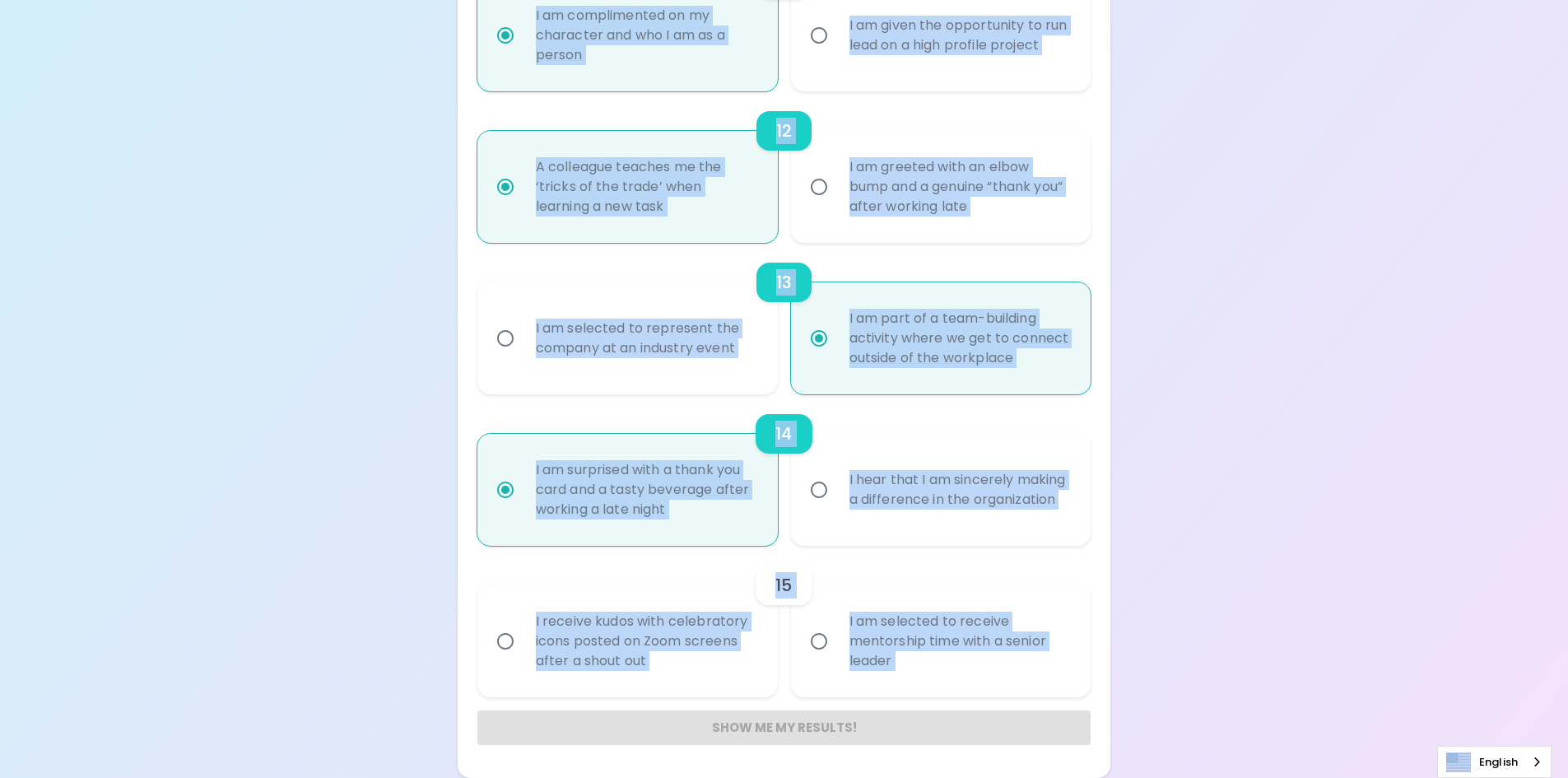
radio input "false"
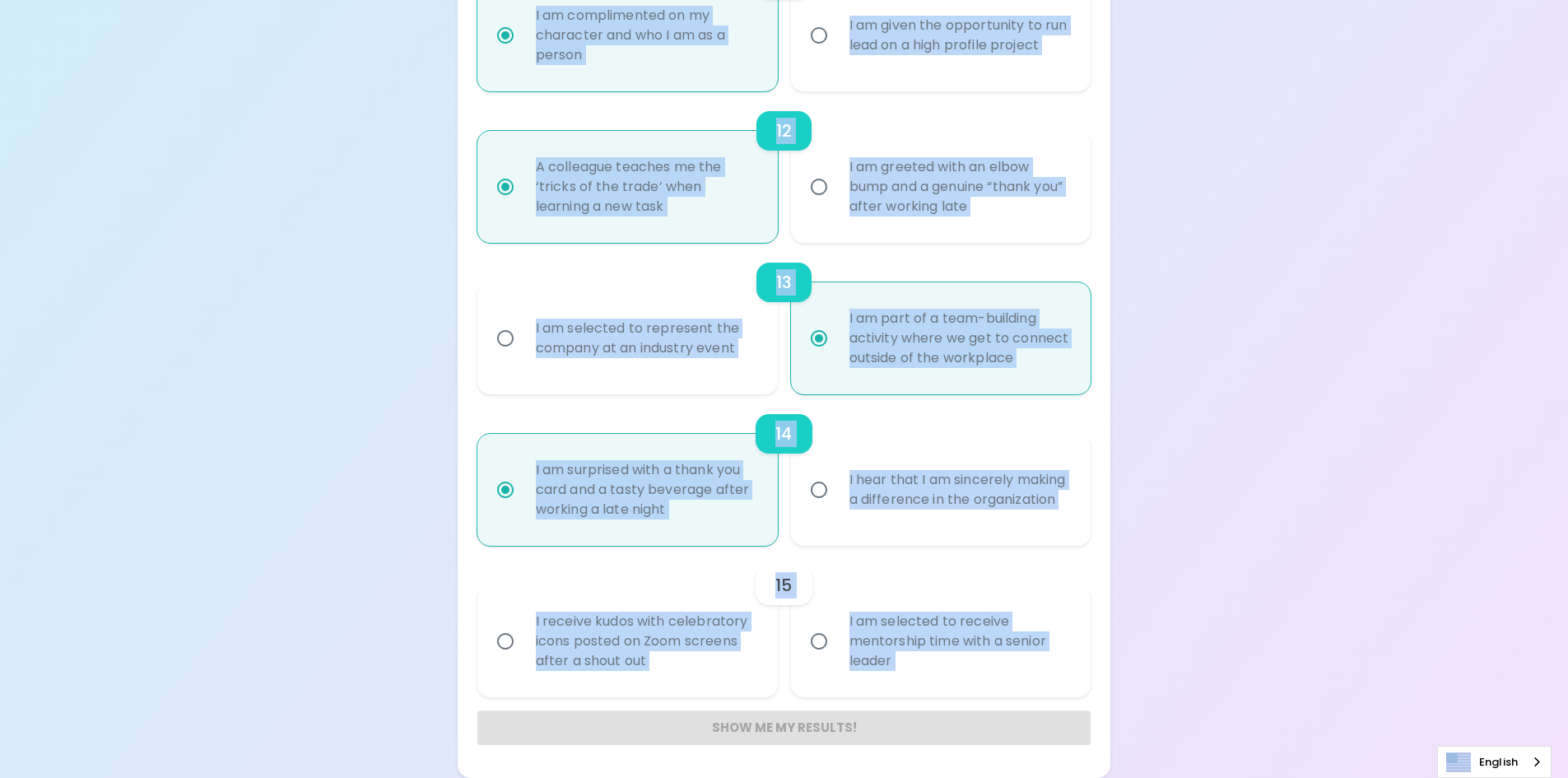
radio input "false"
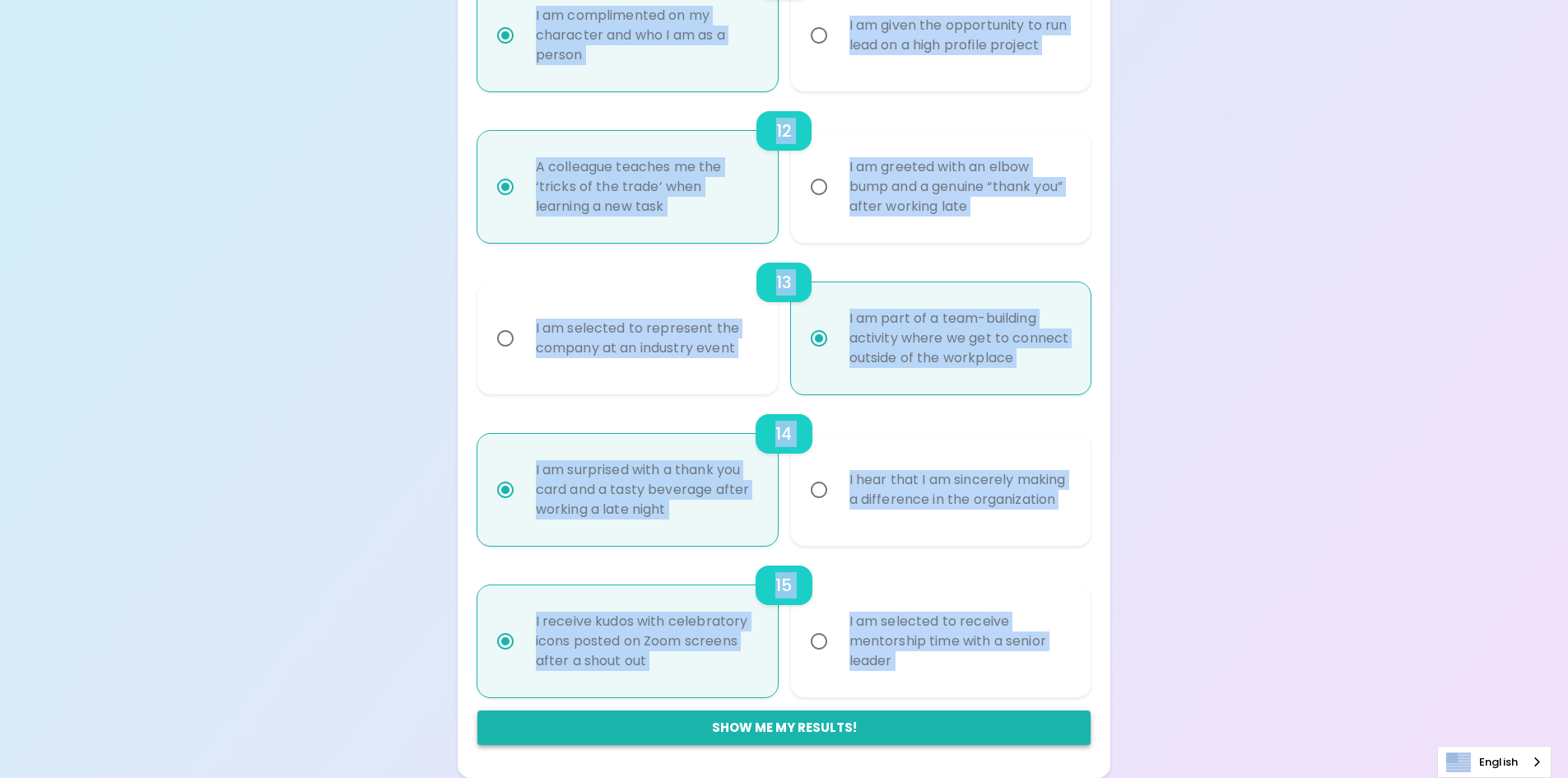
radio input "true"
click at [868, 727] on button "Show me my results!" at bounding box center [784, 727] width 614 height 35
radio input "false"
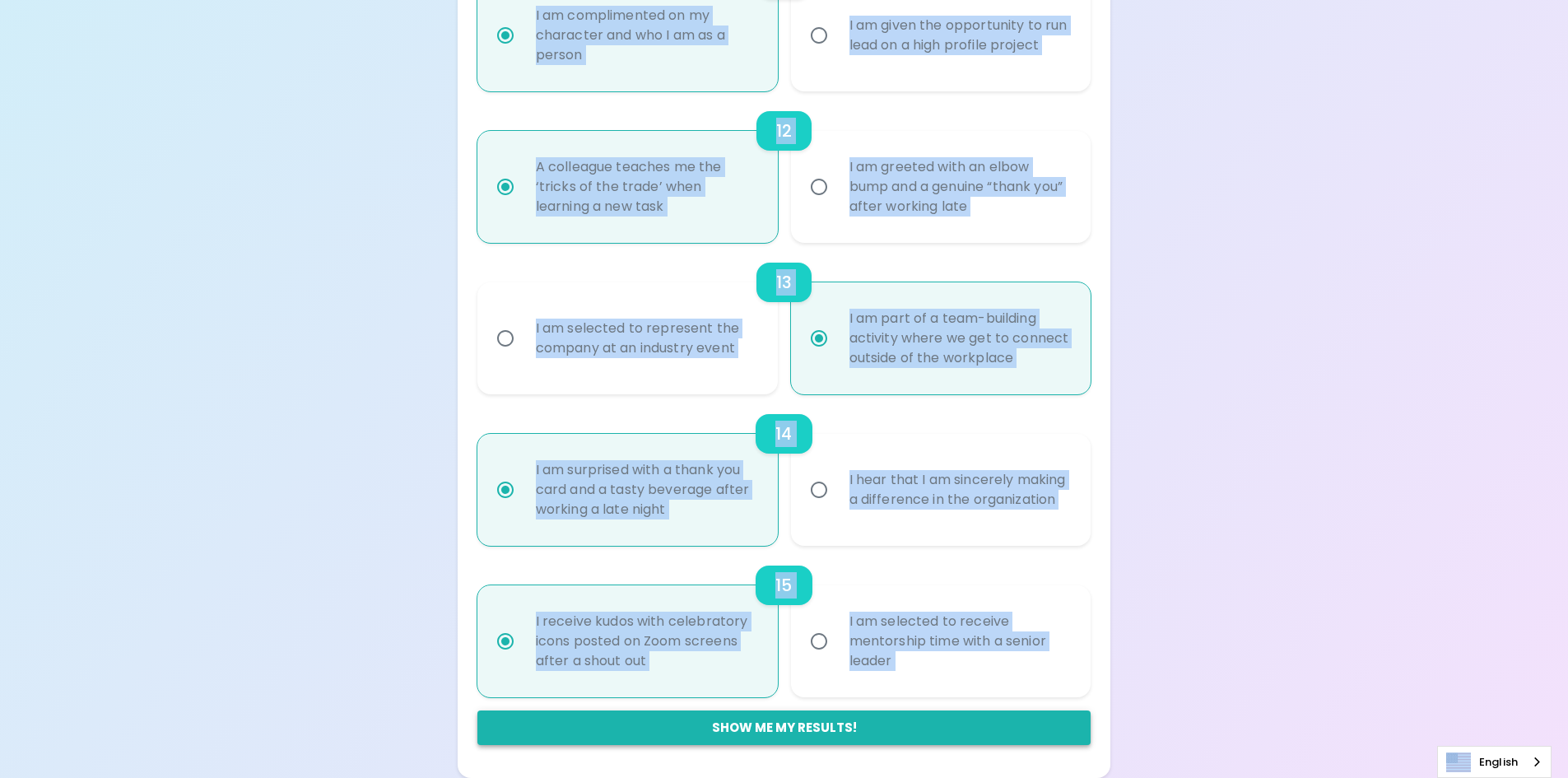
radio input "false"
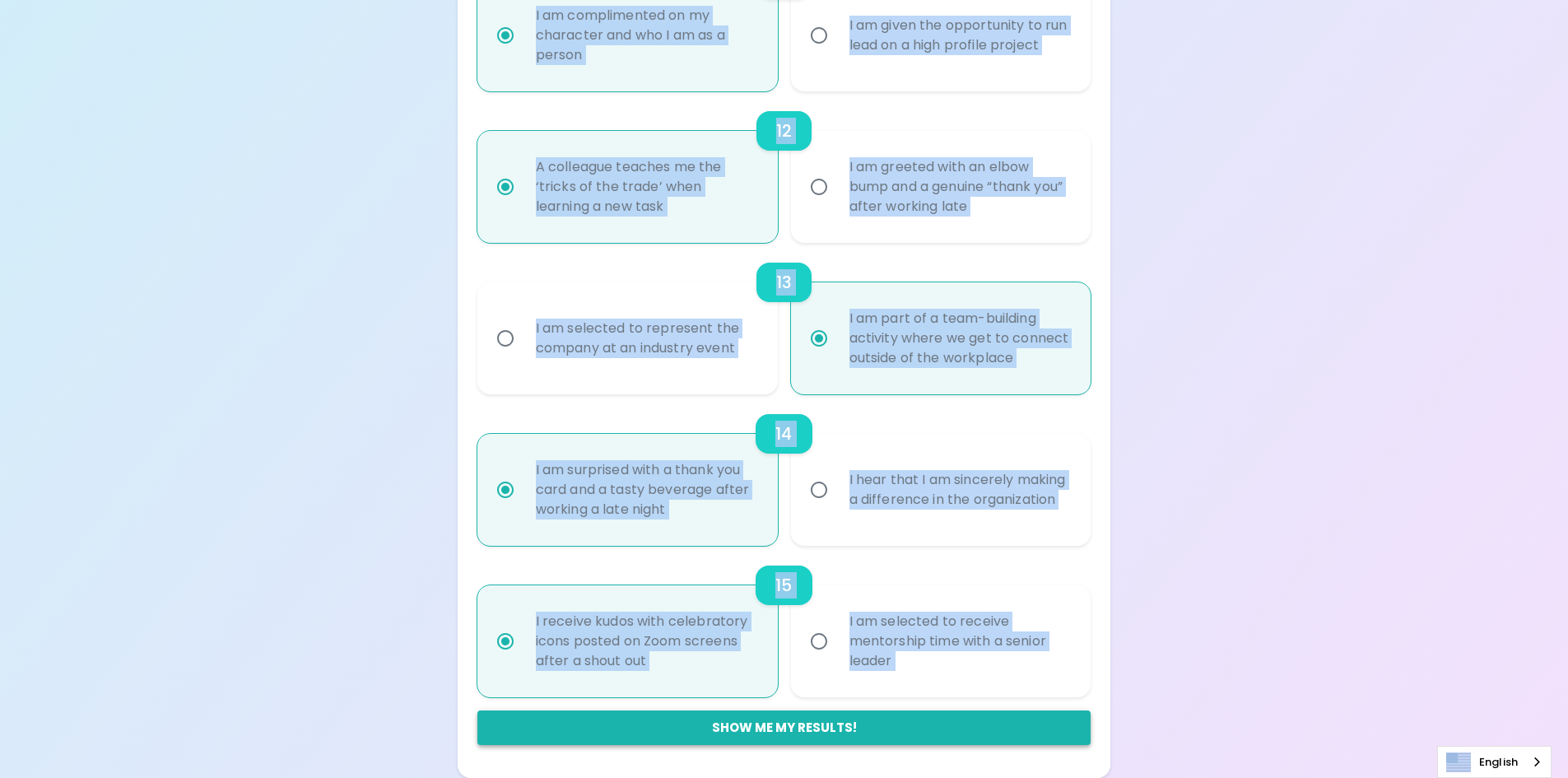
radio input "false"
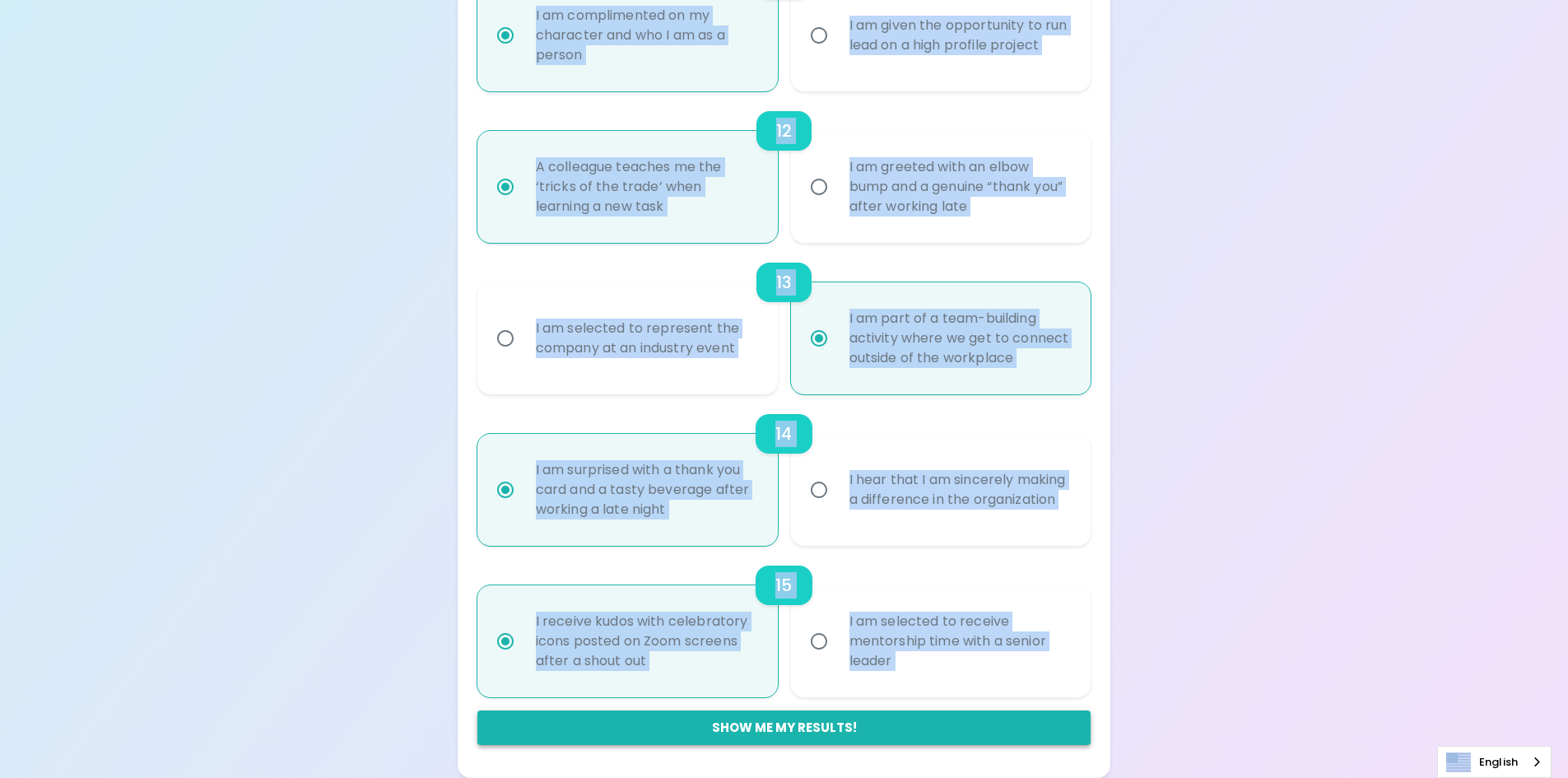
radio input "false"
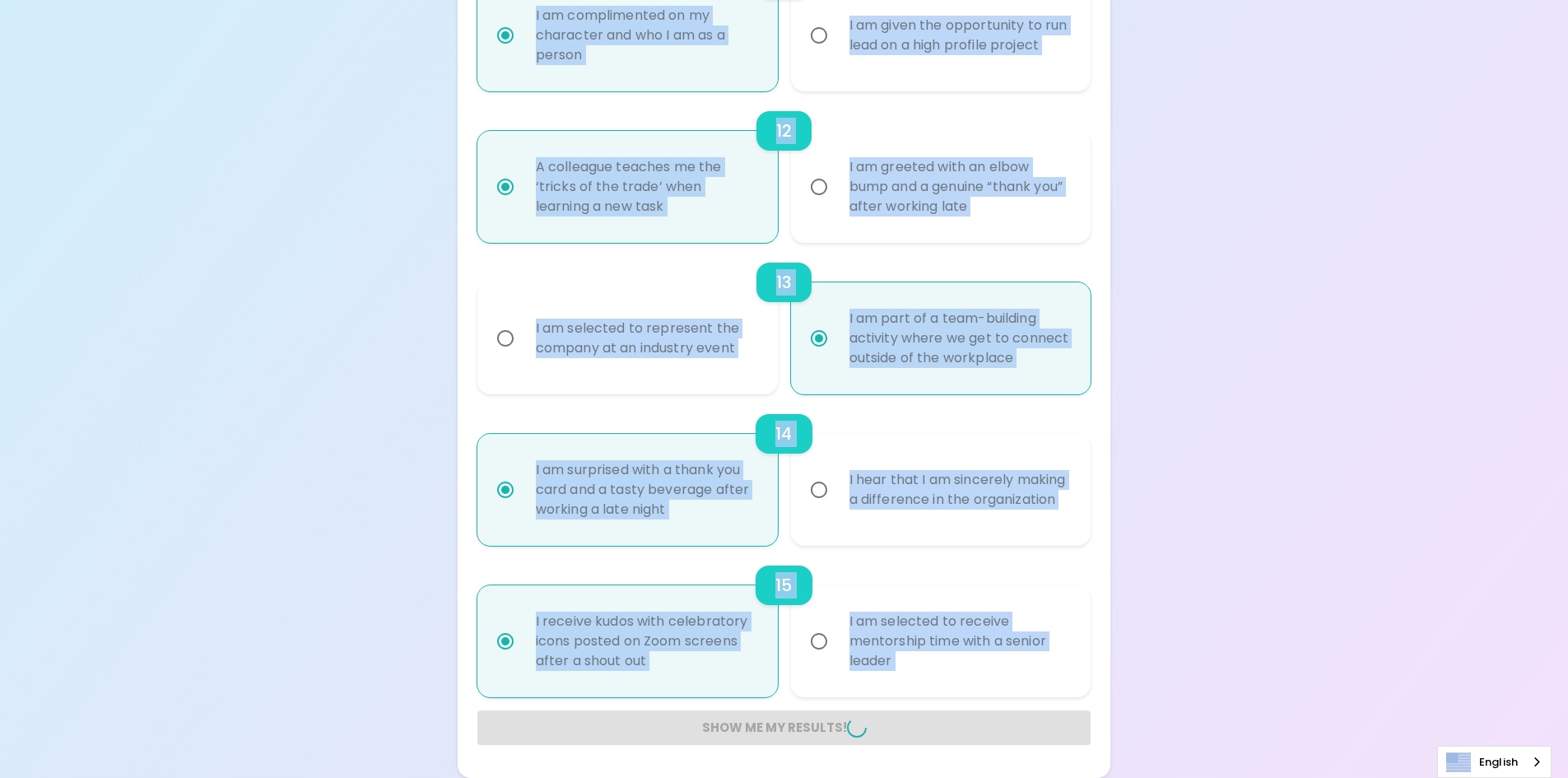
radio input "false"
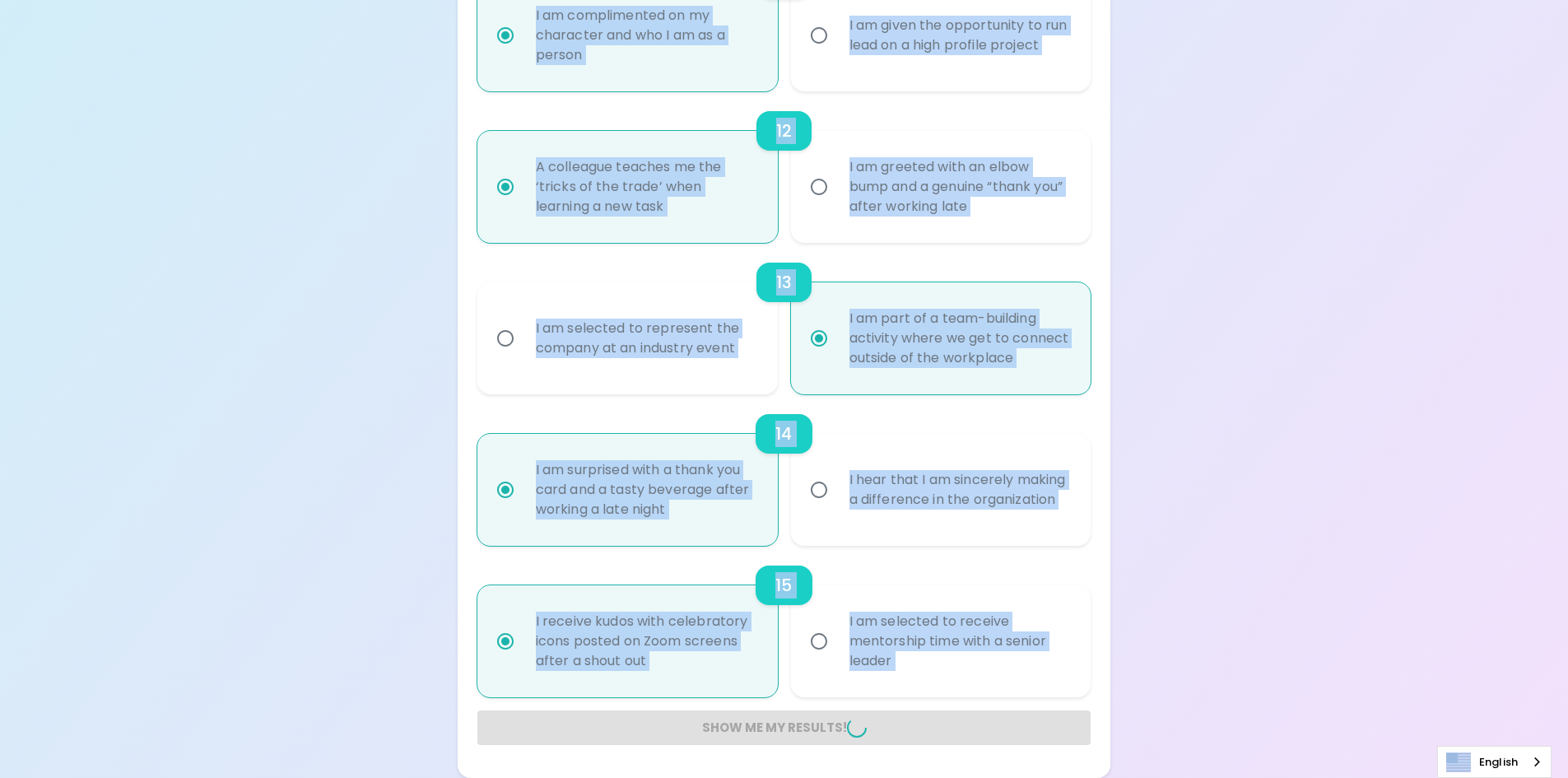
radio input "false"
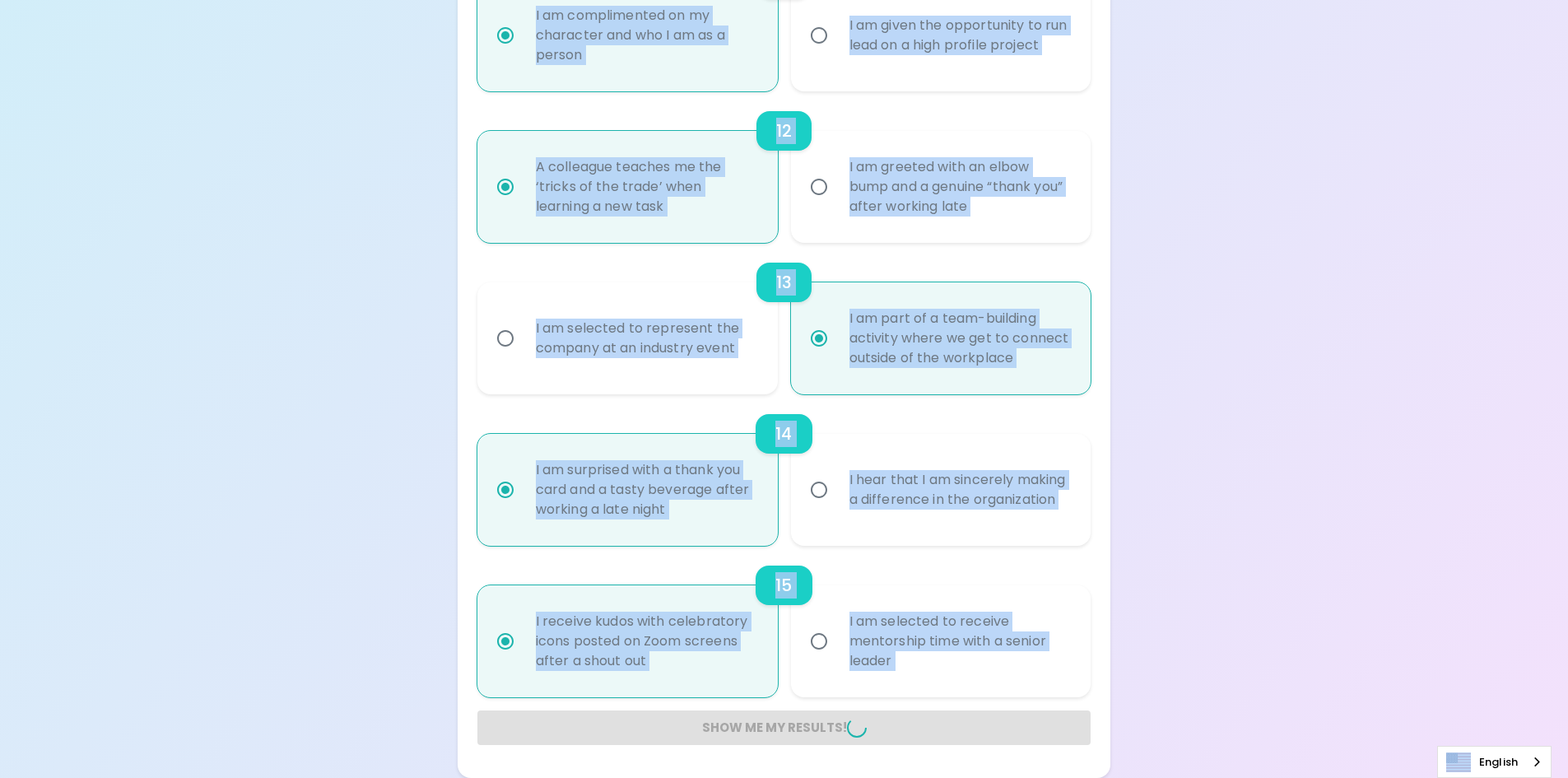
radio input "false"
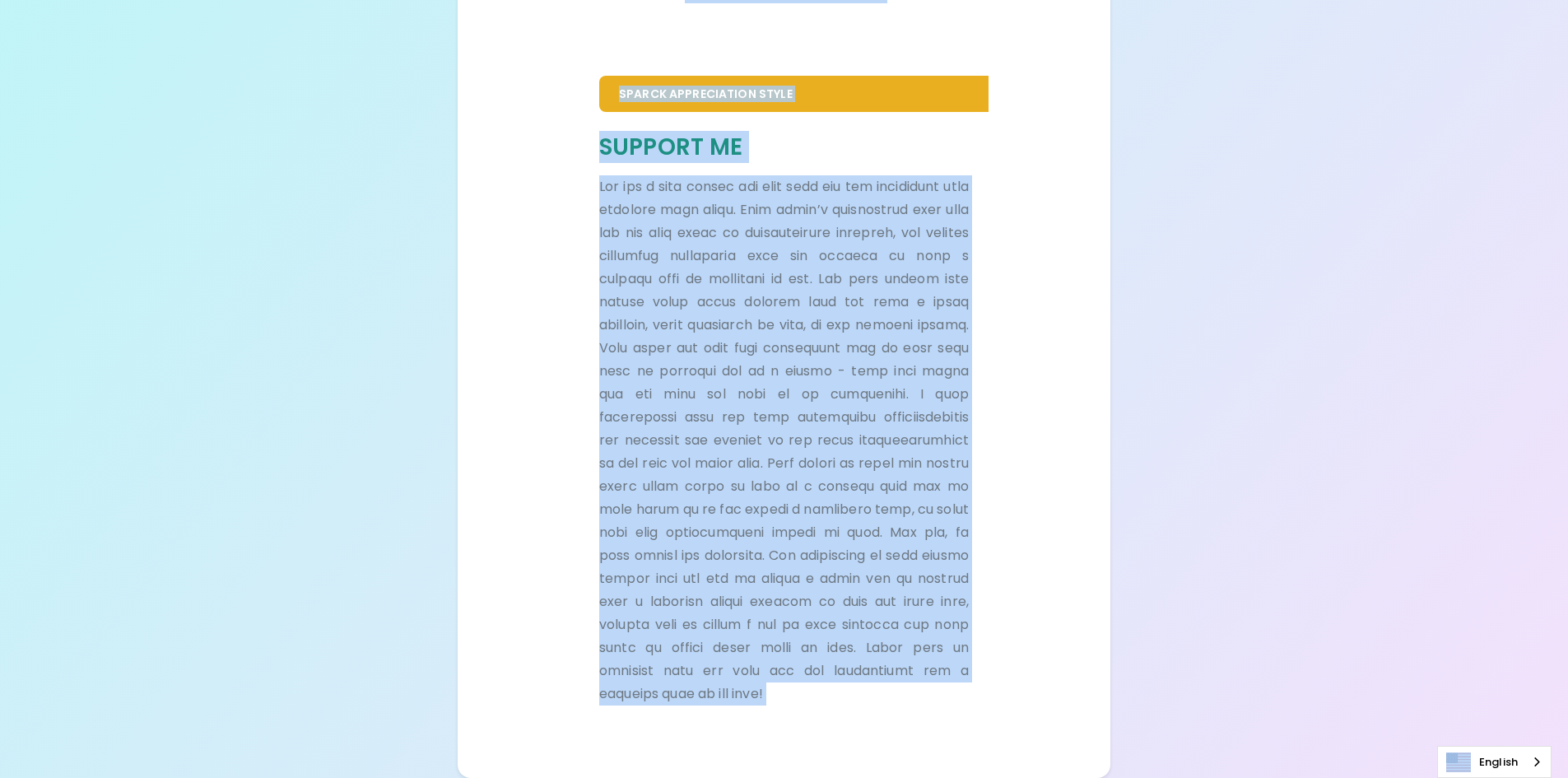
scroll to position [328, 0]
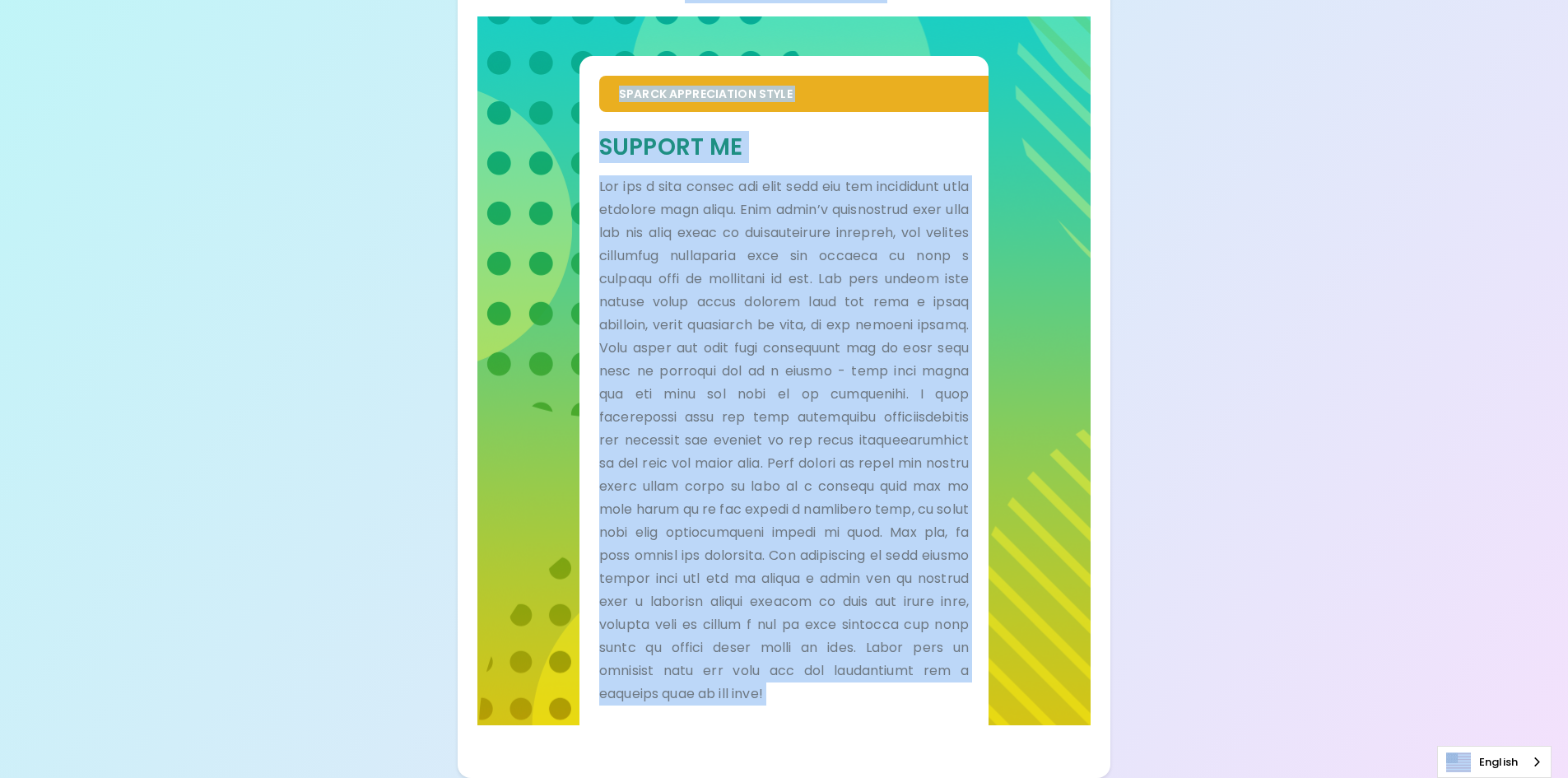
click at [800, 132] on h5 "Support Me" at bounding box center [784, 147] width 370 height 30
copy div "Loremip Dolo Sitame Consectetura Elits Doei tempo inci utla etdo mag aliquaeni …"
